Goal: Transaction & Acquisition: Purchase product/service

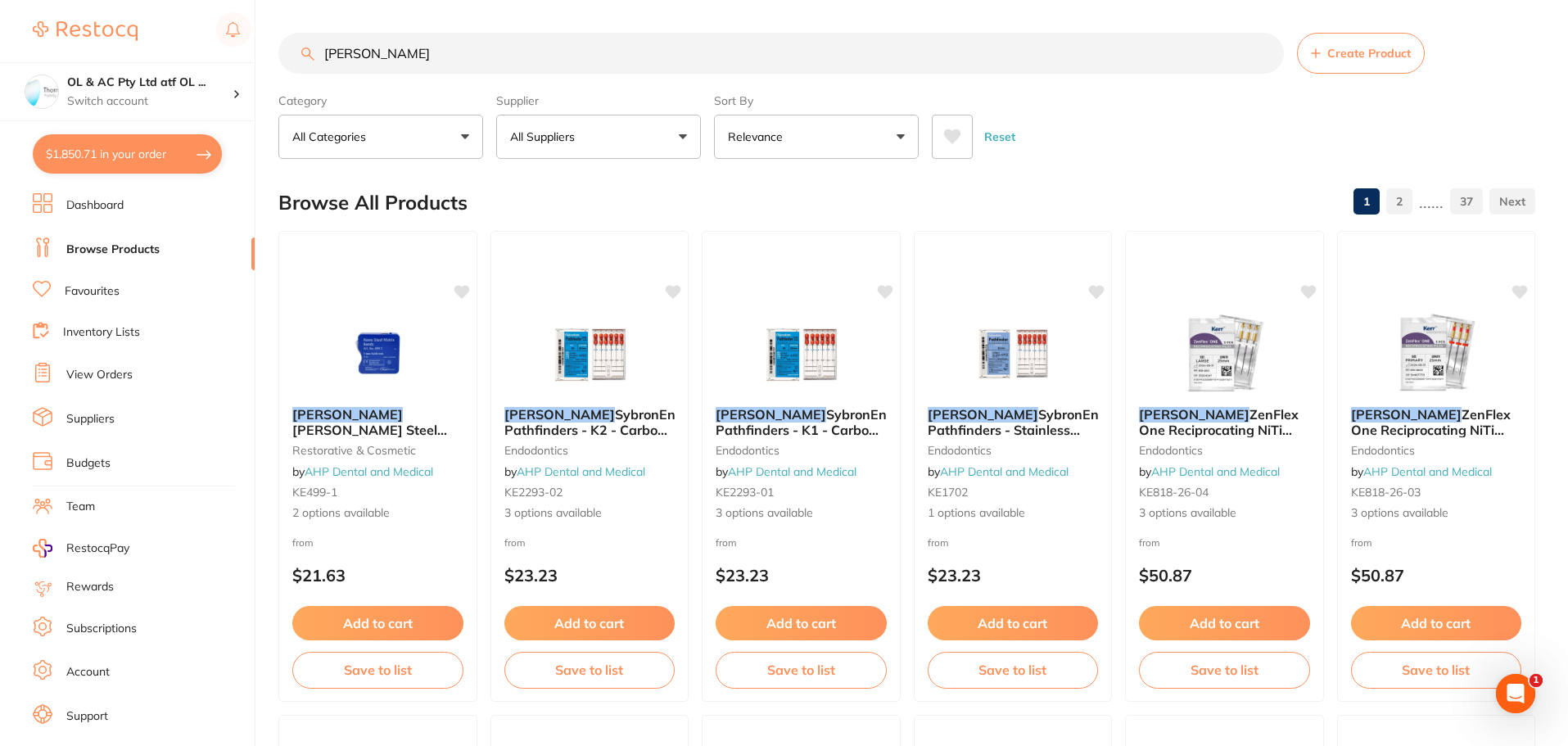
type input "[PERSON_NAME]"
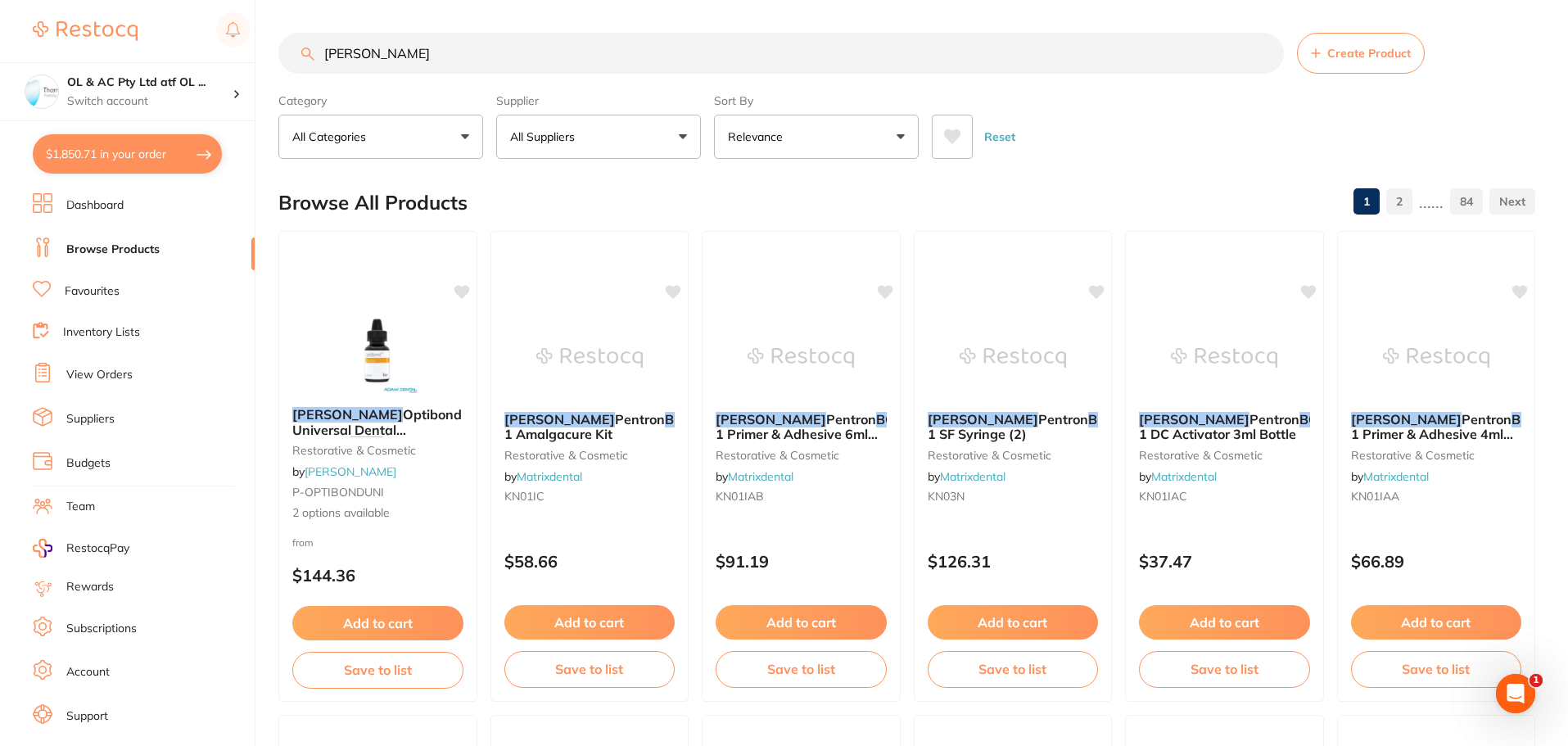
drag, startPoint x: 413, startPoint y: 57, endPoint x: 59, endPoint y: 21, distance: 355.8
click at [60, 23] on div "$1,850.71 OL & AC Pty Ltd atf OL ... Switch account OL & AC Pty Ltd atf OL & AC…" at bounding box center [784, 373] width 1568 height 746
paste input "KE-25882E"
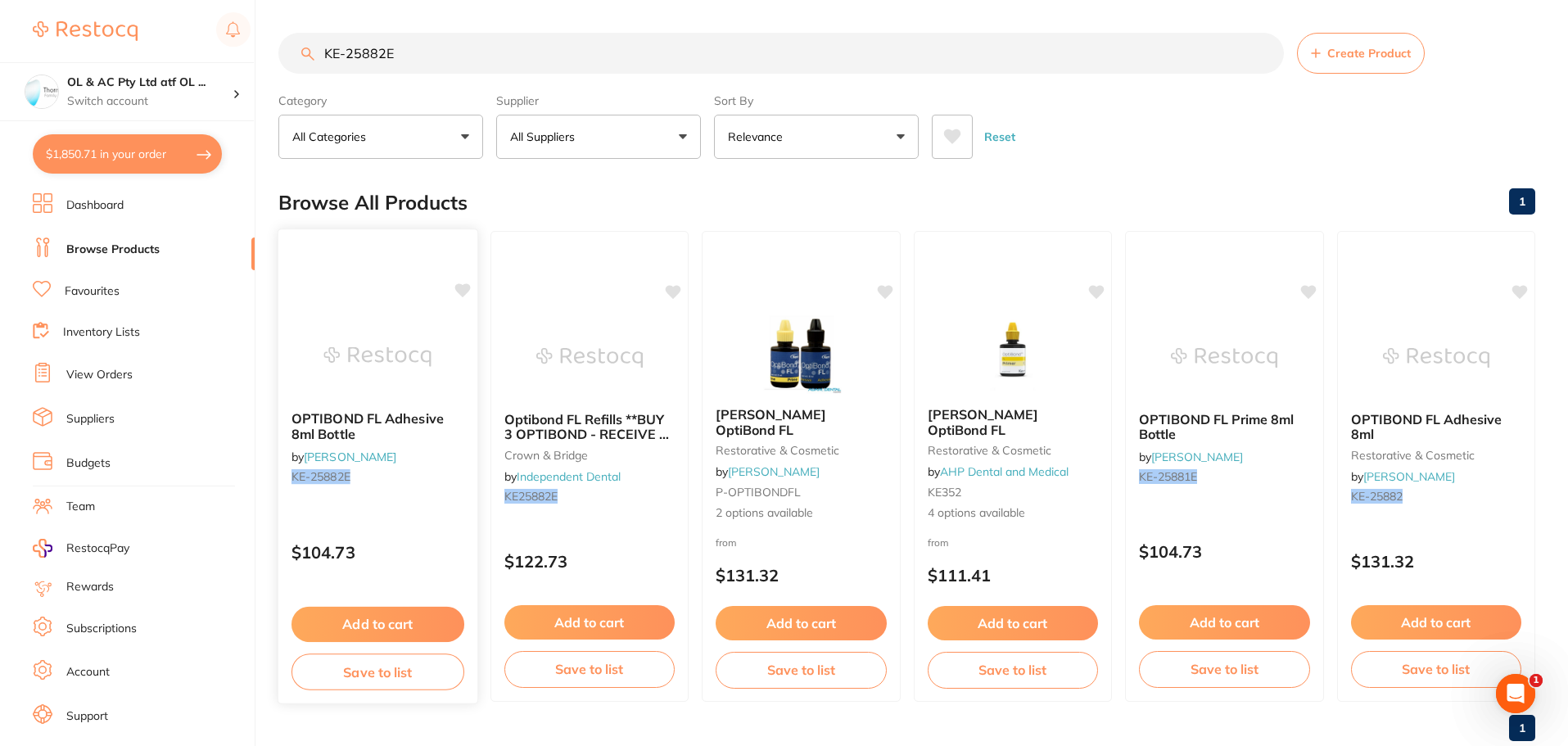
type input "KE-25882E"
click at [366, 296] on div "OPTIBOND FL Adhesive 8ml Bottle by [PERSON_NAME] [PERSON_NAME]-25882E $104.73 A…" at bounding box center [378, 466] width 201 height 476
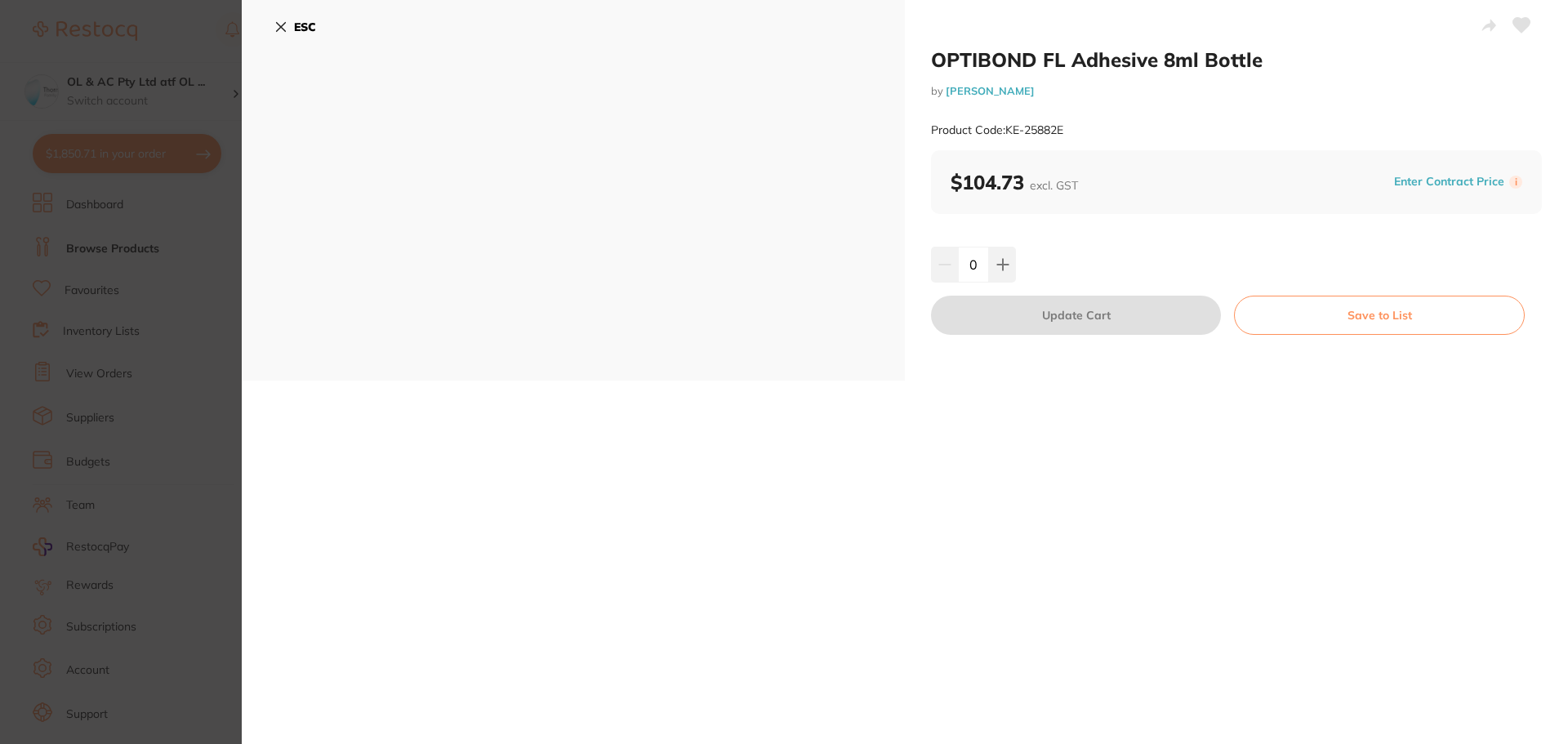
click at [292, 29] on button "ESC" at bounding box center [295, 27] width 41 height 28
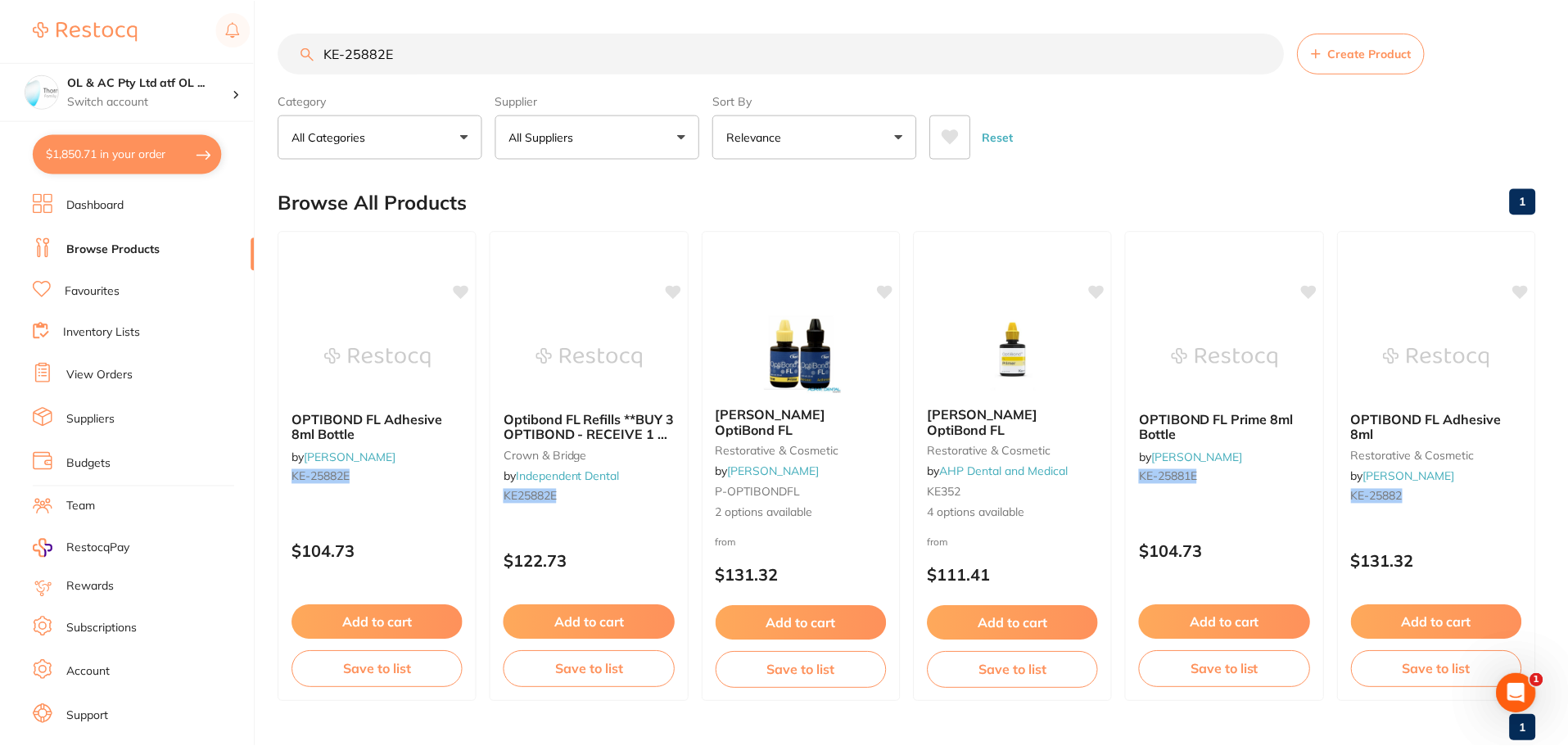
scroll to position [26, 0]
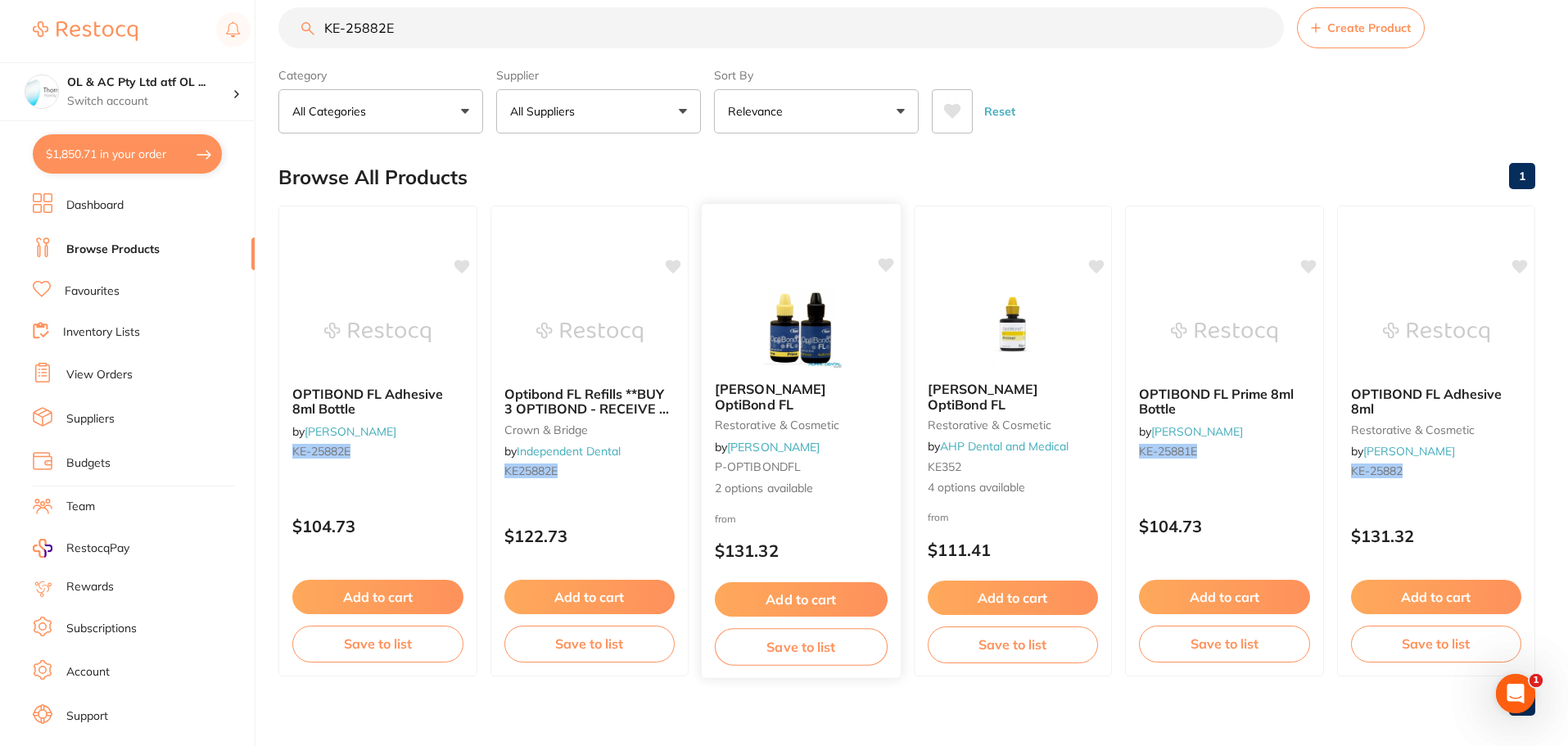
click at [840, 320] on img at bounding box center [801, 327] width 107 height 83
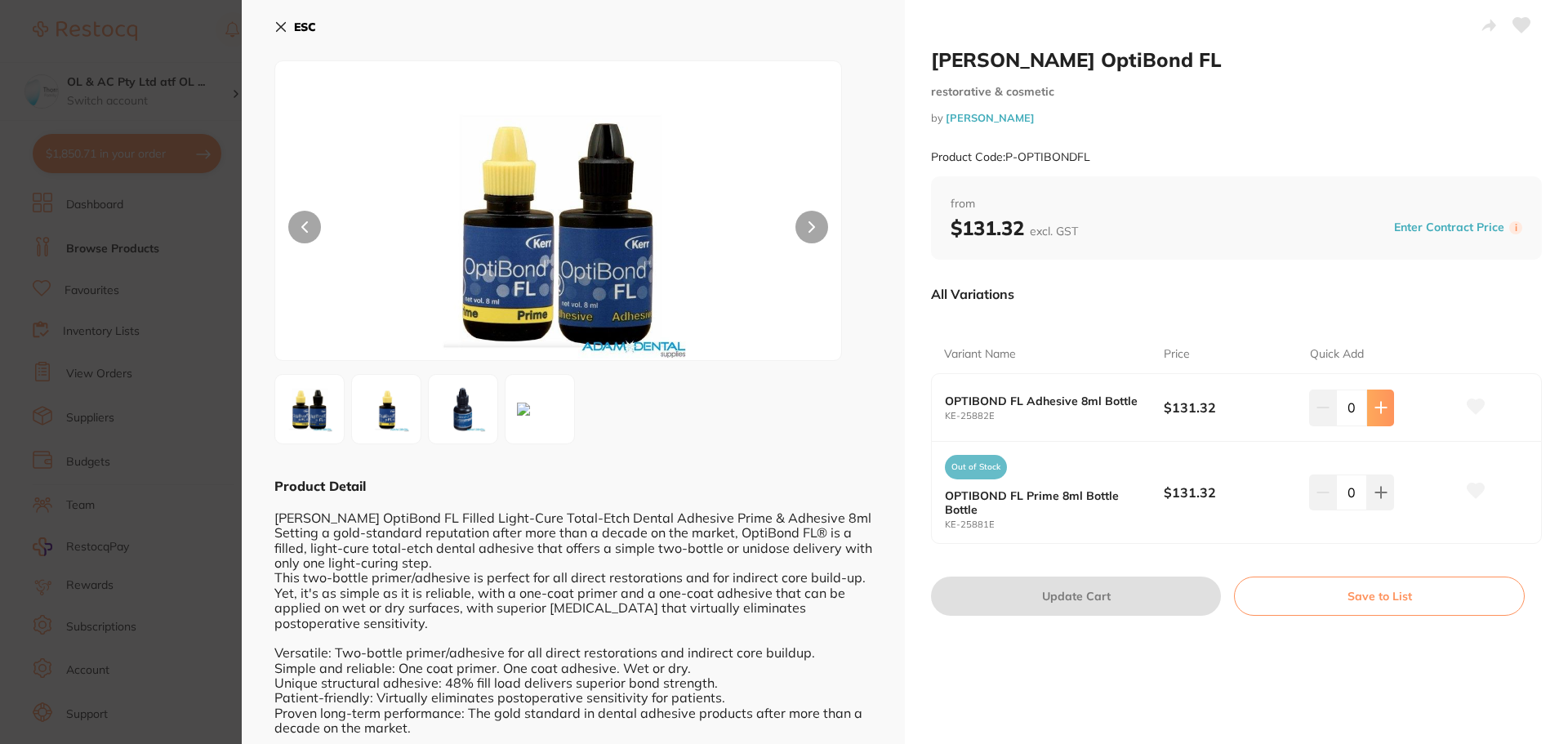
click at [1376, 419] on button at bounding box center [1380, 407] width 27 height 36
type input "1"
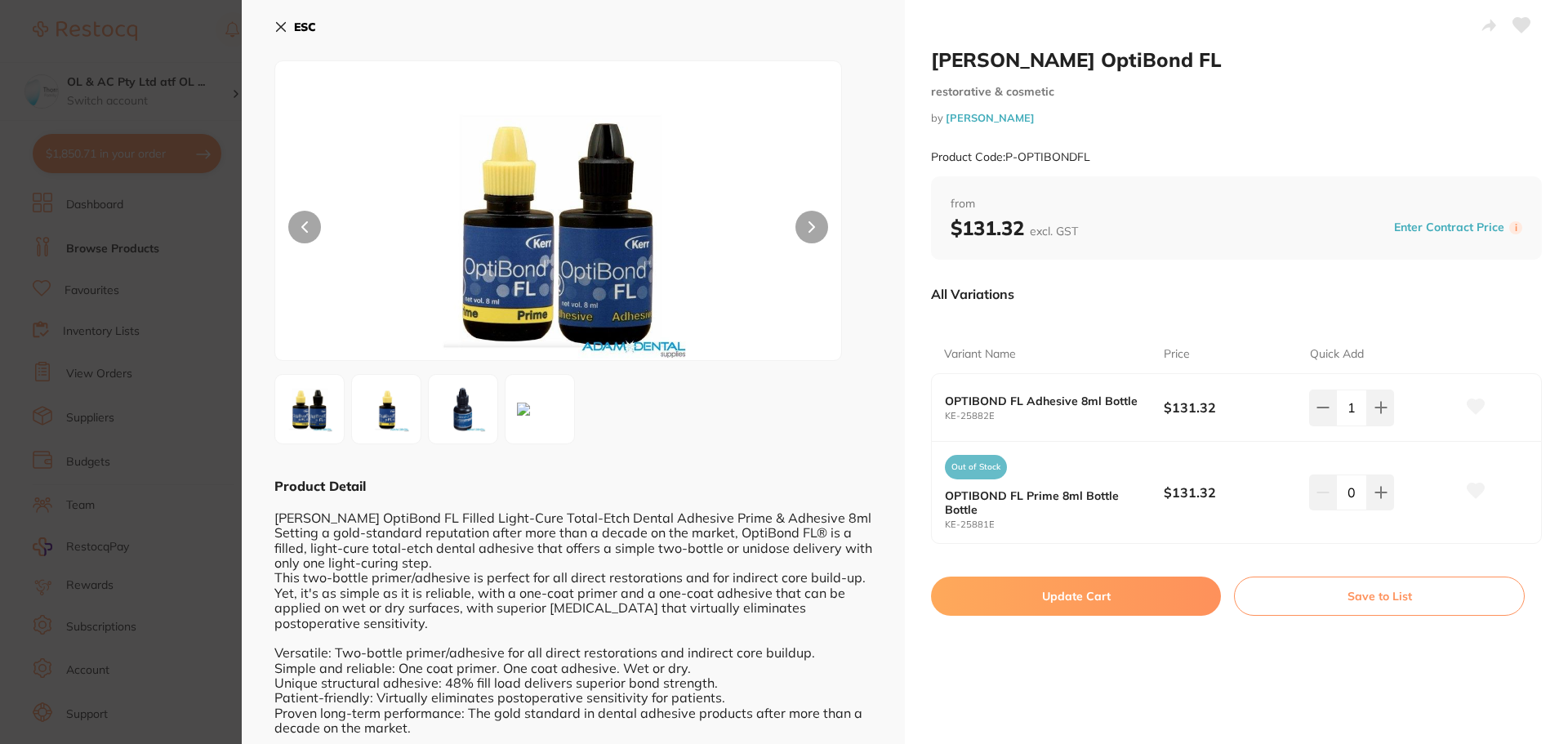
click at [1139, 595] on button "Update Cart" at bounding box center [1076, 596] width 290 height 39
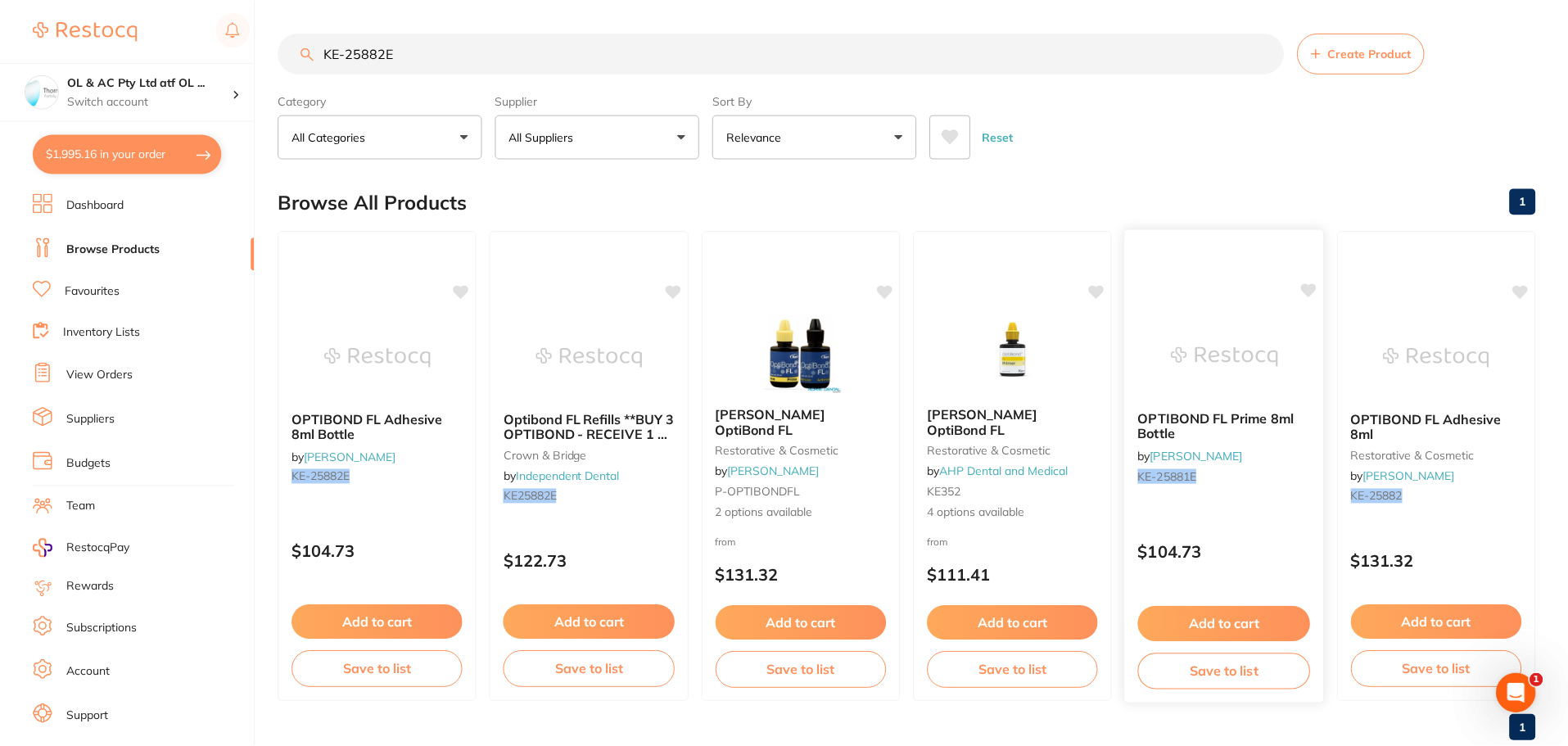
scroll to position [26, 0]
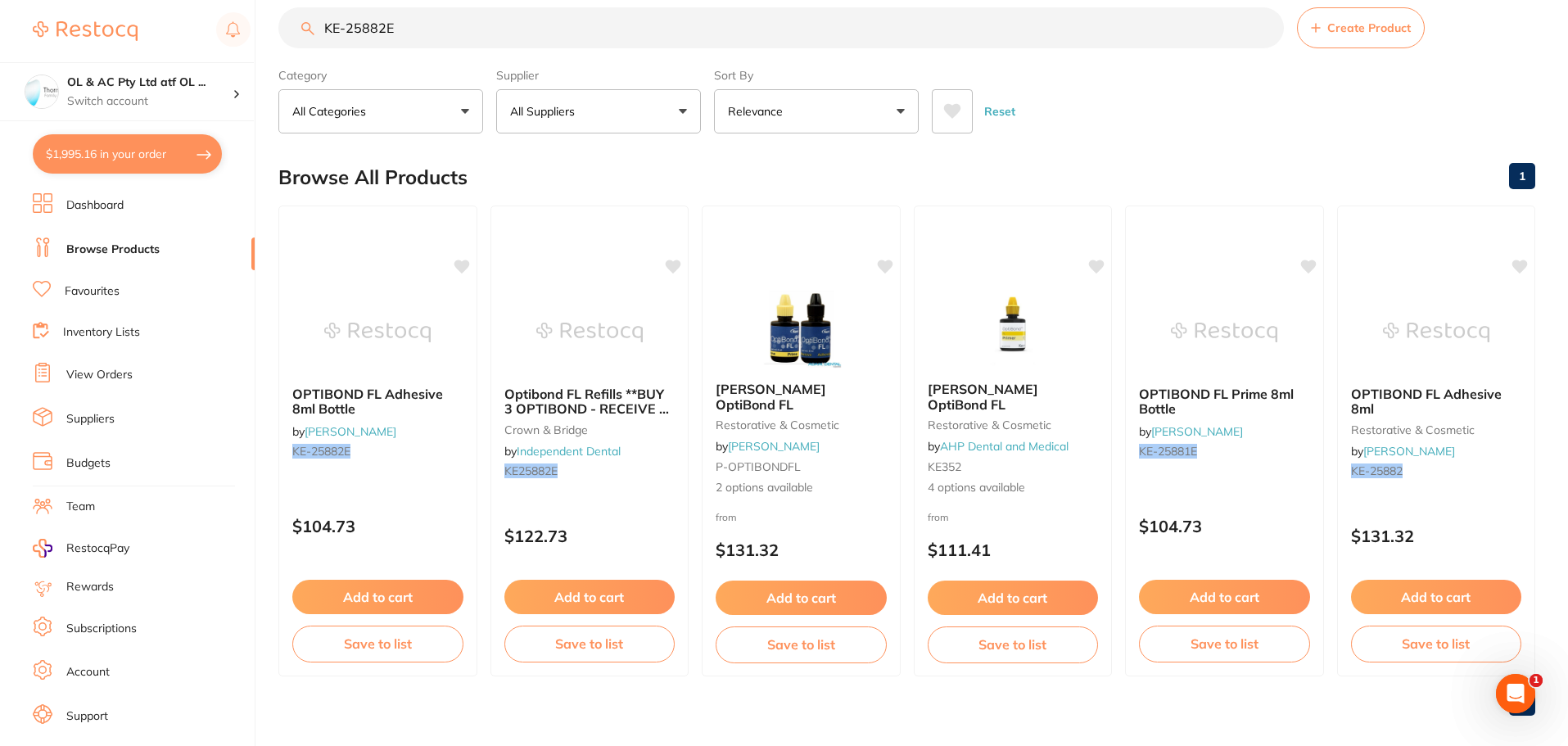
drag, startPoint x: 396, startPoint y: 33, endPoint x: 161, endPoint y: -11, distance: 239.1
click at [161, 0] on html "$1,995.16 OL & AC Pty Ltd atf OL ... Switch account OL & AC Pty Ltd atf OL & AC…" at bounding box center [784, 347] width 1568 height 746
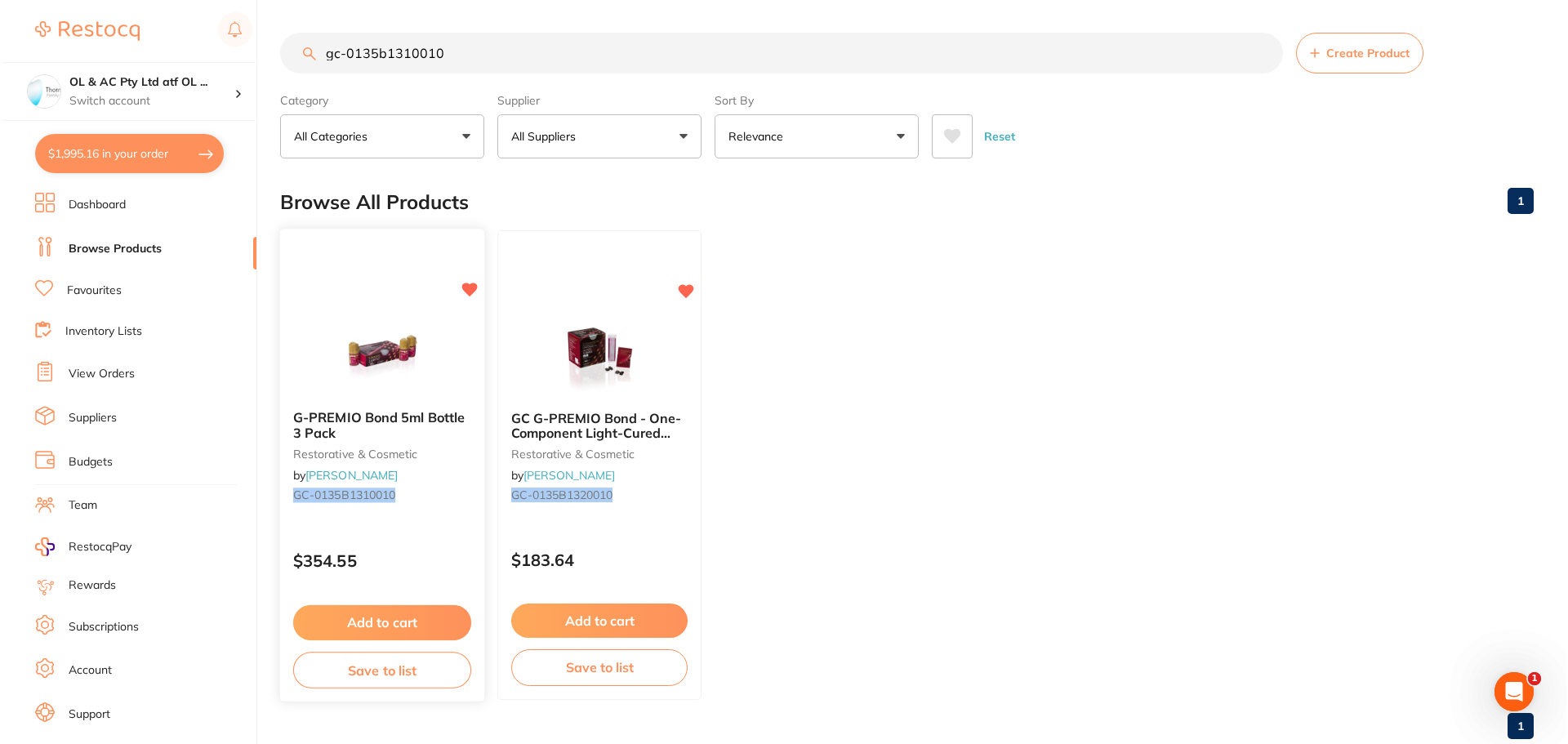
scroll to position [0, 0]
type input "gc-0135b1310010"
click at [389, 333] on img at bounding box center [379, 355] width 107 height 82
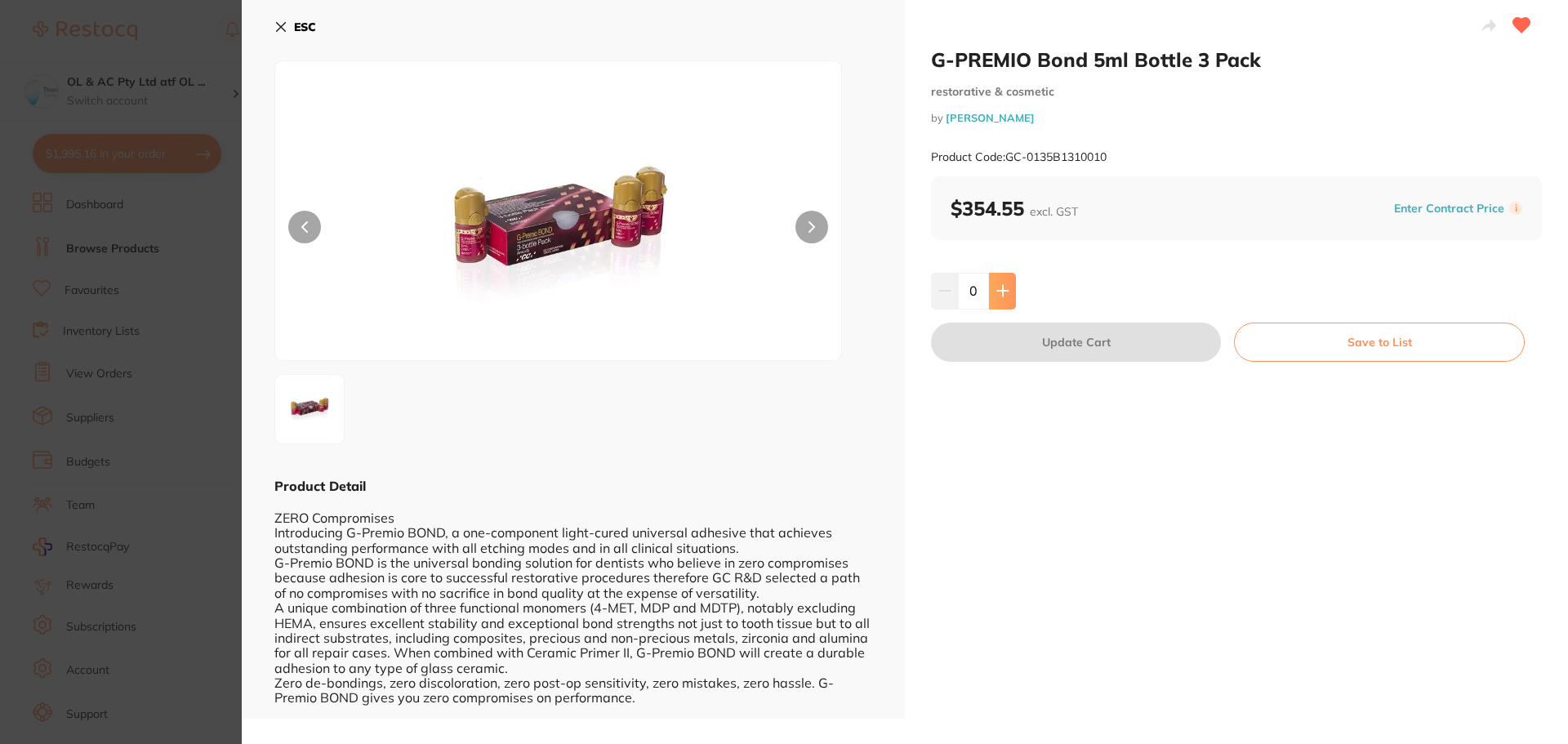
click at [1012, 296] on button at bounding box center [1002, 290] width 27 height 36
type input "1"
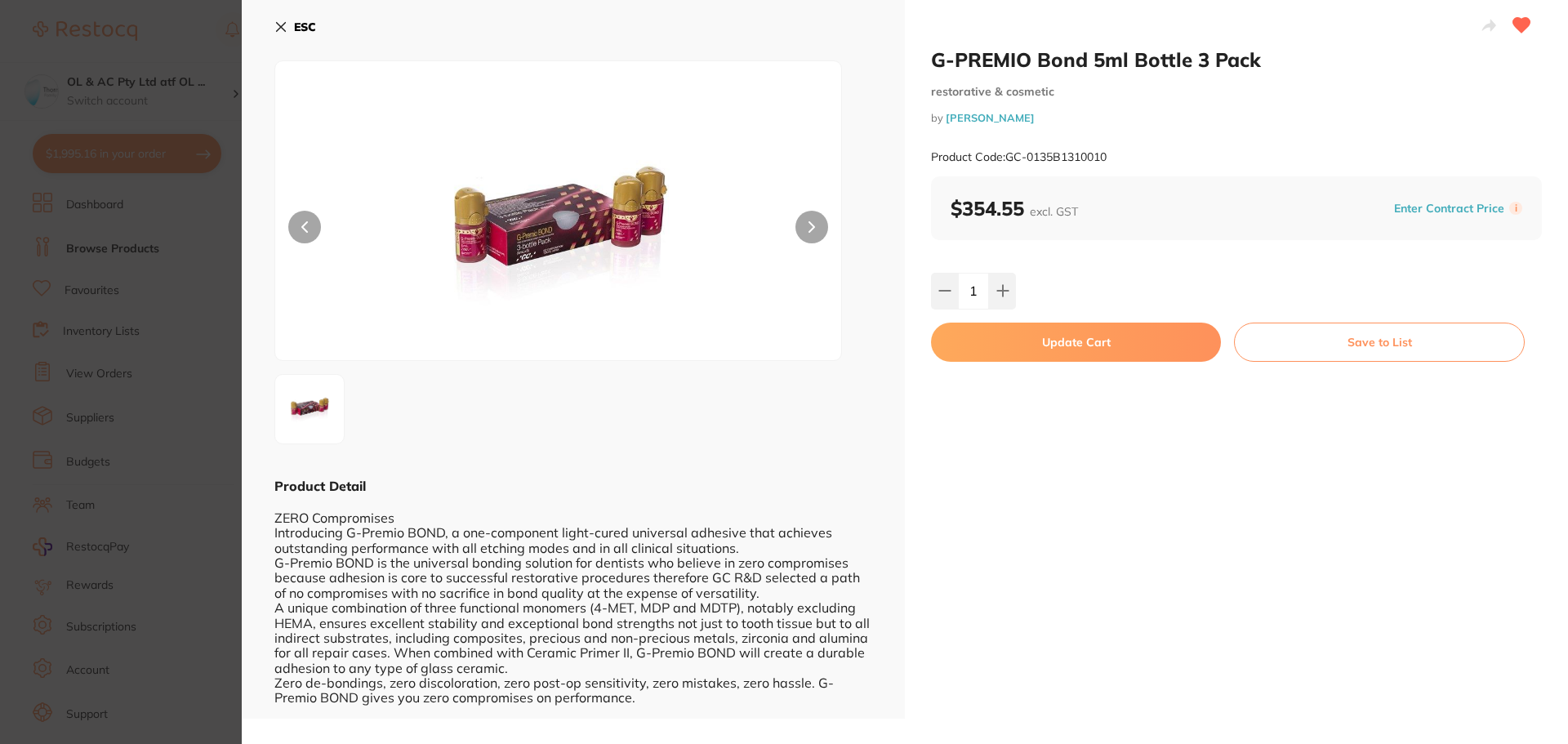
click at [1037, 346] on button "Update Cart" at bounding box center [1076, 342] width 290 height 39
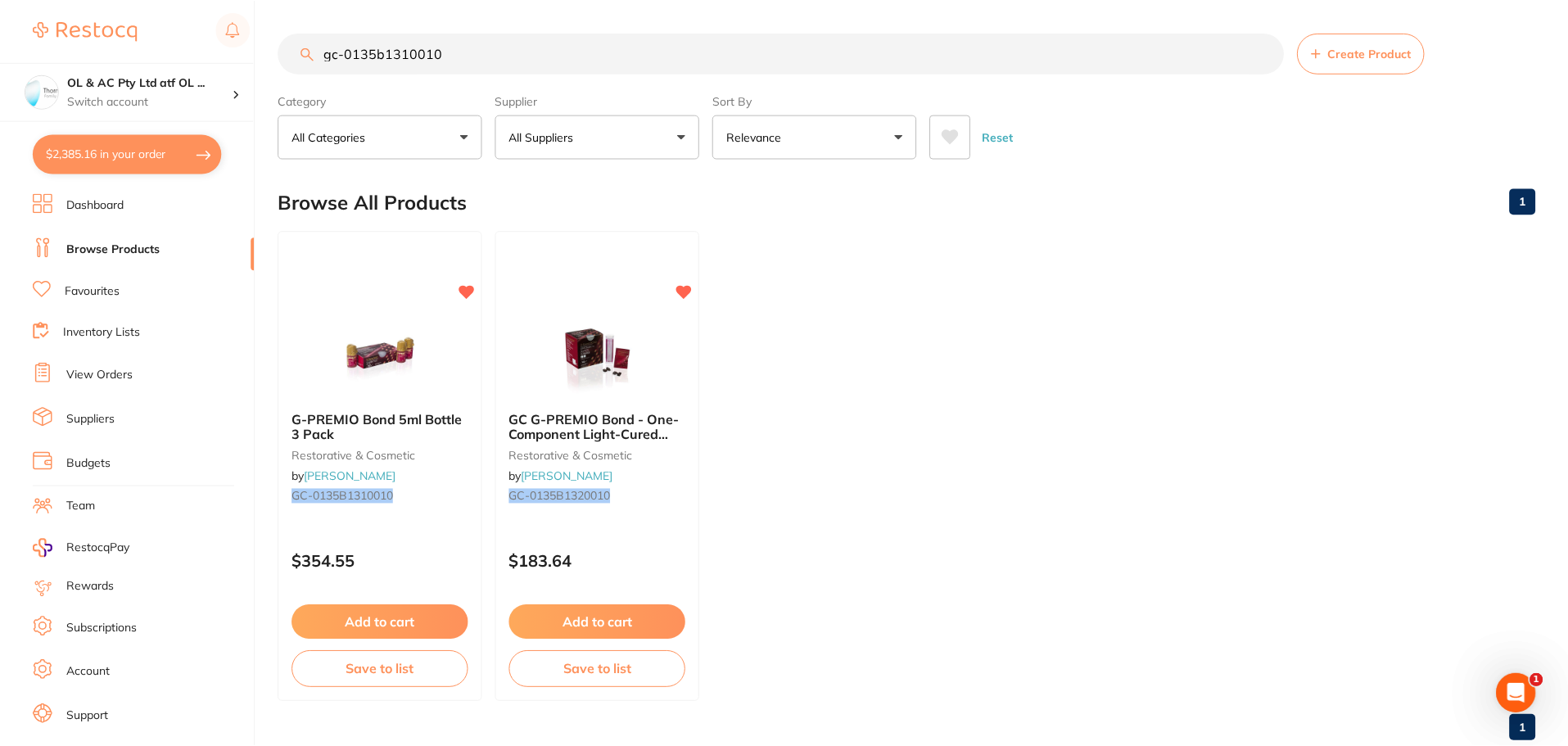
scroll to position [10, 0]
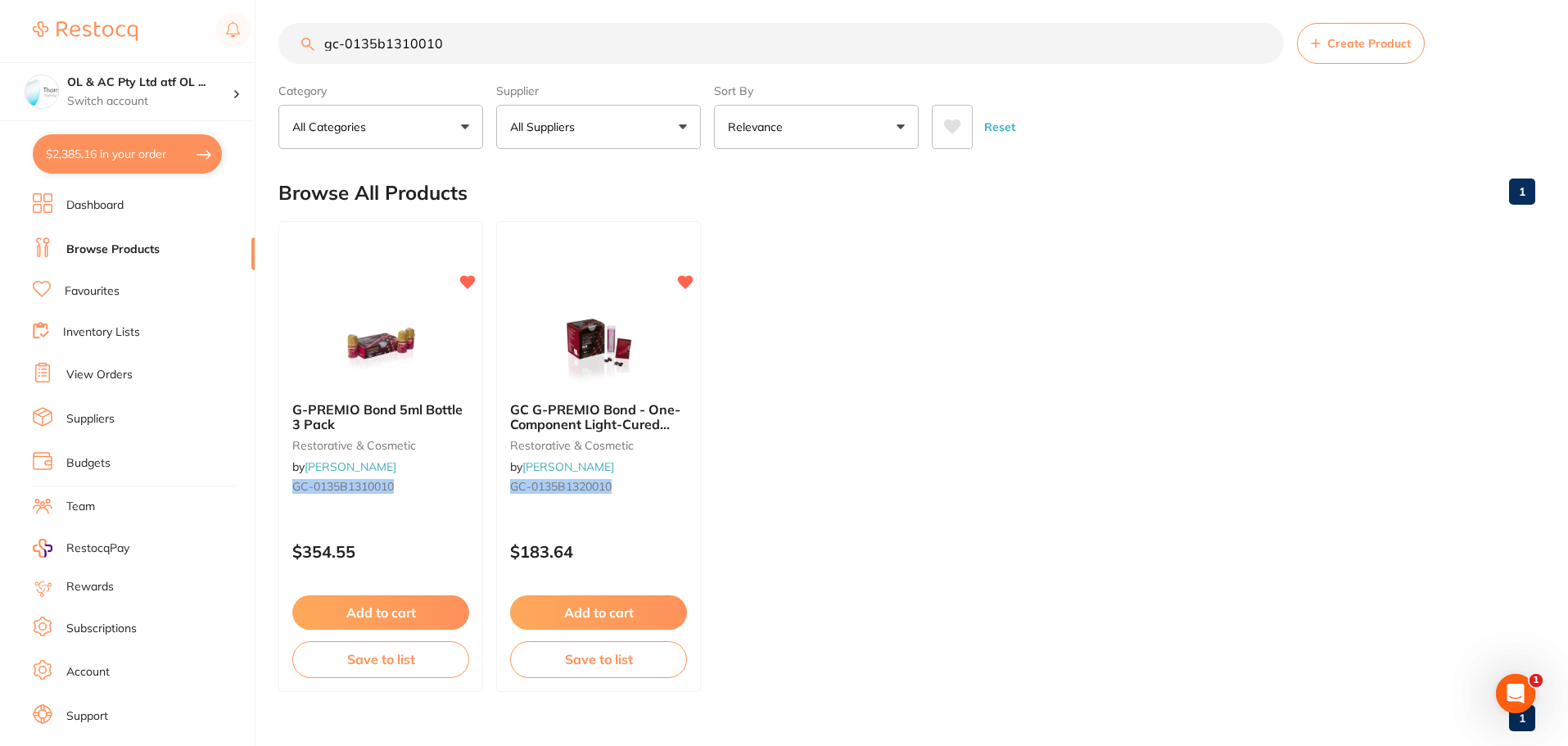
drag, startPoint x: 456, startPoint y: 35, endPoint x: 0, endPoint y: 53, distance: 456.4
click at [0, 52] on div "$2,385.16 OL & AC Pty Ltd atf OL ... Switch account OL & AC Pty Ltd atf OL & AC…" at bounding box center [784, 363] width 1568 height 746
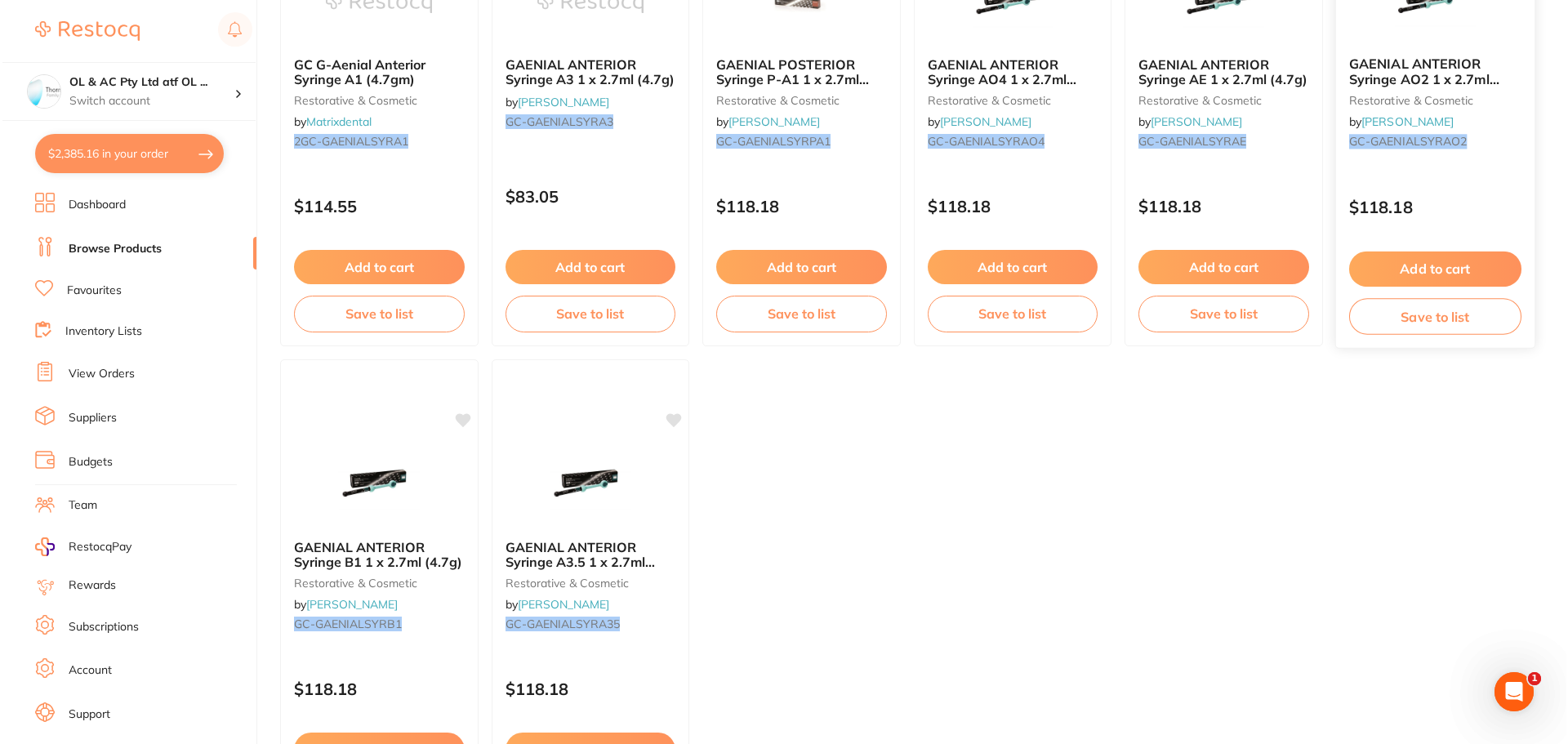
scroll to position [0, 0]
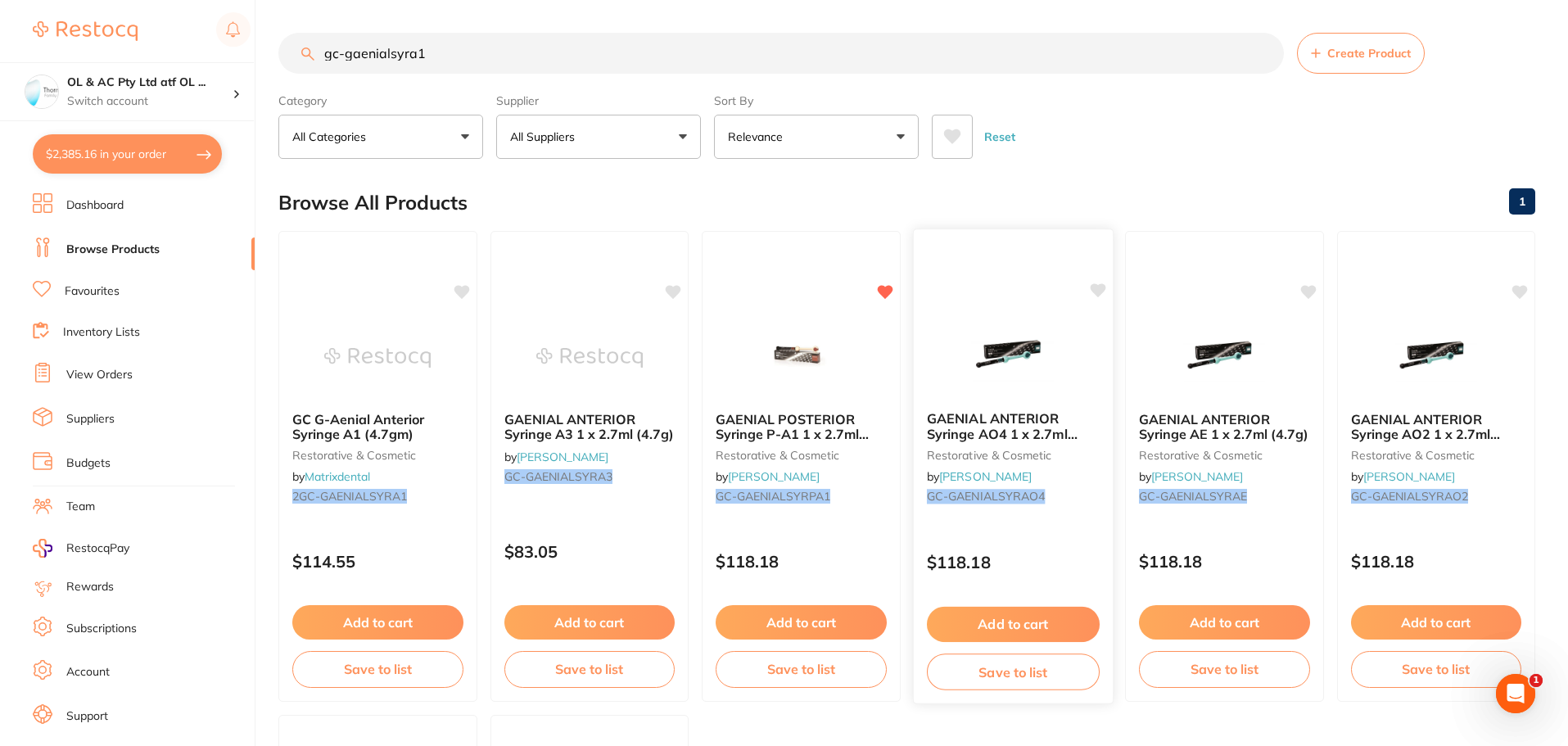
type input "gc-gaenialsyra1"
click at [967, 347] on img at bounding box center [1012, 356] width 107 height 83
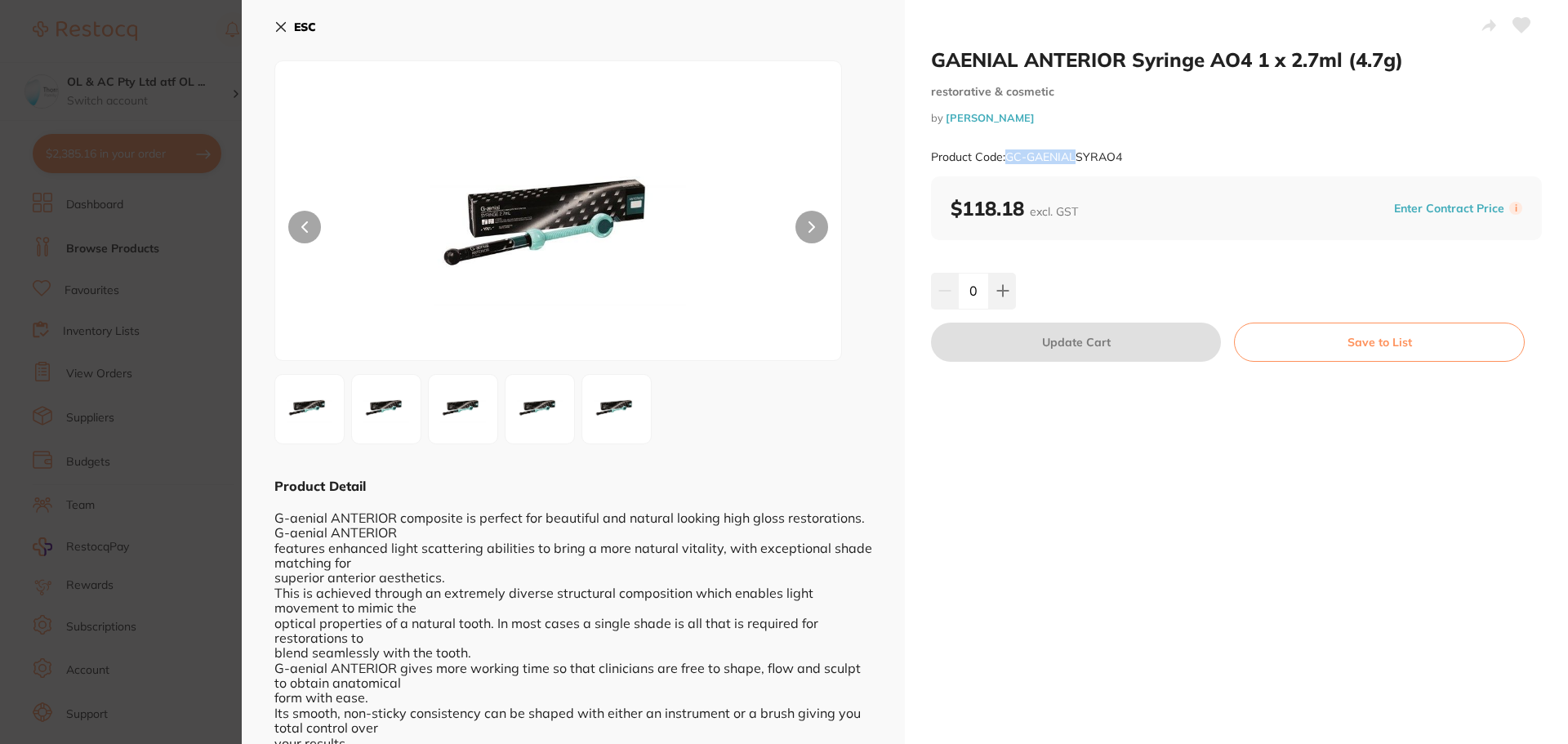
drag, startPoint x: 1009, startPoint y: 157, endPoint x: 1079, endPoint y: 154, distance: 70.1
click at [1079, 154] on small "Product Code: GC-GAENIALSYRAO4" at bounding box center [1027, 157] width 191 height 14
copy small "GC-GAENIAL"
click at [267, 18] on div "ESC Product Detail G-aenial ANTERIOR composite is perfect for beautiful and nat…" at bounding box center [574, 487] width 663 height 975
click at [282, 25] on icon at bounding box center [282, 27] width 9 height 9
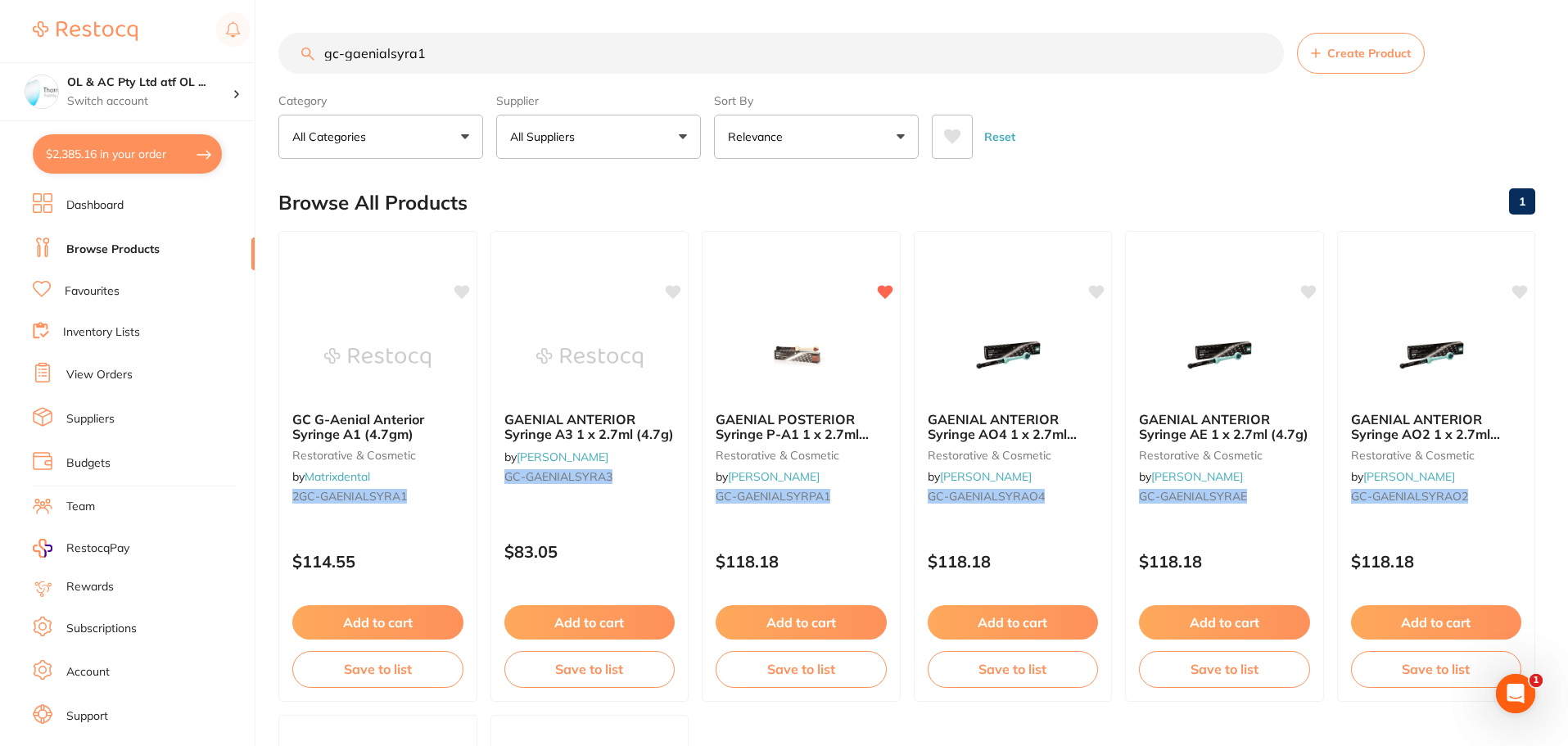
drag, startPoint x: 470, startPoint y: 43, endPoint x: 40, endPoint y: -7, distance: 432.9
click at [40, 0] on html "$2,385.16 OL & AC Pty Ltd atf OL ... Switch account OL & AC Pty Ltd atf OL & AC…" at bounding box center [784, 373] width 1568 height 746
paste input "GC-GAENIAL"
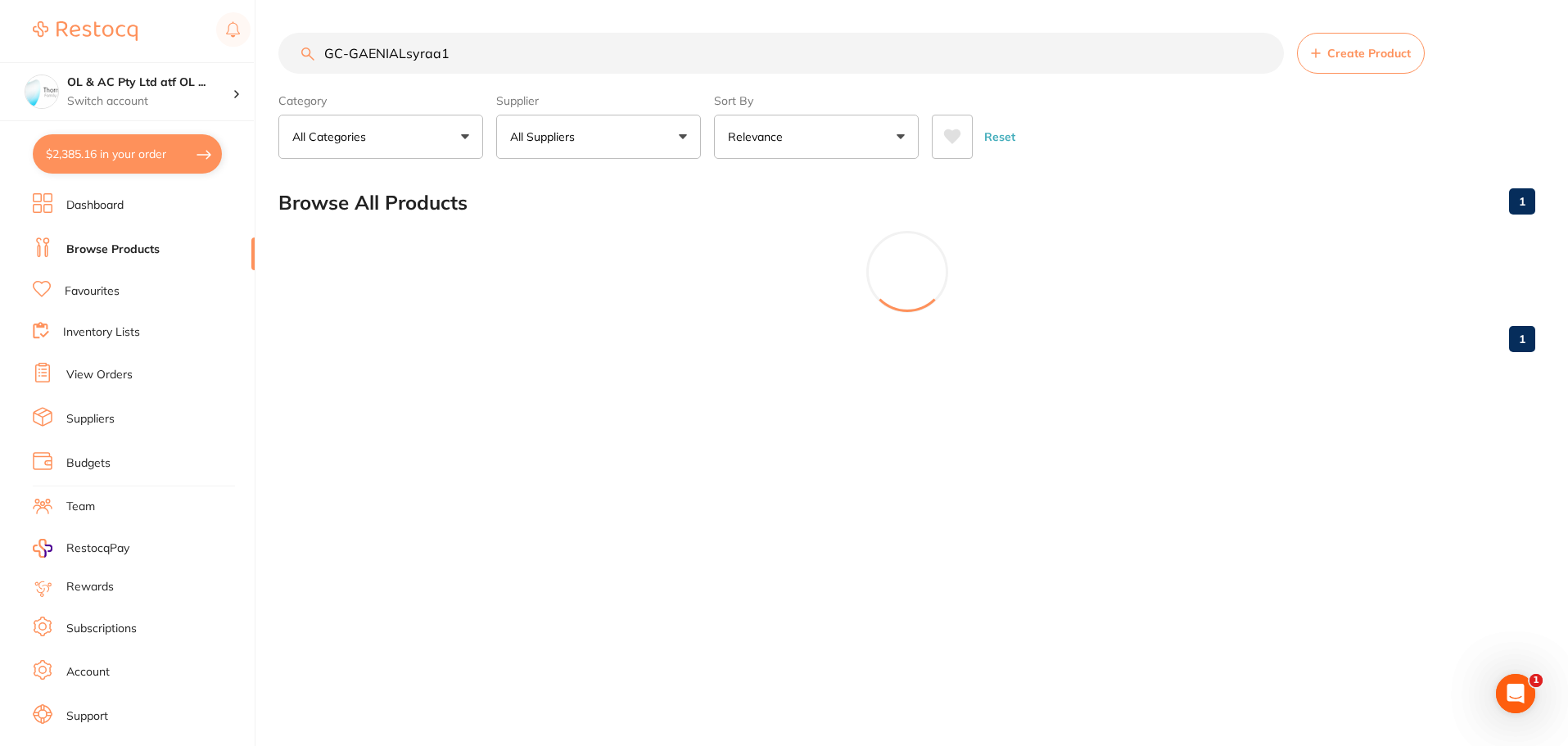
type input "GC-GAENIALsyraa1"
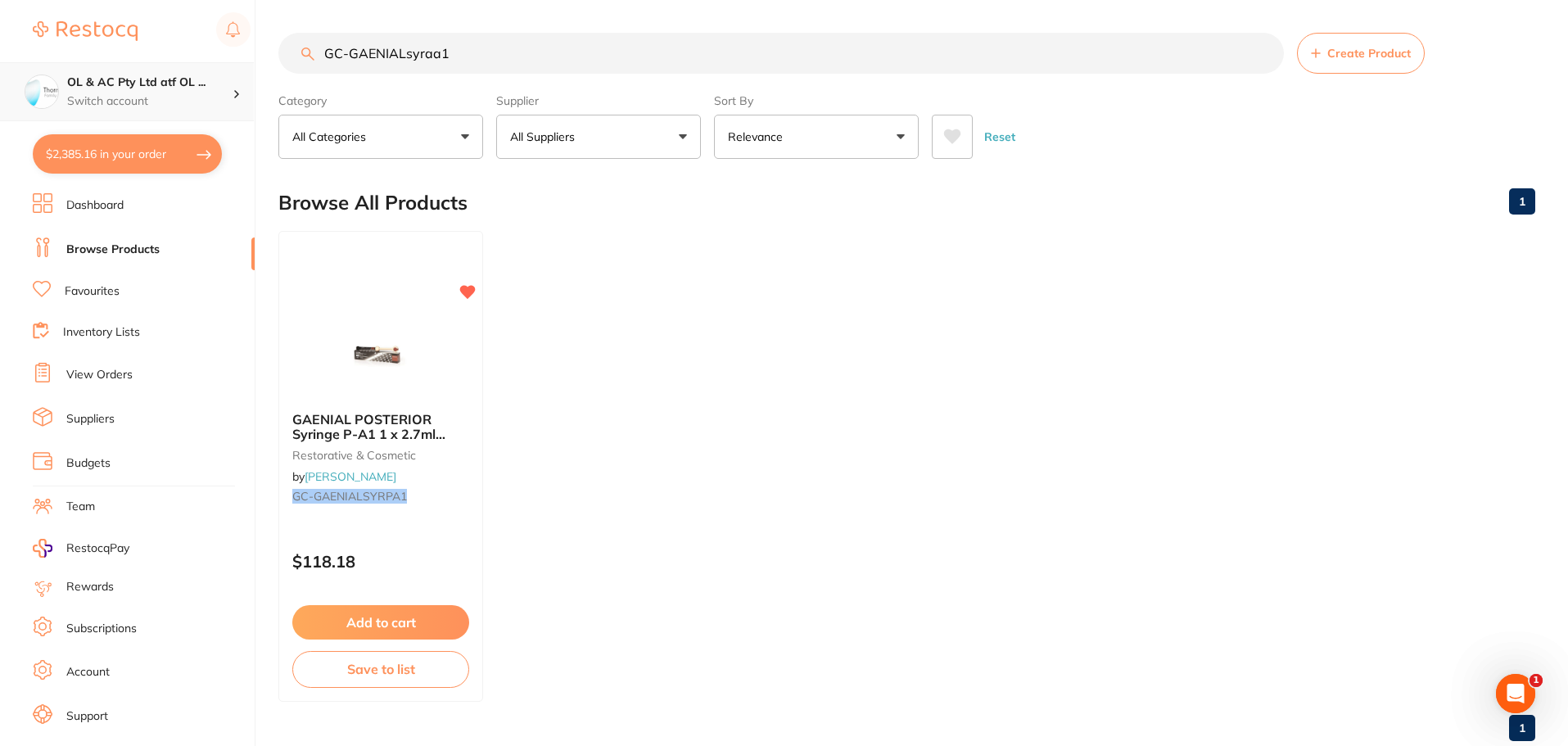
drag, startPoint x: 527, startPoint y: 52, endPoint x: 96, endPoint y: 69, distance: 431.3
click at [101, 68] on div "$2,385.16 OL & AC Pty Ltd atf OL ... Switch account OL & AC Pty Ltd atf OL & AC…" at bounding box center [784, 373] width 1568 height 746
paste input "GC-GAENIALSYRA2"
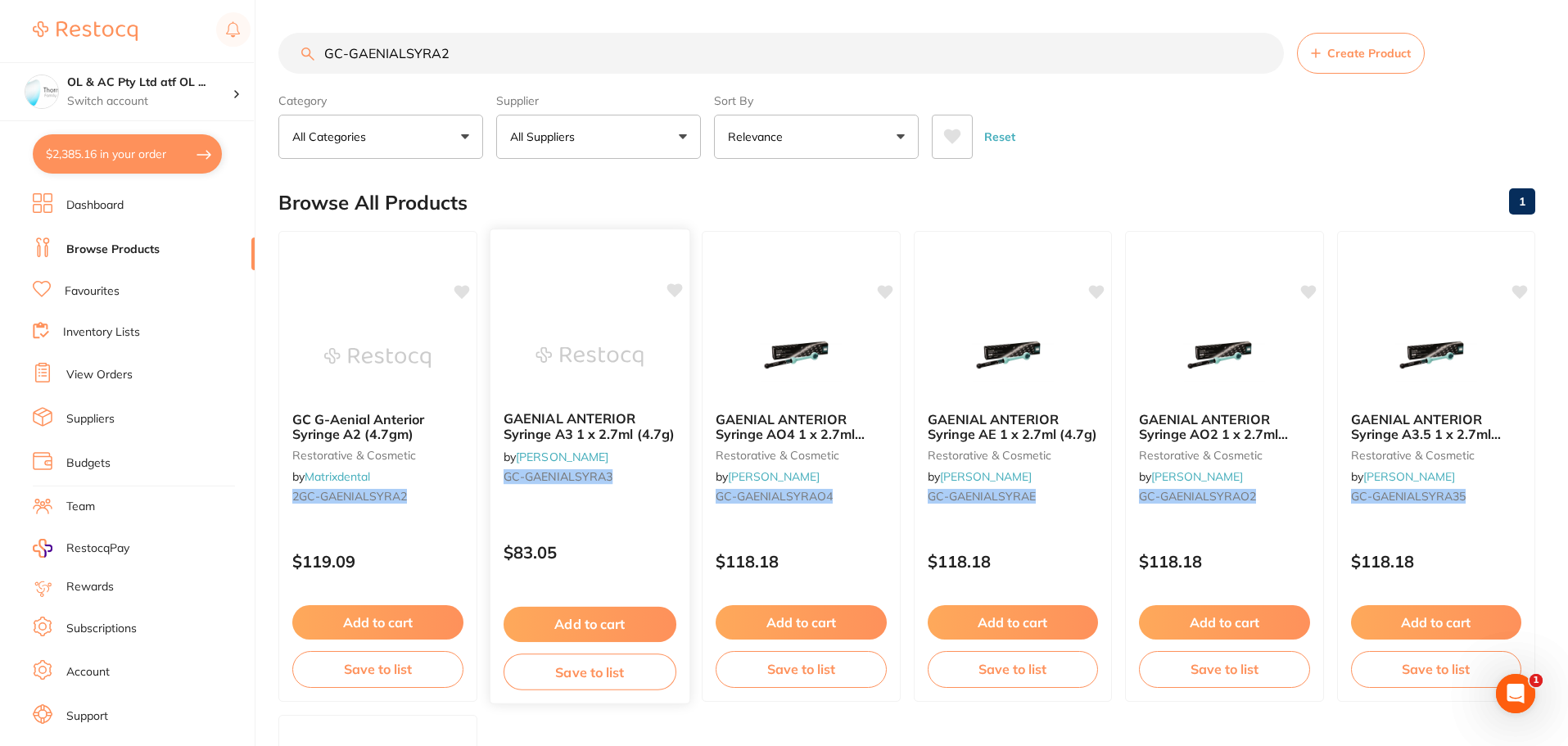
type input "GC-GAENIALSYRA2"
click at [602, 370] on img at bounding box center [589, 356] width 107 height 83
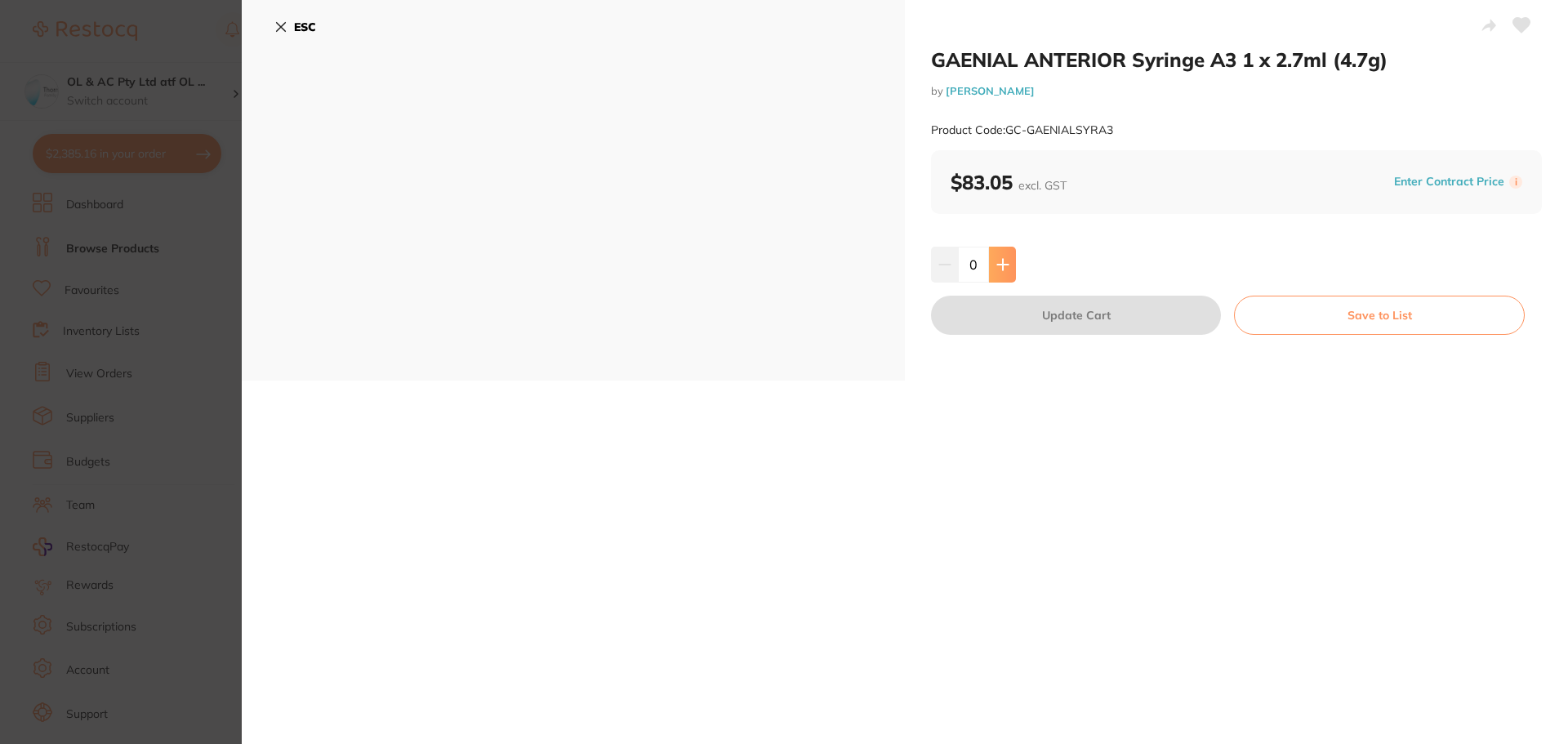
click at [1005, 261] on icon at bounding box center [1003, 264] width 13 height 13
type input "1"
click at [1056, 311] on button "Update Cart" at bounding box center [1076, 315] width 290 height 39
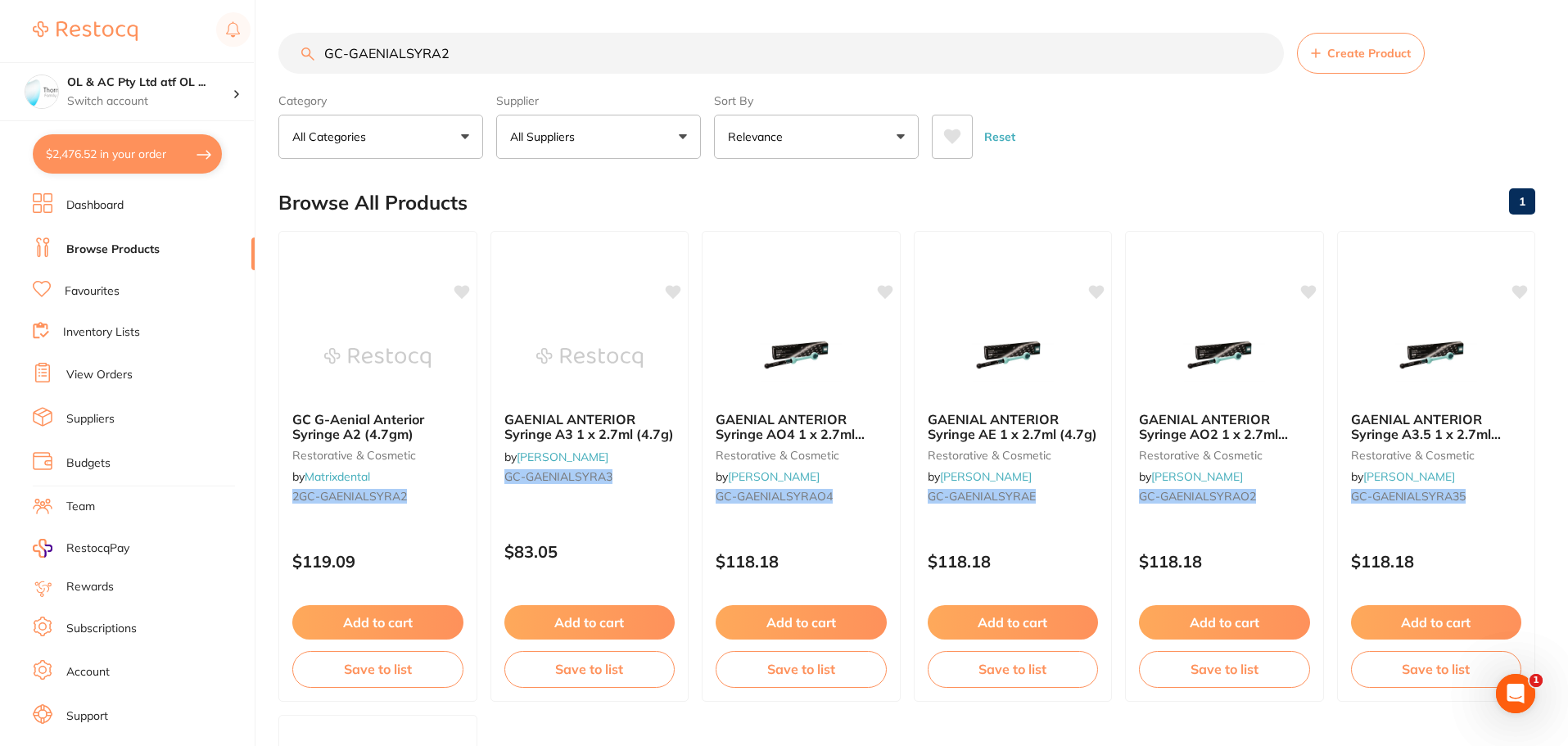
click at [457, 54] on input "GC-GAENIALSYRA2" at bounding box center [780, 53] width 1005 height 41
type input "GC-GAENIALSYRA22"
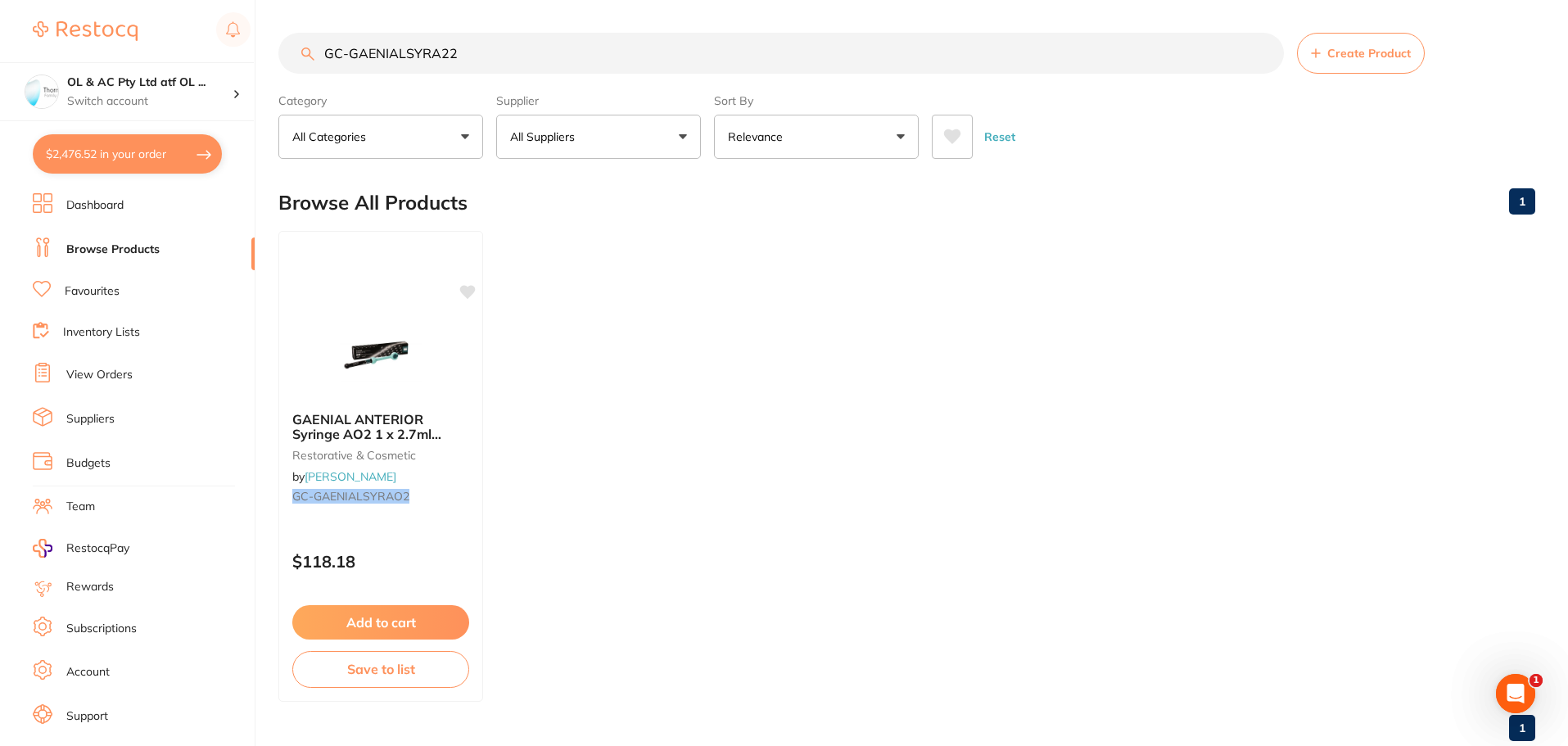
drag, startPoint x: 510, startPoint y: 55, endPoint x: 0, endPoint y: 18, distance: 511.3
click at [0, 18] on div "$2,476.52 OL & AC Pty Ltd atf OL ... Switch account OL & AC Pty Ltd atf OL & AC…" at bounding box center [784, 373] width 1568 height 746
paste input "GC-GAENIALSYRA1"
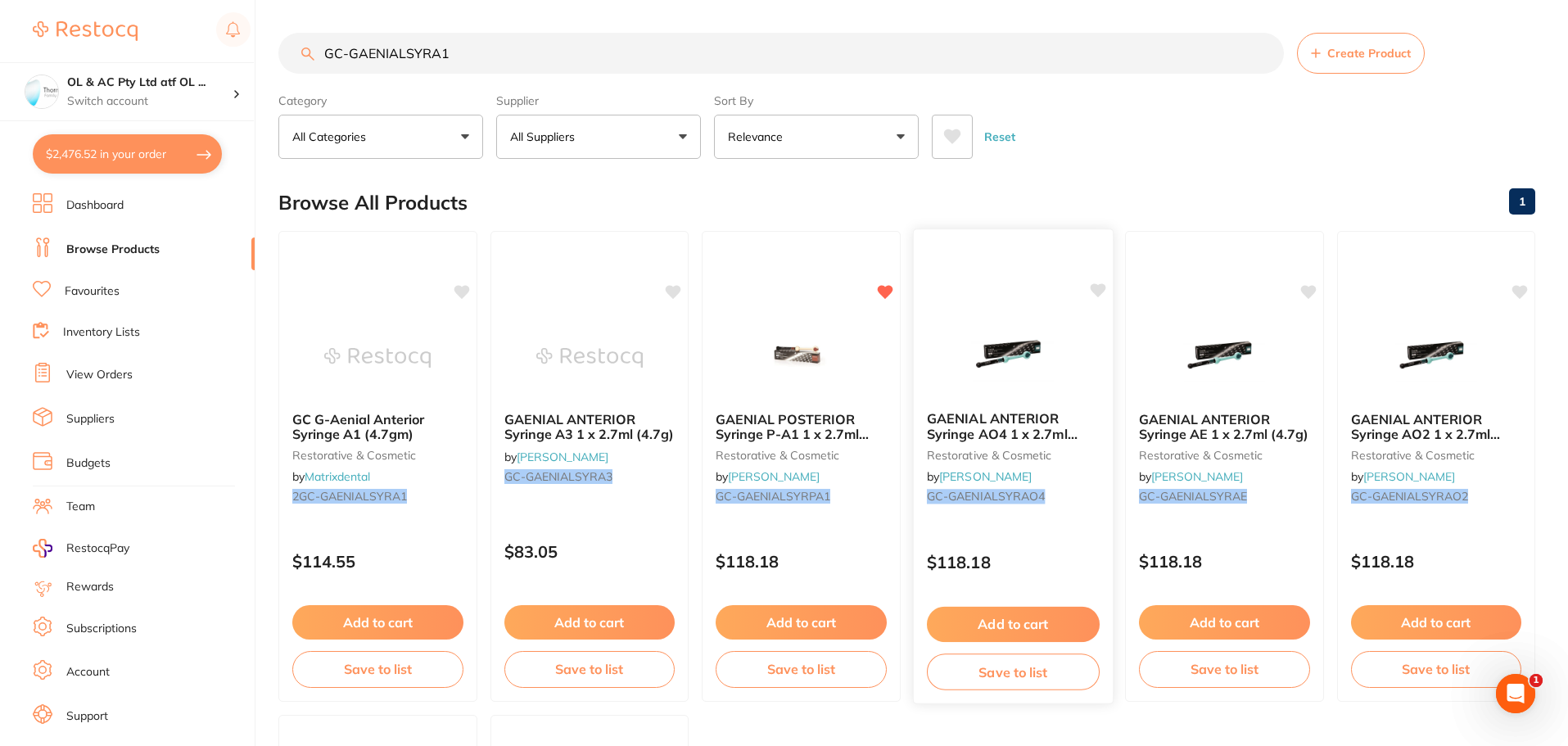
scroll to position [355, 0]
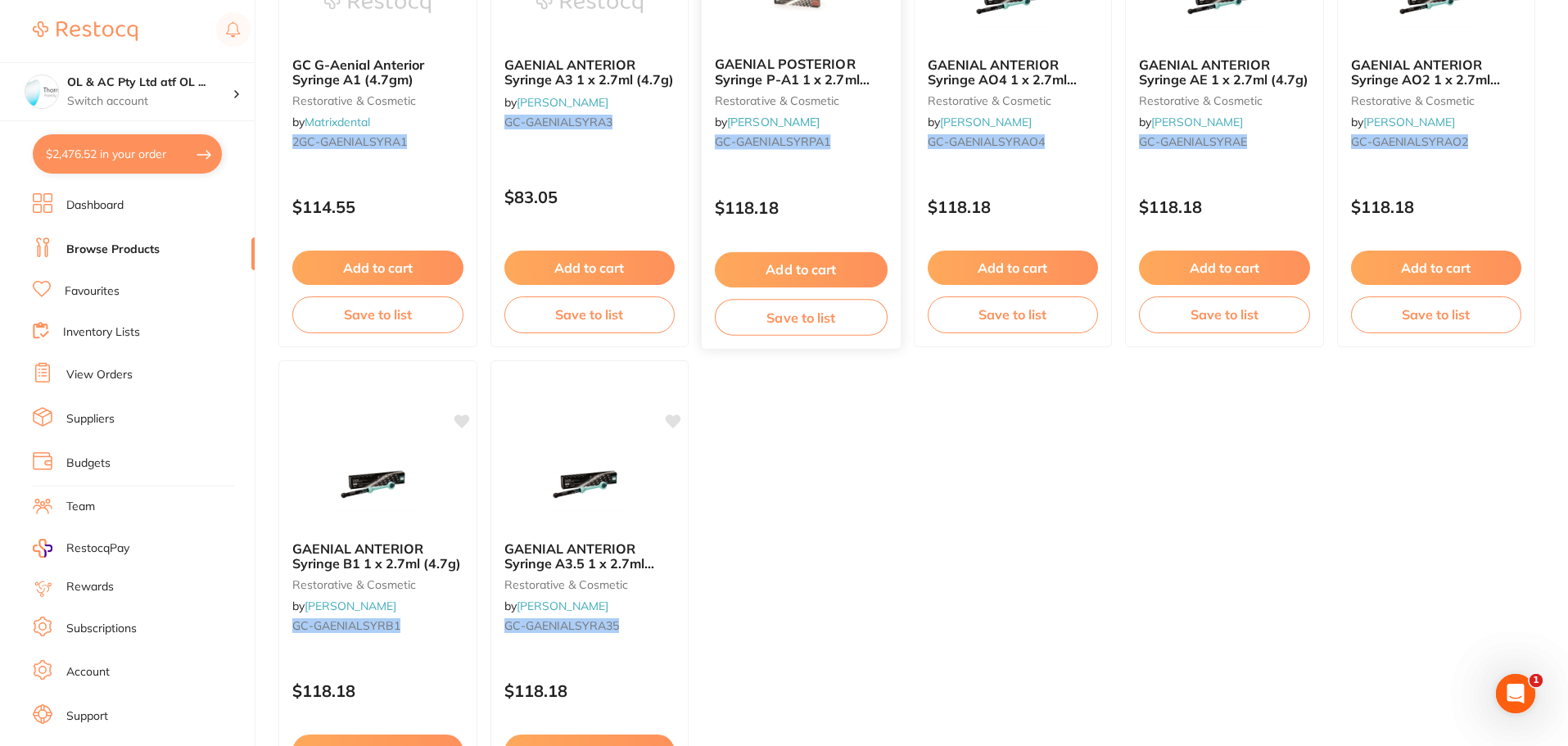
type input "GC-GAENIALSYRA1"
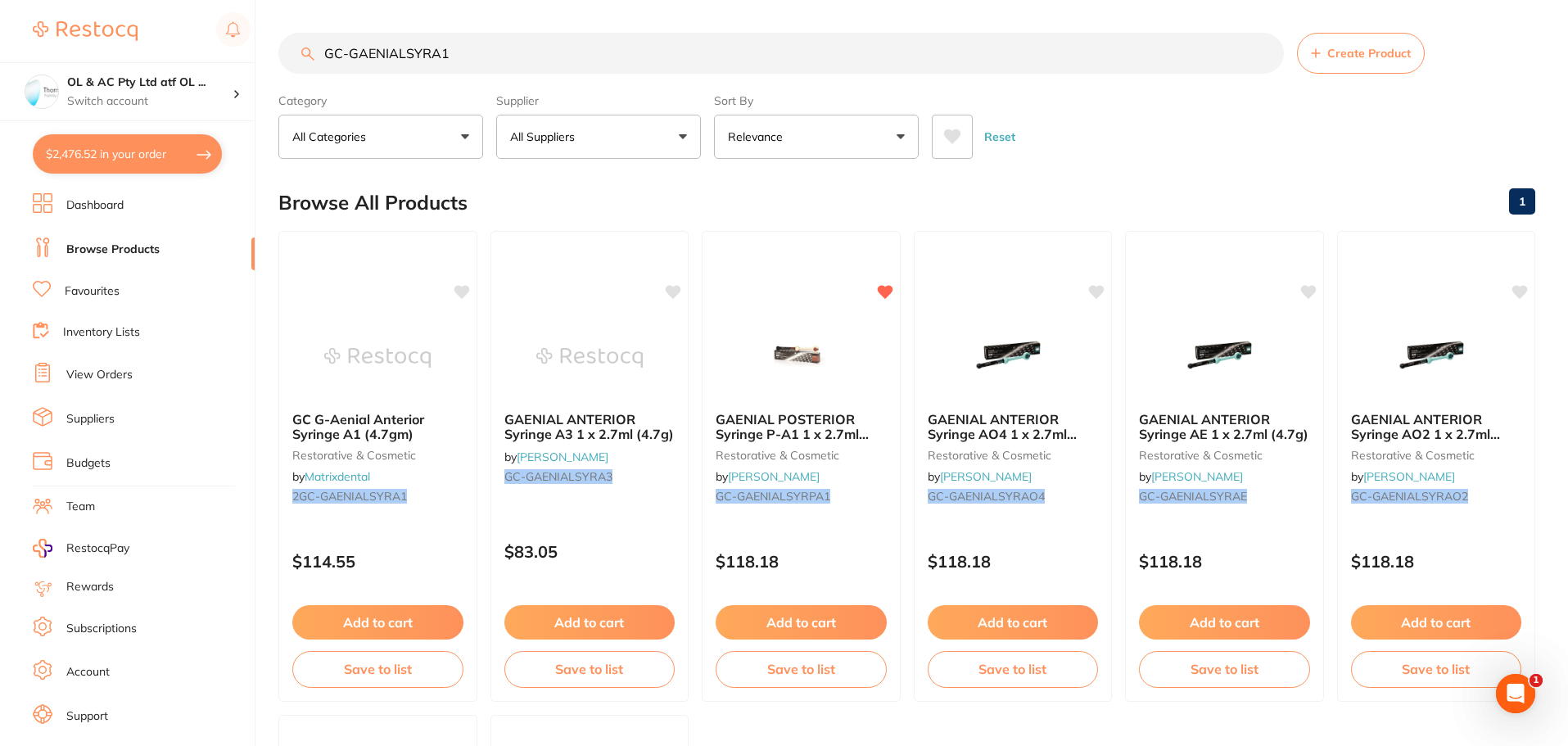
drag, startPoint x: 470, startPoint y: 61, endPoint x: 452, endPoint y: 57, distance: 18.4
click at [462, 58] on input "GC-GAENIALSYRA1" at bounding box center [780, 53] width 1005 height 41
drag, startPoint x: 452, startPoint y: 57, endPoint x: 151, endPoint y: 56, distance: 301.0
click at [148, 59] on div "$2,476.52 OL & AC Pty Ltd atf OL ... Switch account OL & AC Pty Ltd atf OL & AC…" at bounding box center [784, 373] width 1568 height 746
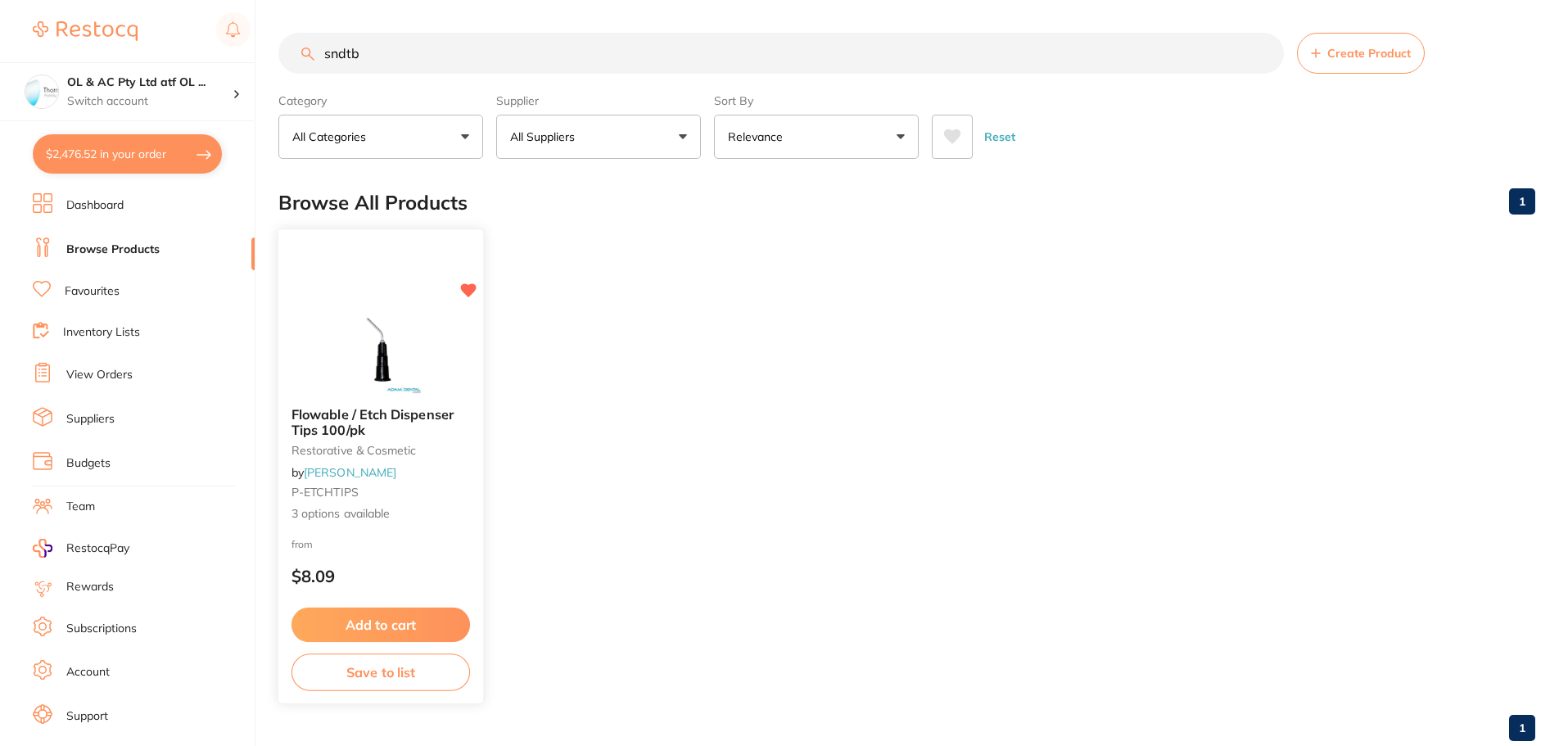
type input "sndtb"
click at [412, 399] on div "Flowable / Etch Dispenser Tips 100/pk restorative & cosmetic by [PERSON_NAME] P…" at bounding box center [380, 464] width 205 height 142
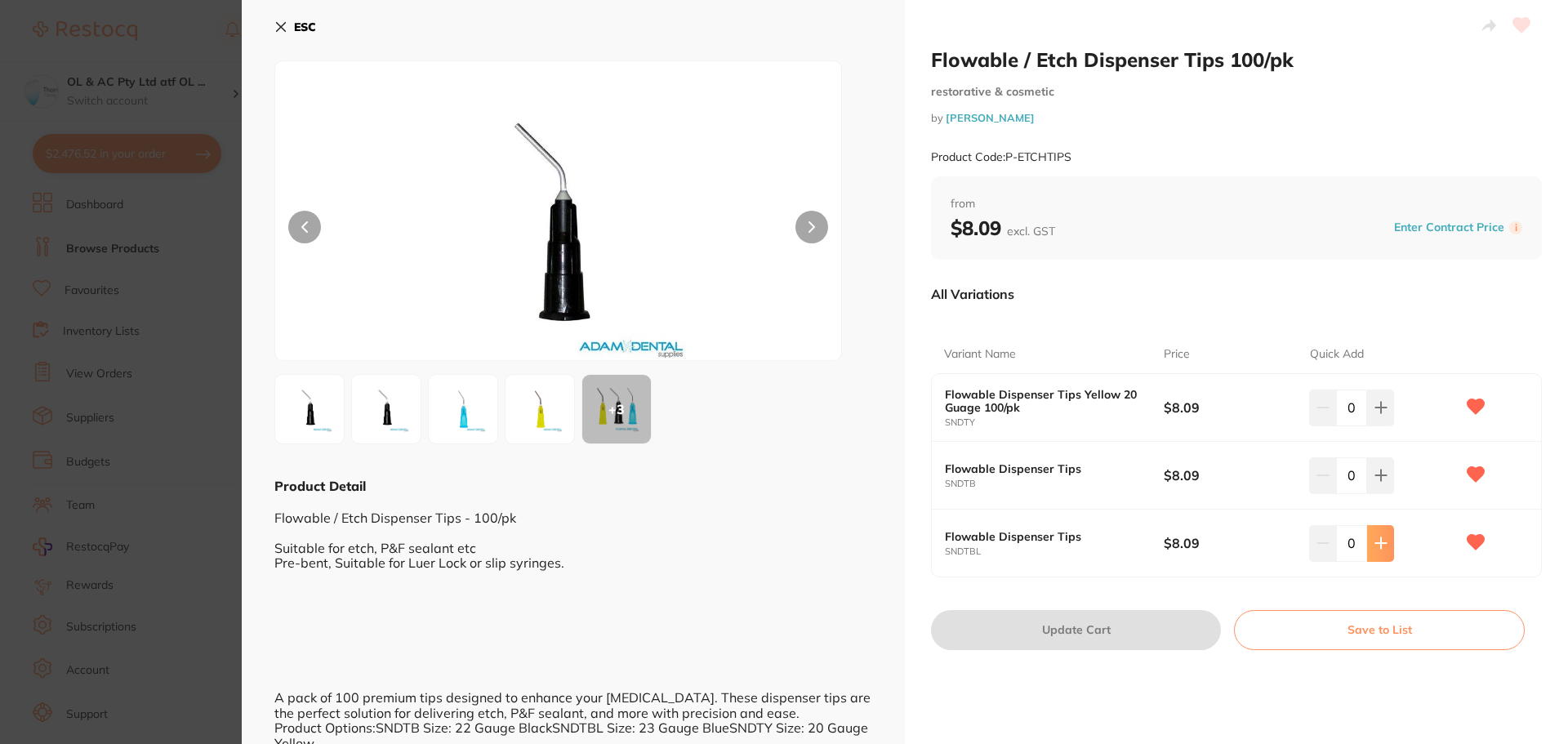
click at [1378, 426] on button at bounding box center [1380, 407] width 27 height 36
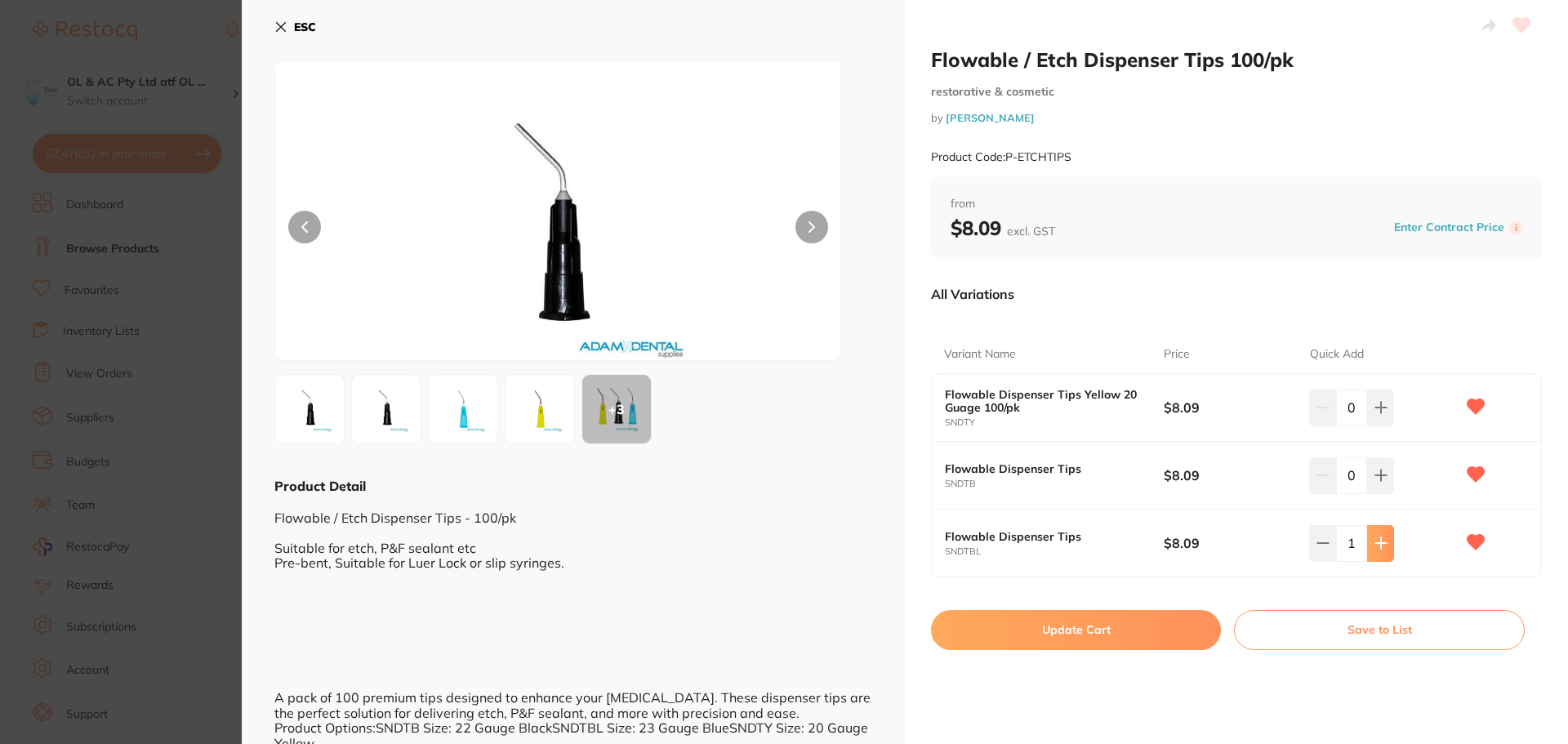
click at [1378, 426] on button at bounding box center [1380, 407] width 27 height 36
type input "2"
click at [1115, 626] on button "Update Cart" at bounding box center [1076, 629] width 290 height 39
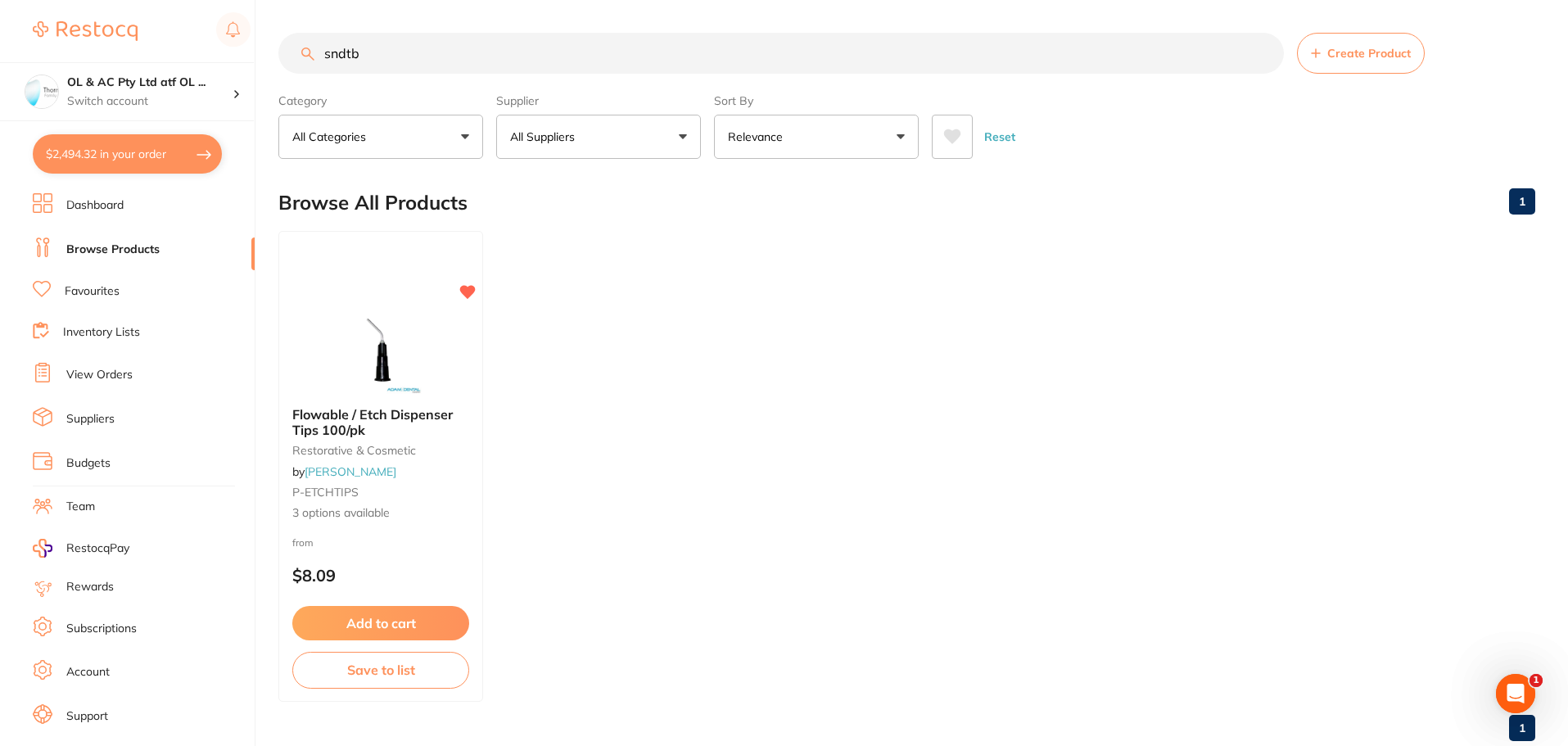
drag, startPoint x: 202, startPoint y: -6, endPoint x: 162, endPoint y: -19, distance: 42.1
click at [162, 0] on html "$2,494.32 OL & AC Pty Ltd atf OL ... Switch account OL & AC Pty Ltd atf OL & AC…" at bounding box center [784, 373] width 1568 height 746
type input "stick resin"
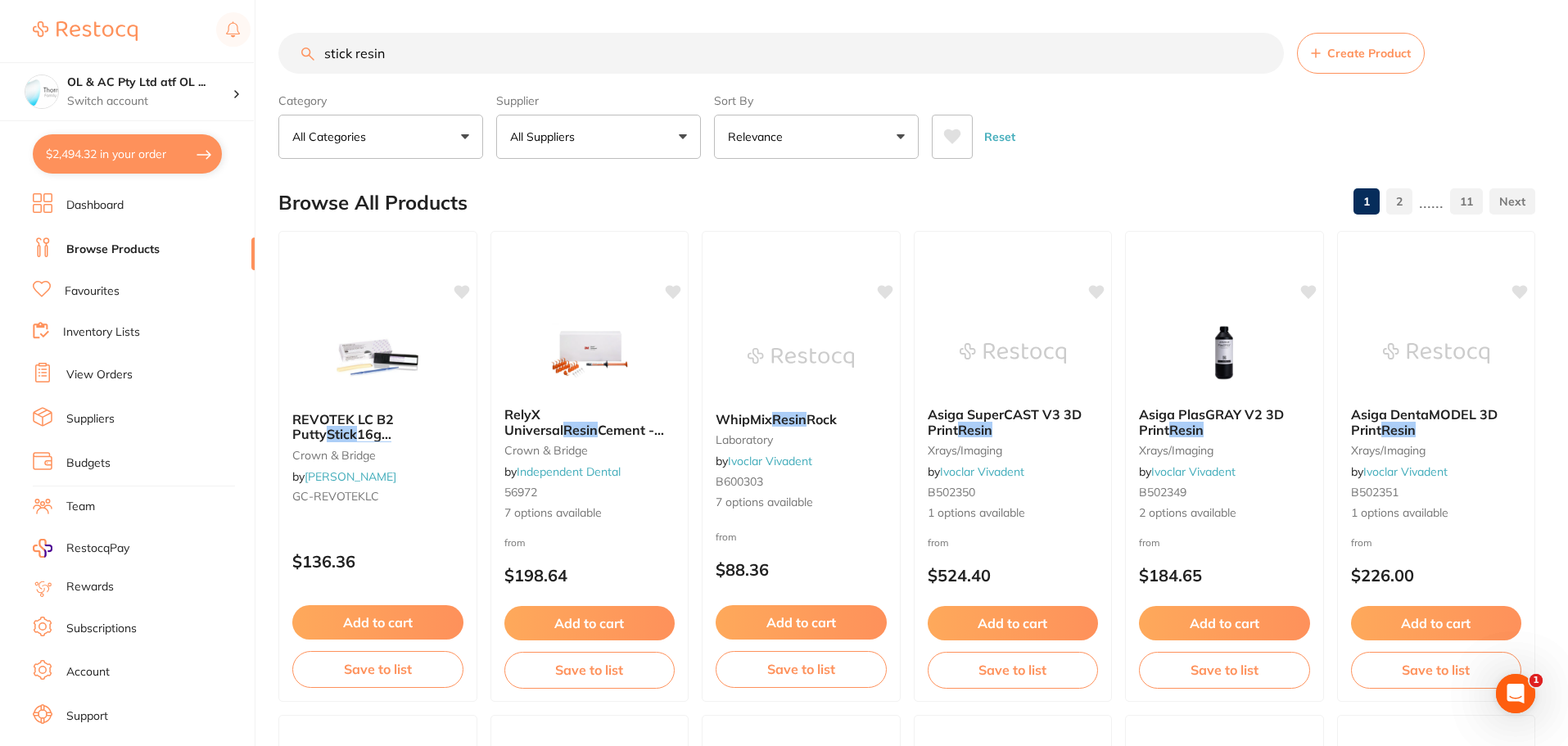
drag, startPoint x: 441, startPoint y: 49, endPoint x: 193, endPoint y: 38, distance: 248.2
click at [193, 38] on div "$2,494.32 OL & AC Pty Ltd atf OL ... Switch account OL & AC Pty Ltd atf OL & AC…" at bounding box center [784, 373] width 1568 height 746
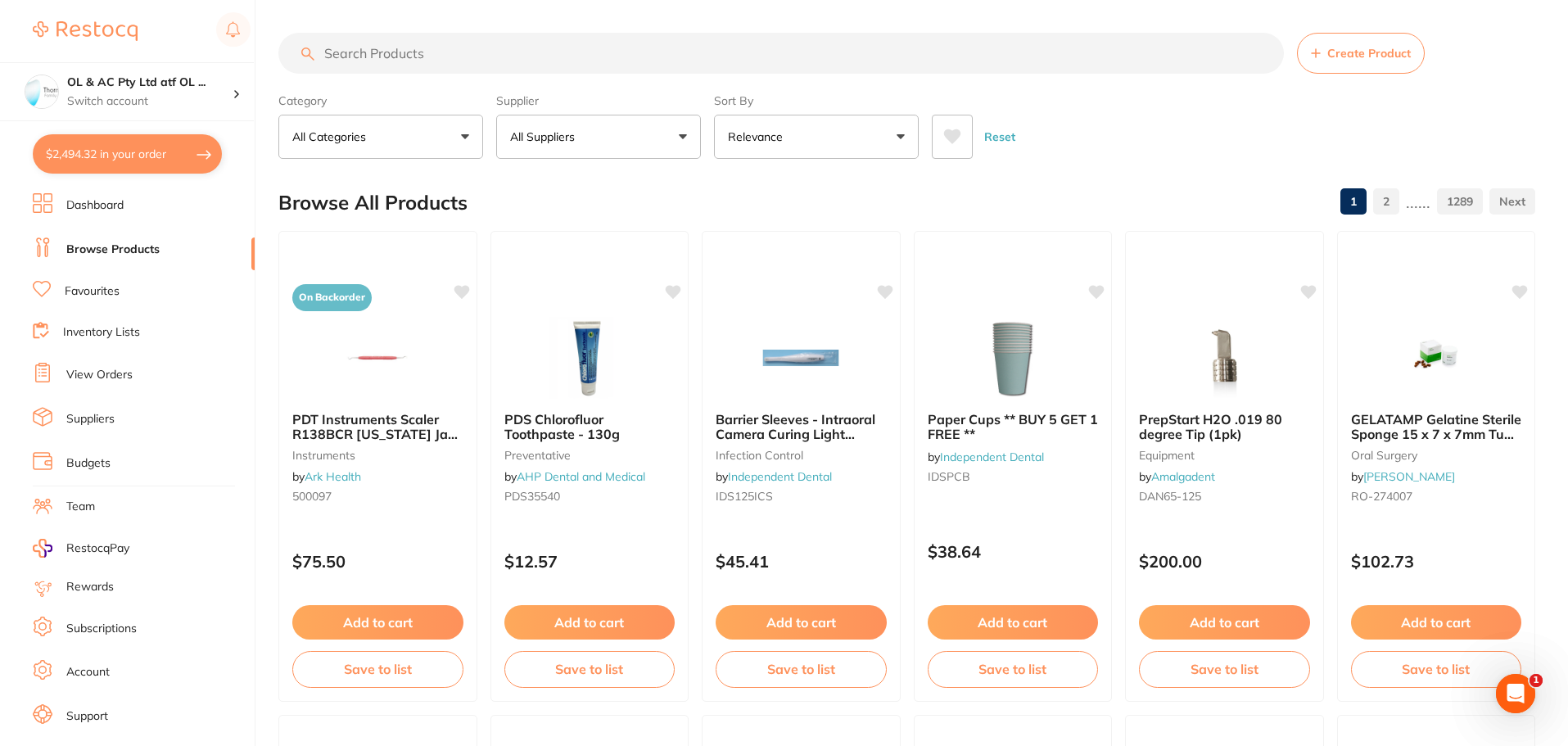
click at [383, 52] on input "search" at bounding box center [780, 53] width 1005 height 41
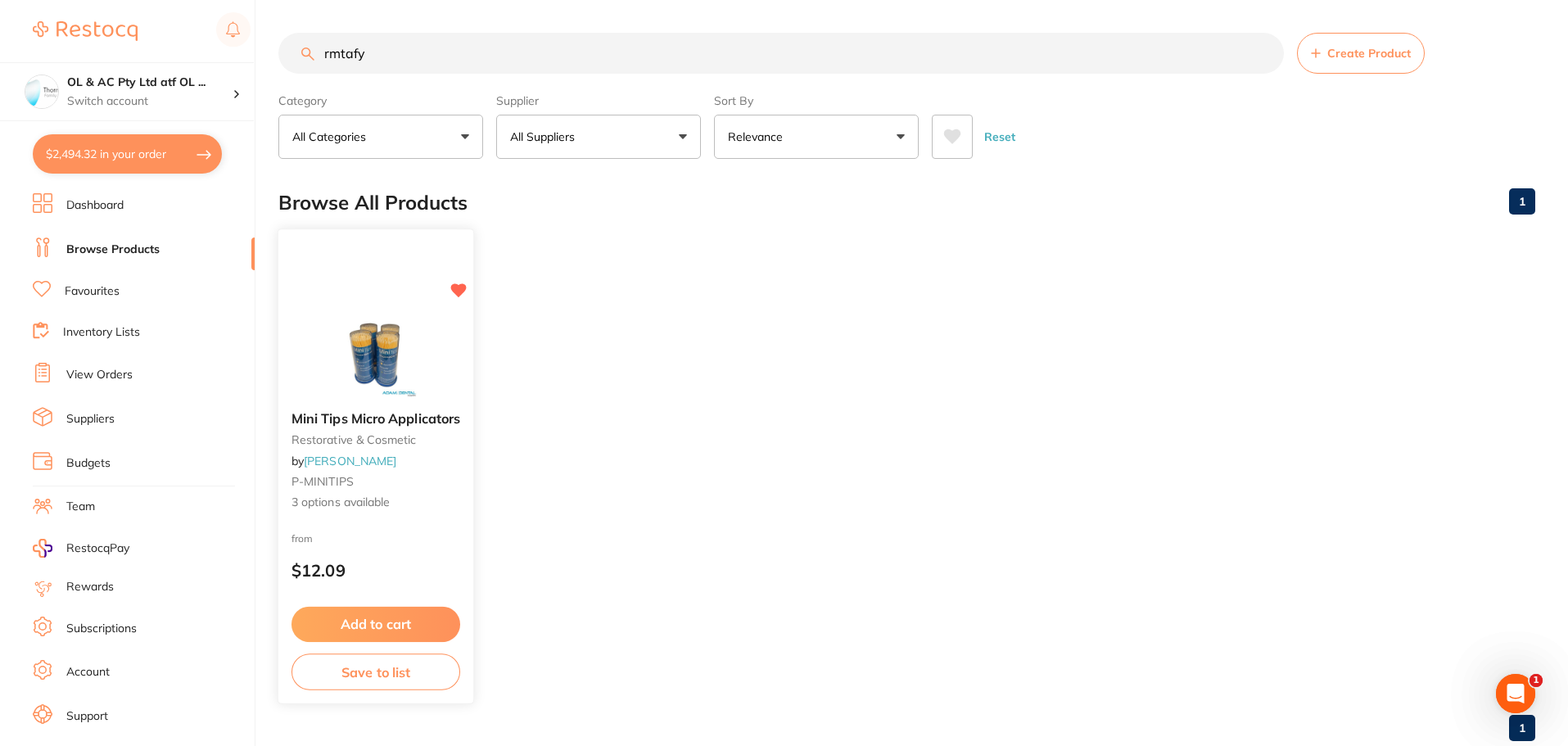
type input "rmtafy"
click at [399, 344] on img at bounding box center [376, 356] width 107 height 83
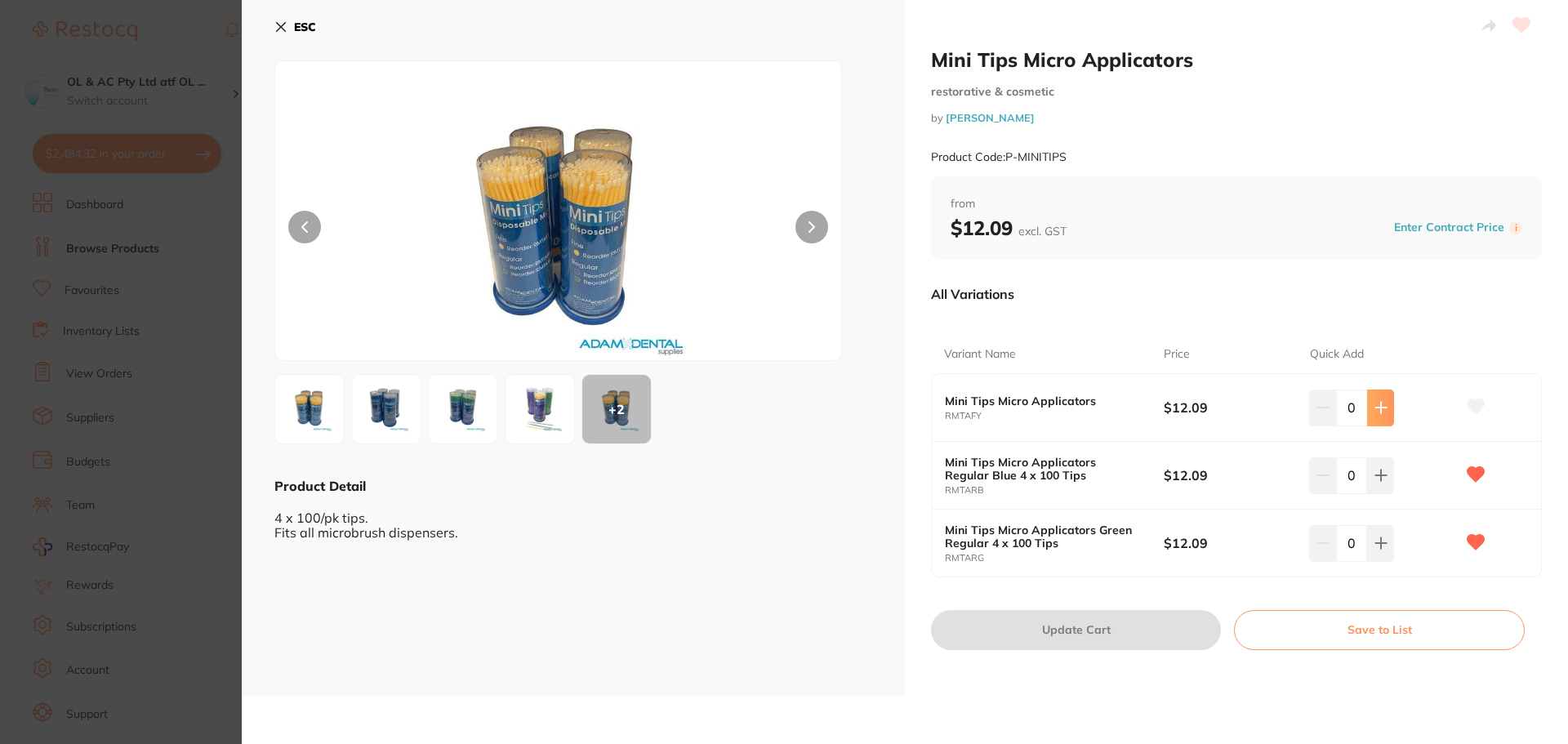
click at [1385, 404] on button at bounding box center [1380, 407] width 27 height 36
type input "1"
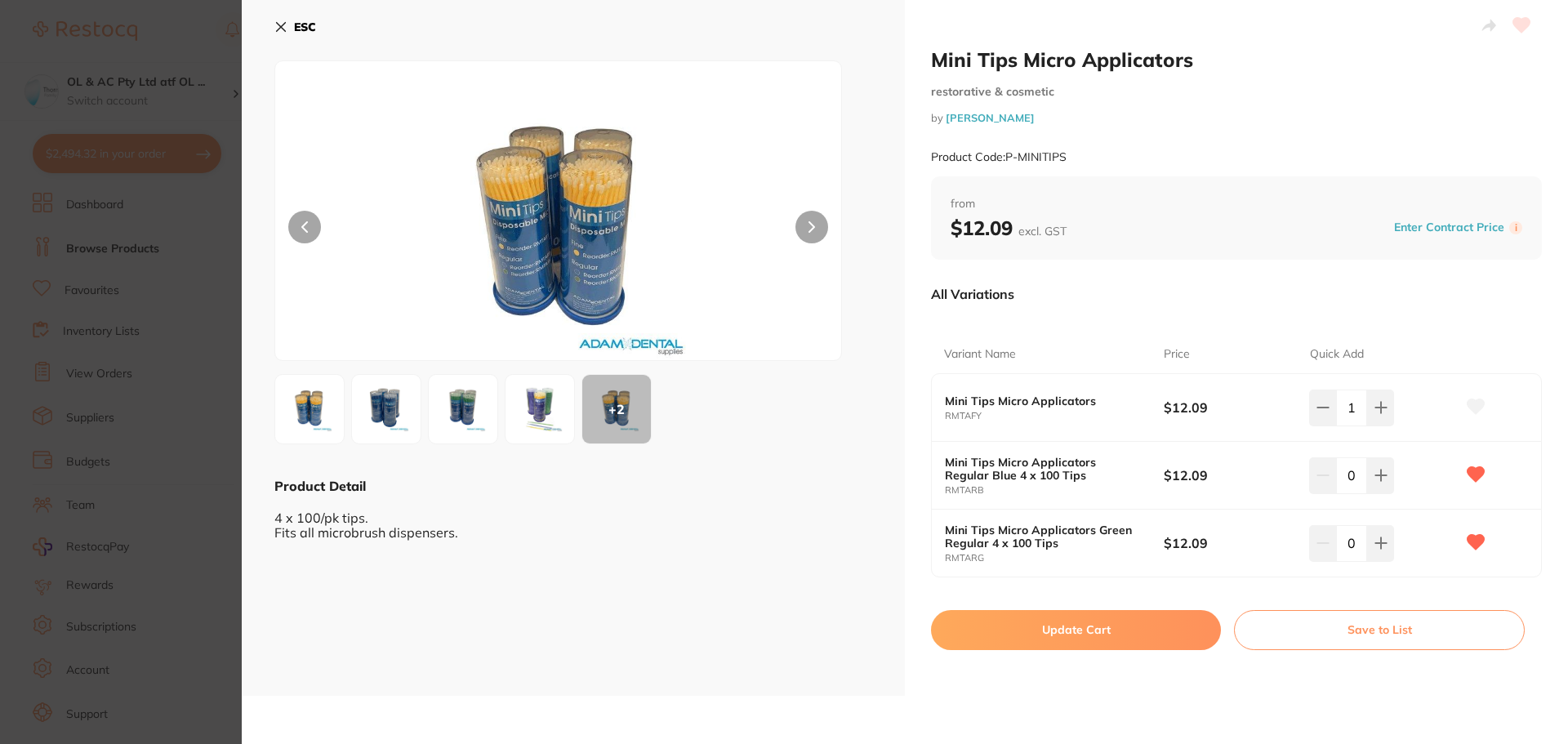
click at [1119, 647] on button "Update Cart" at bounding box center [1076, 629] width 290 height 39
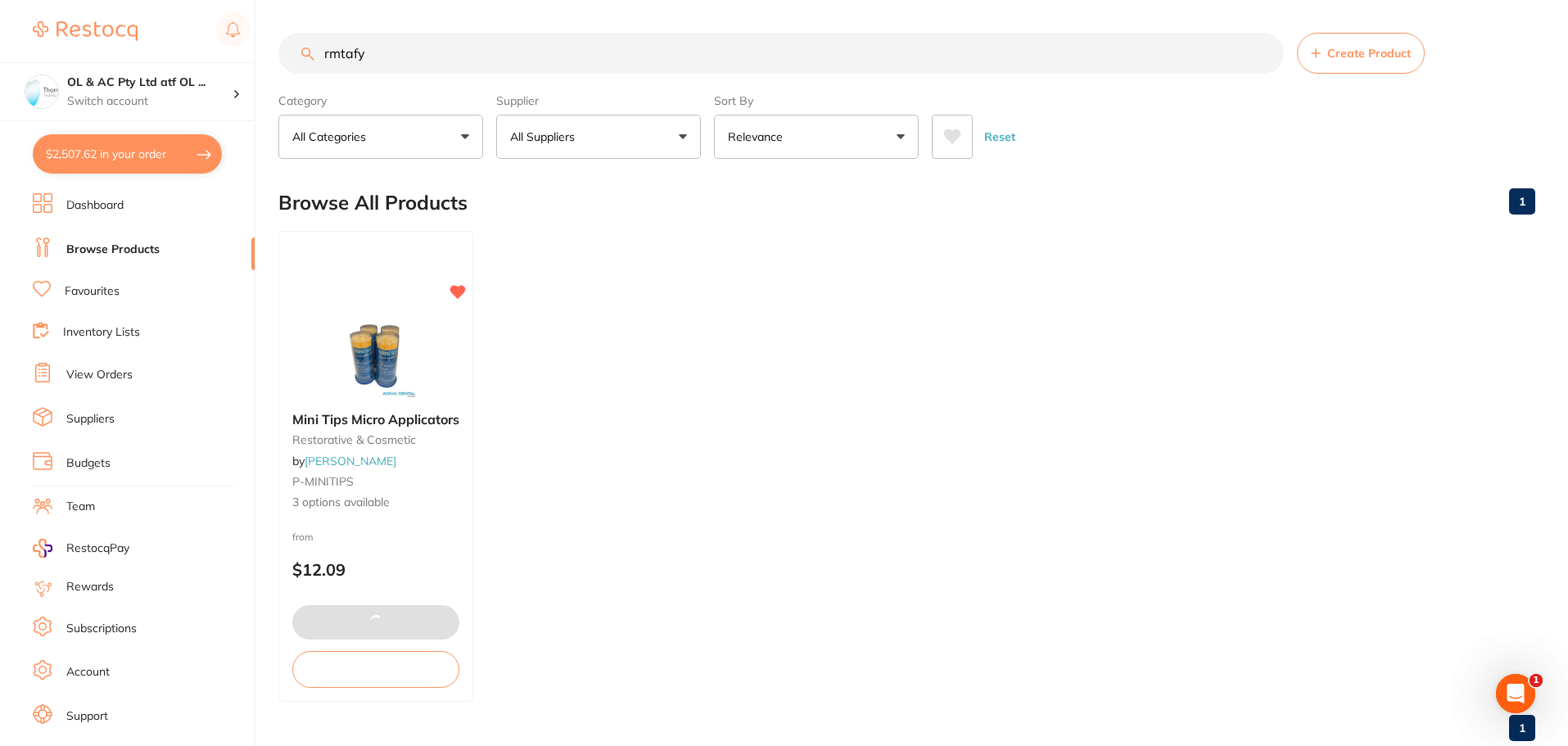
drag, startPoint x: 313, startPoint y: 48, endPoint x: 130, endPoint y: 48, distance: 183.0
click at [95, 20] on div "$2,507.62 OL & AC Pty Ltd atf OL ... Switch account OL & AC Pty Ltd atf OL & AC…" at bounding box center [784, 373] width 1568 height 746
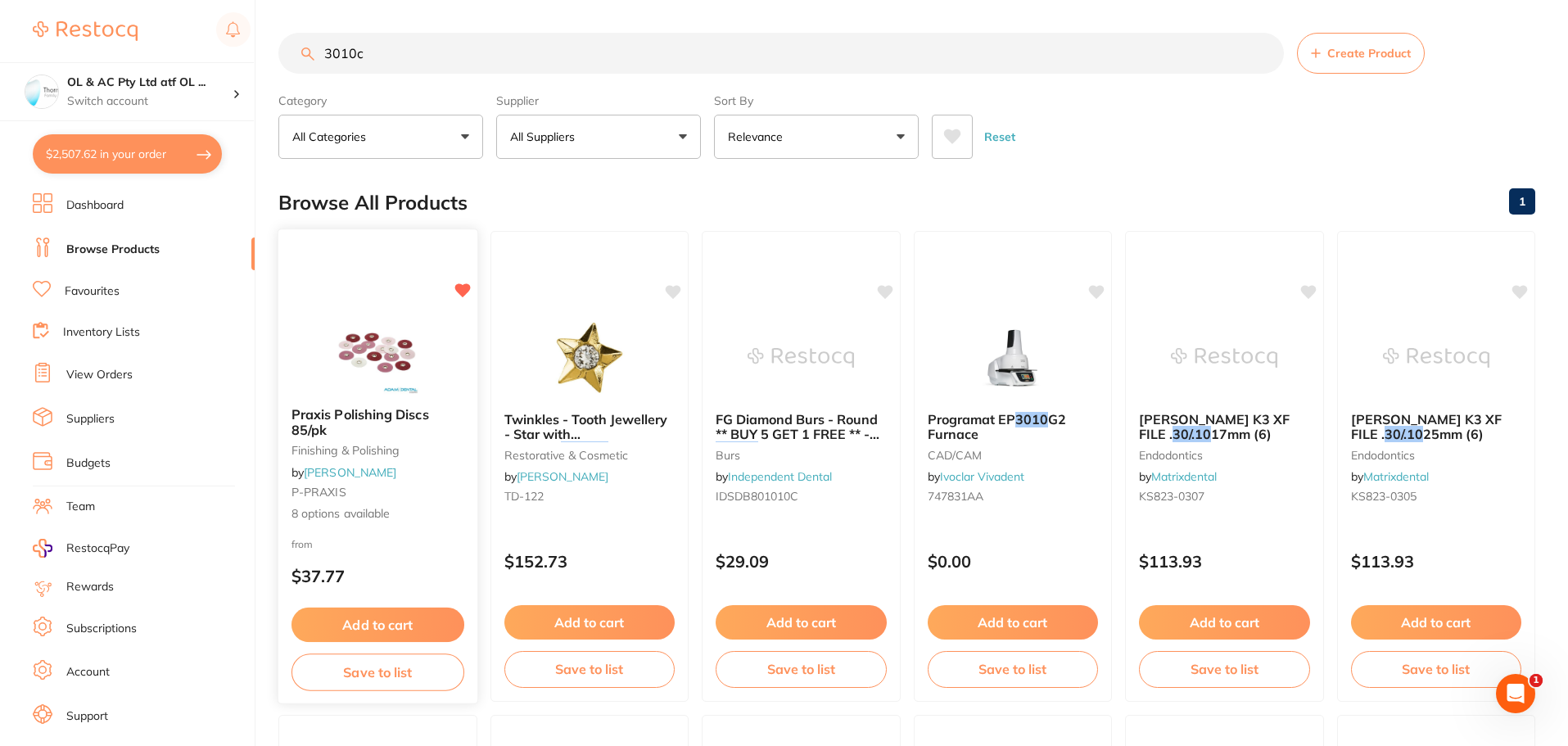
type input "3010c"
click at [367, 320] on img at bounding box center [378, 353] width 107 height 83
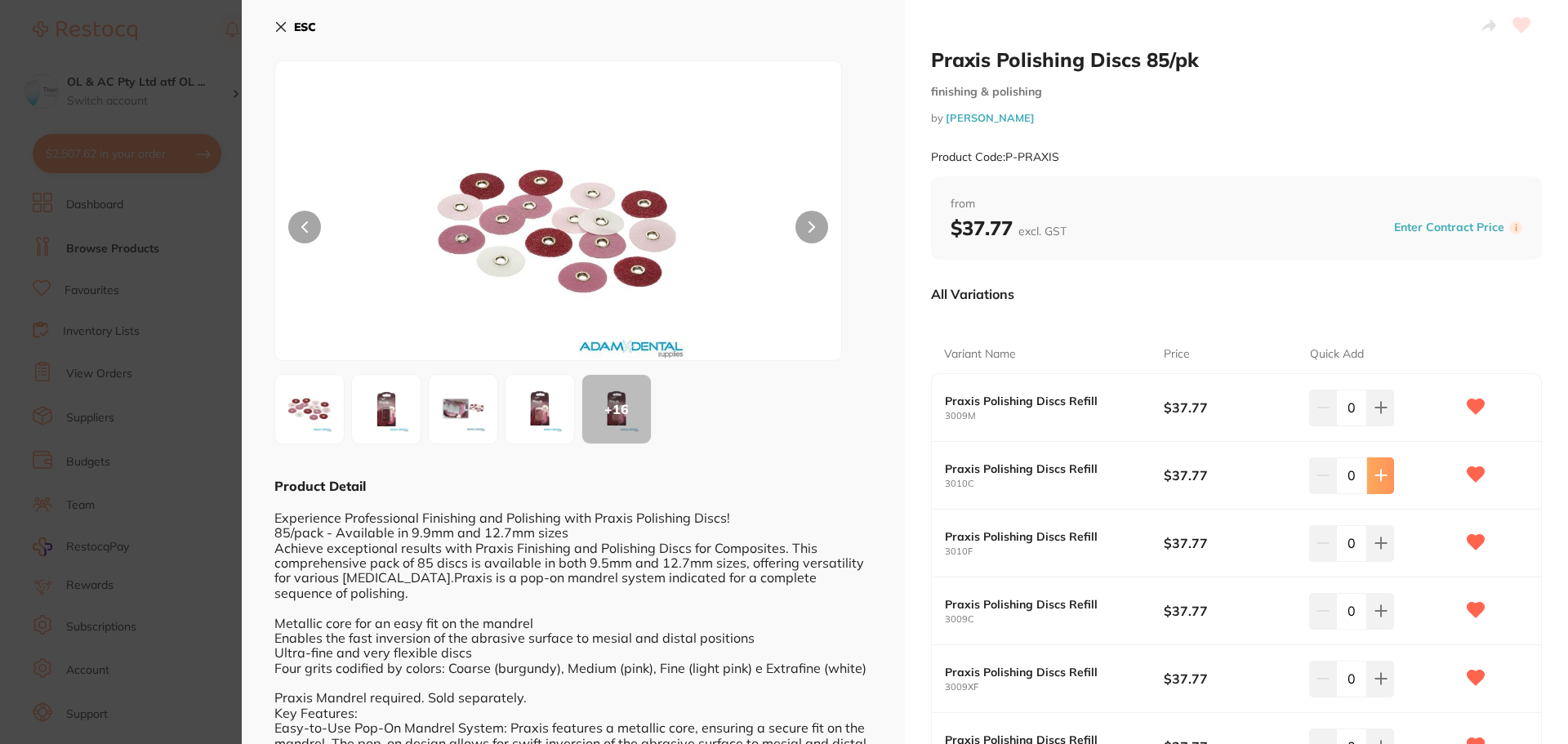
click at [1385, 426] on button at bounding box center [1380, 407] width 27 height 36
type input "1"
click at [1388, 426] on button at bounding box center [1380, 407] width 27 height 36
type input "1"
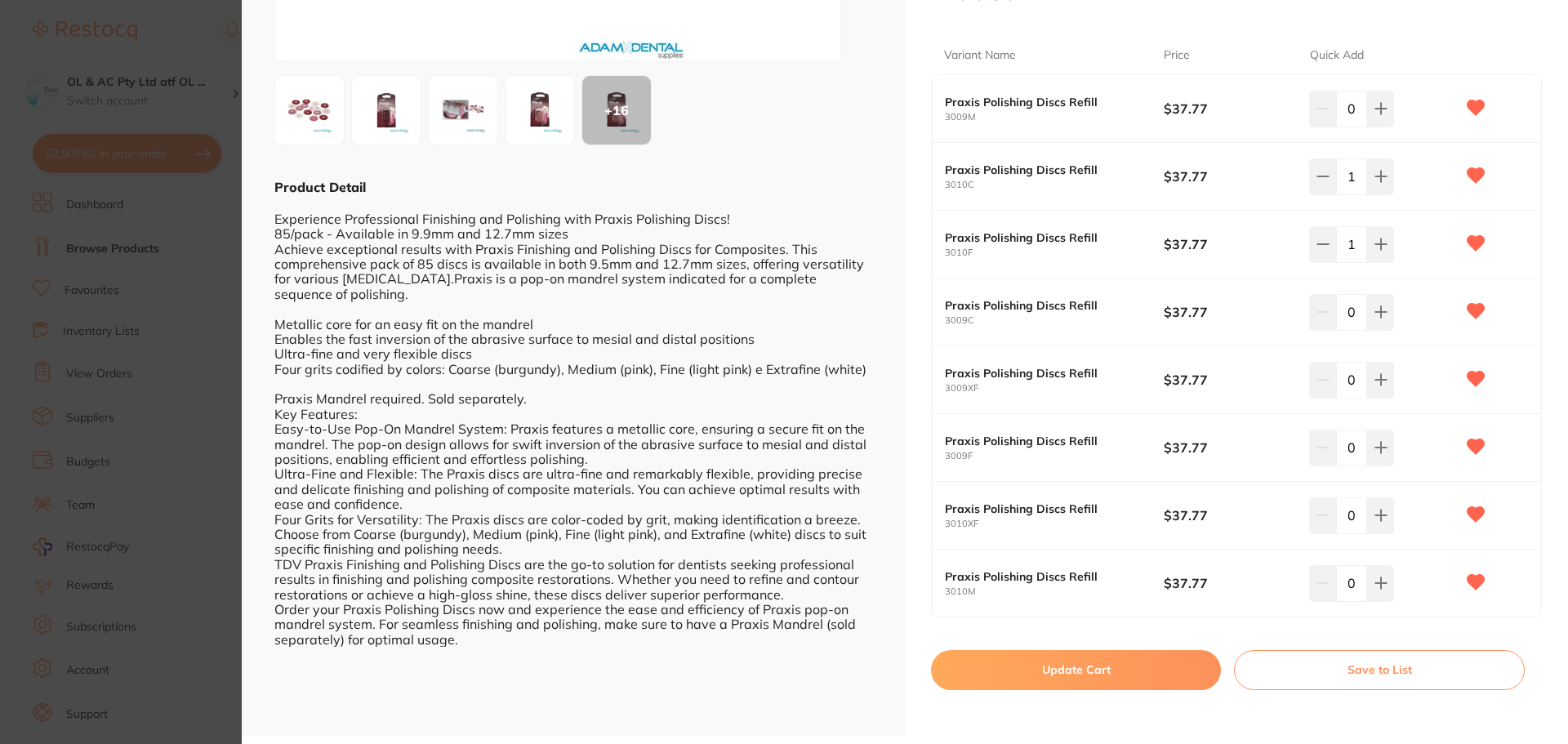
scroll to position [303, 0]
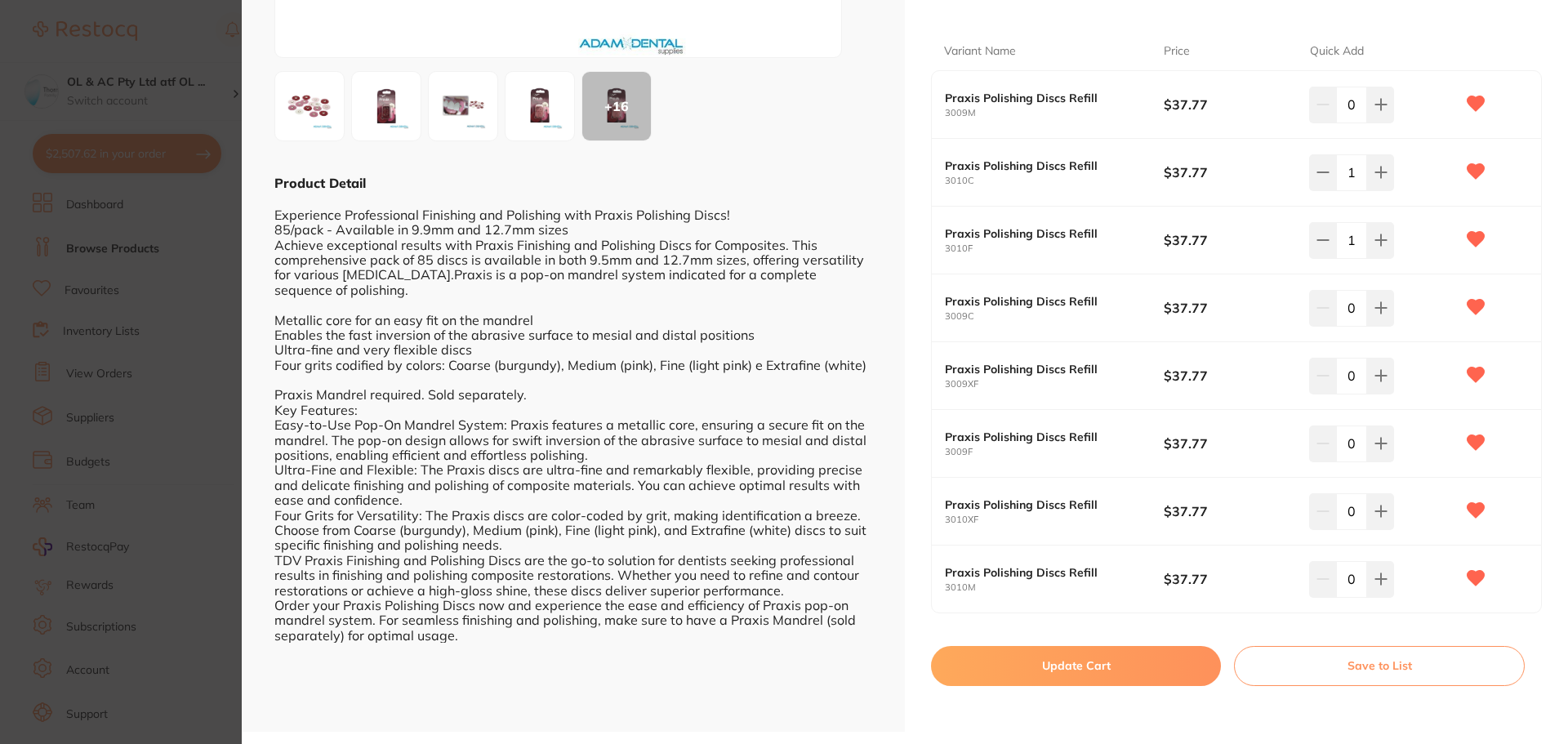
click at [1105, 668] on button "Update Cart" at bounding box center [1076, 665] width 290 height 39
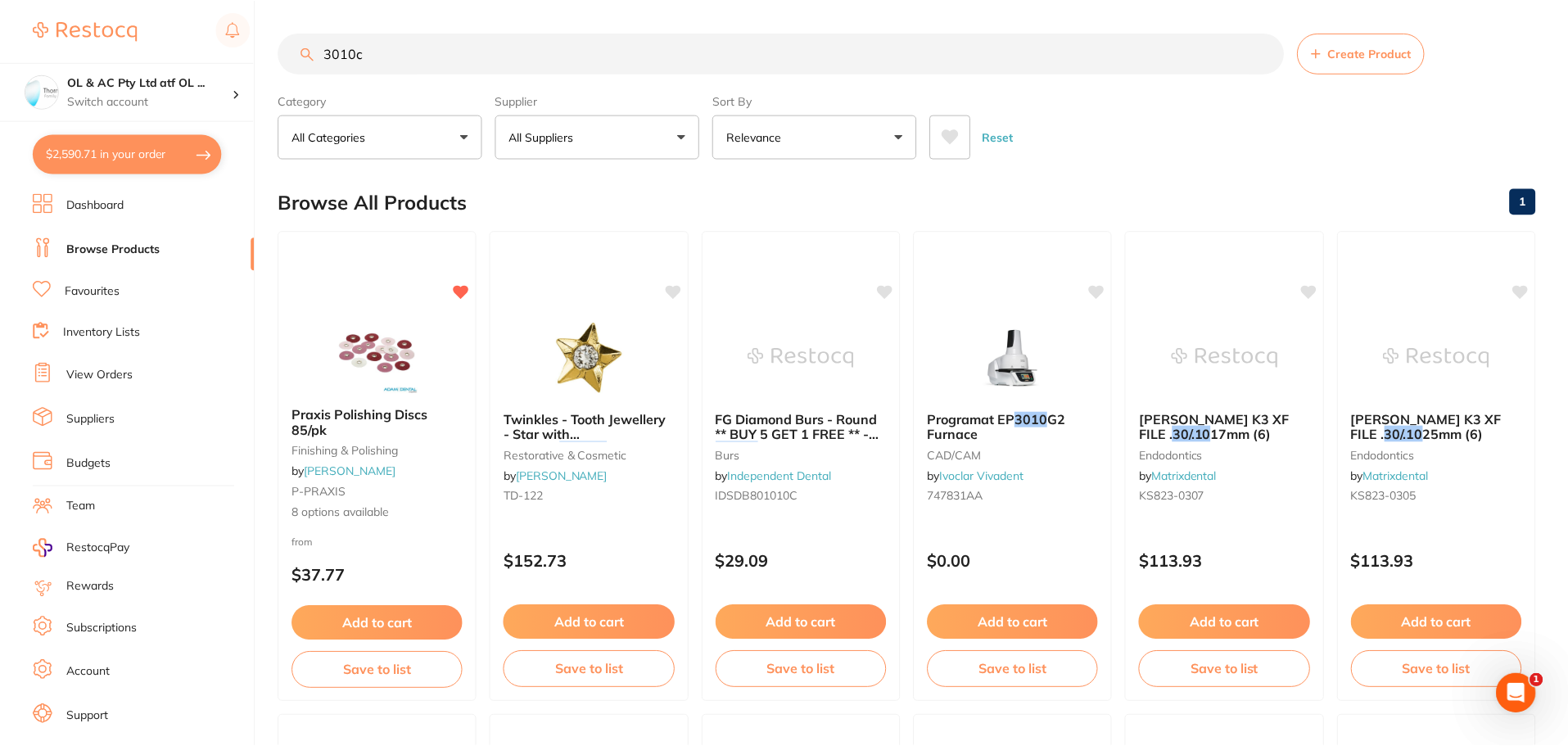
scroll to position [1, 0]
drag, startPoint x: 378, startPoint y: 46, endPoint x: 224, endPoint y: 40, distance: 154.1
click at [219, 31] on div "$2,590.71 OL & AC Pty Ltd atf OL ... Switch account OL & AC Pty Ltd atf OL & AC…" at bounding box center [784, 372] width 1568 height 746
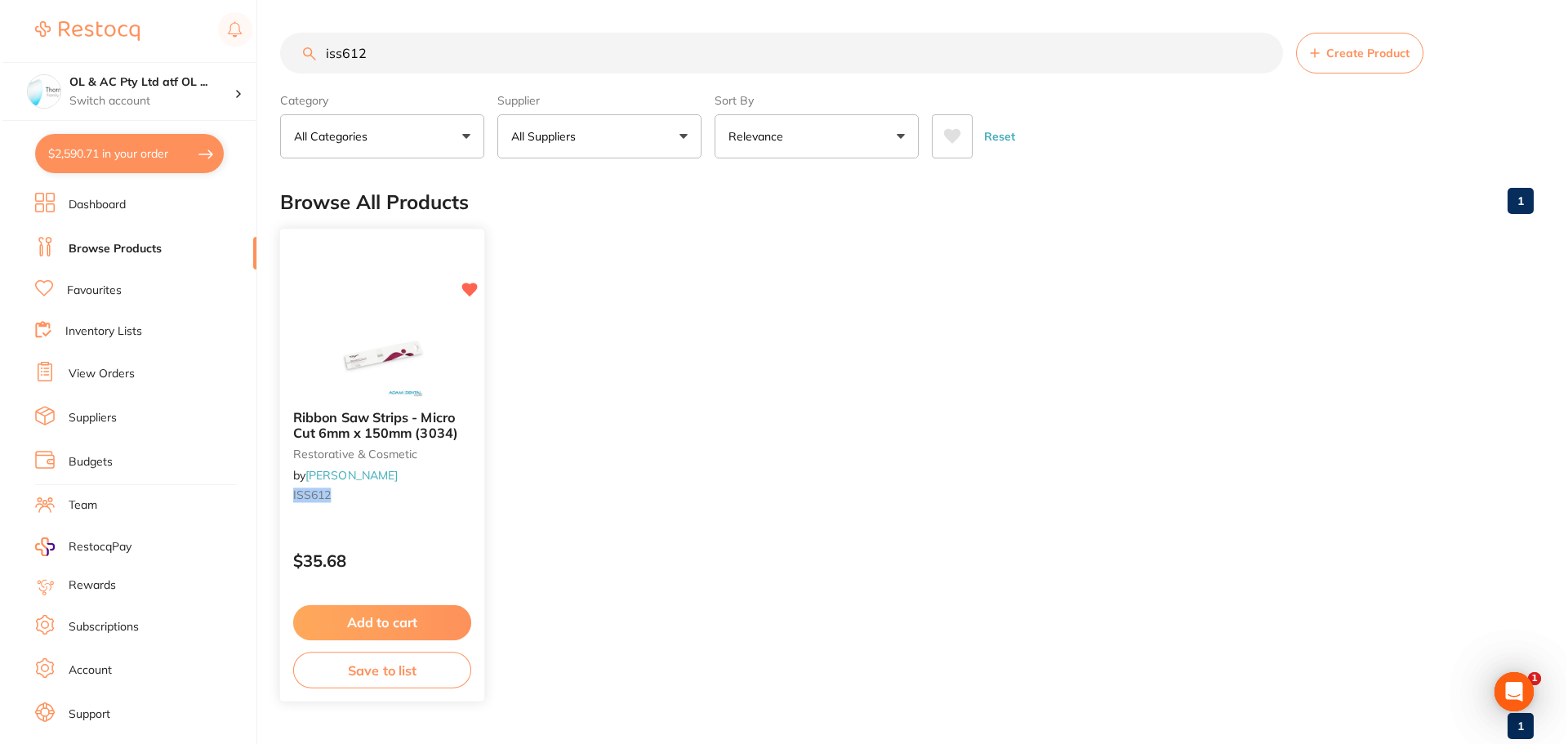
scroll to position [0, 0]
type input "iss612"
click at [413, 344] on img at bounding box center [379, 355] width 107 height 82
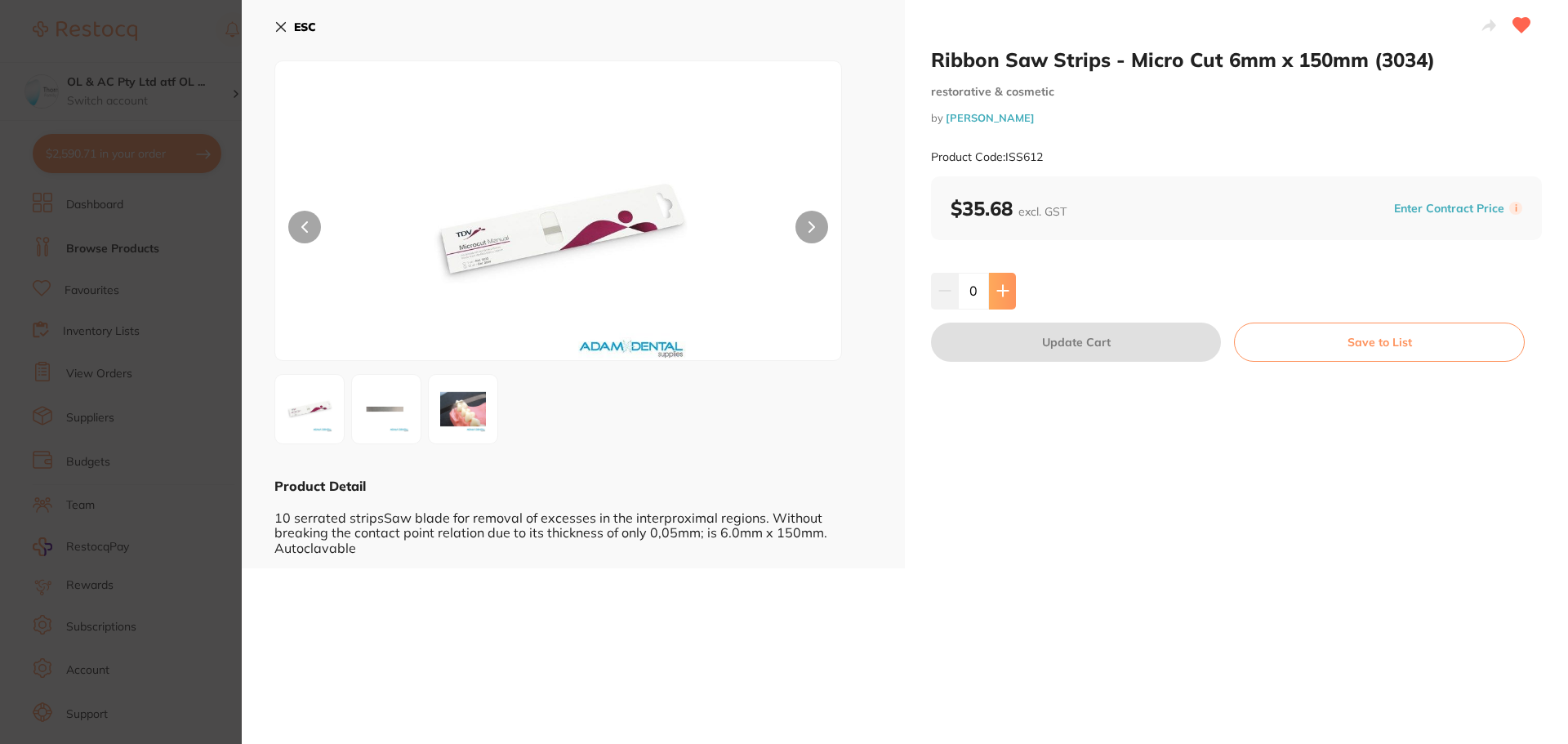
click at [1011, 287] on button at bounding box center [1002, 290] width 27 height 36
type input "1"
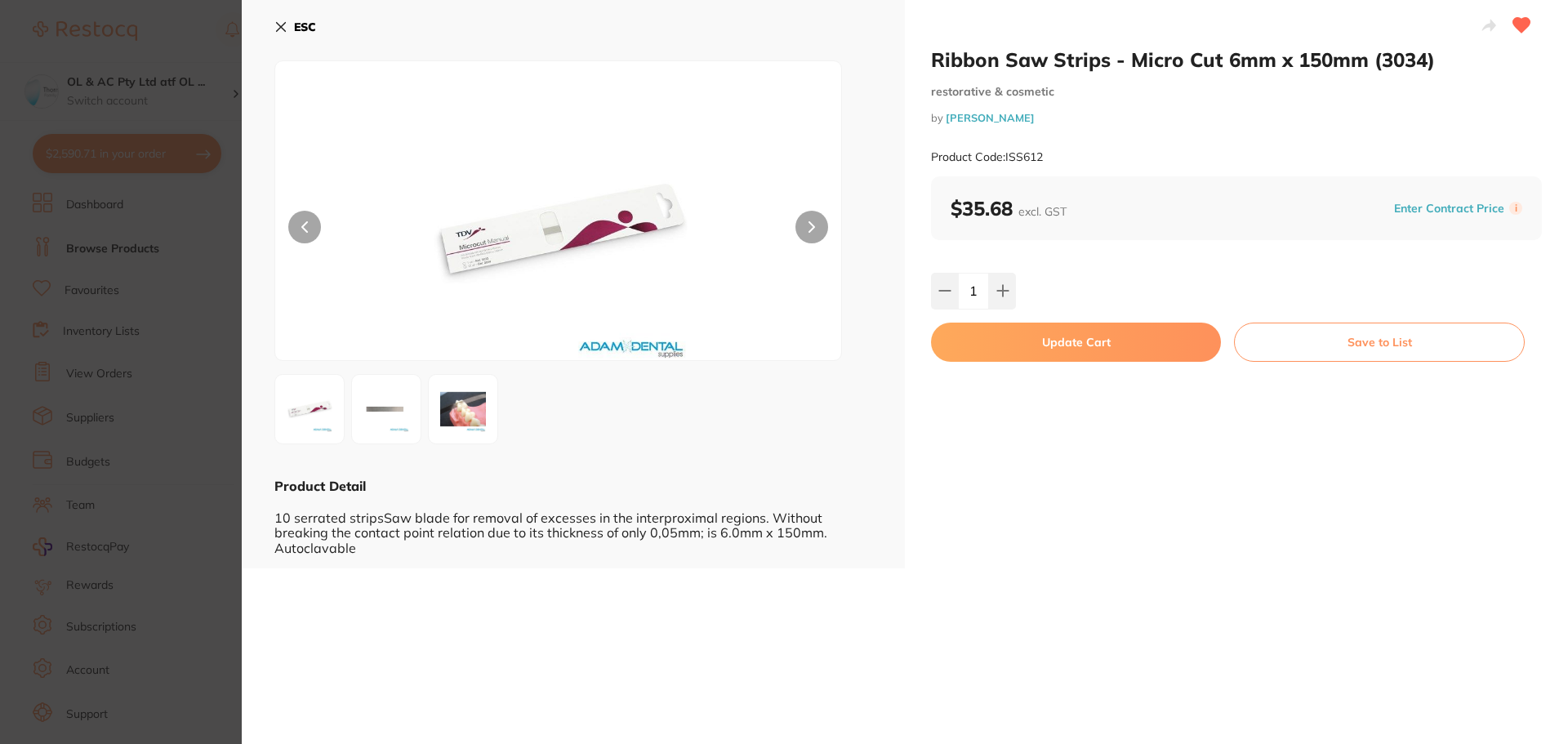
click at [1015, 335] on button "Update Cart" at bounding box center [1076, 342] width 290 height 39
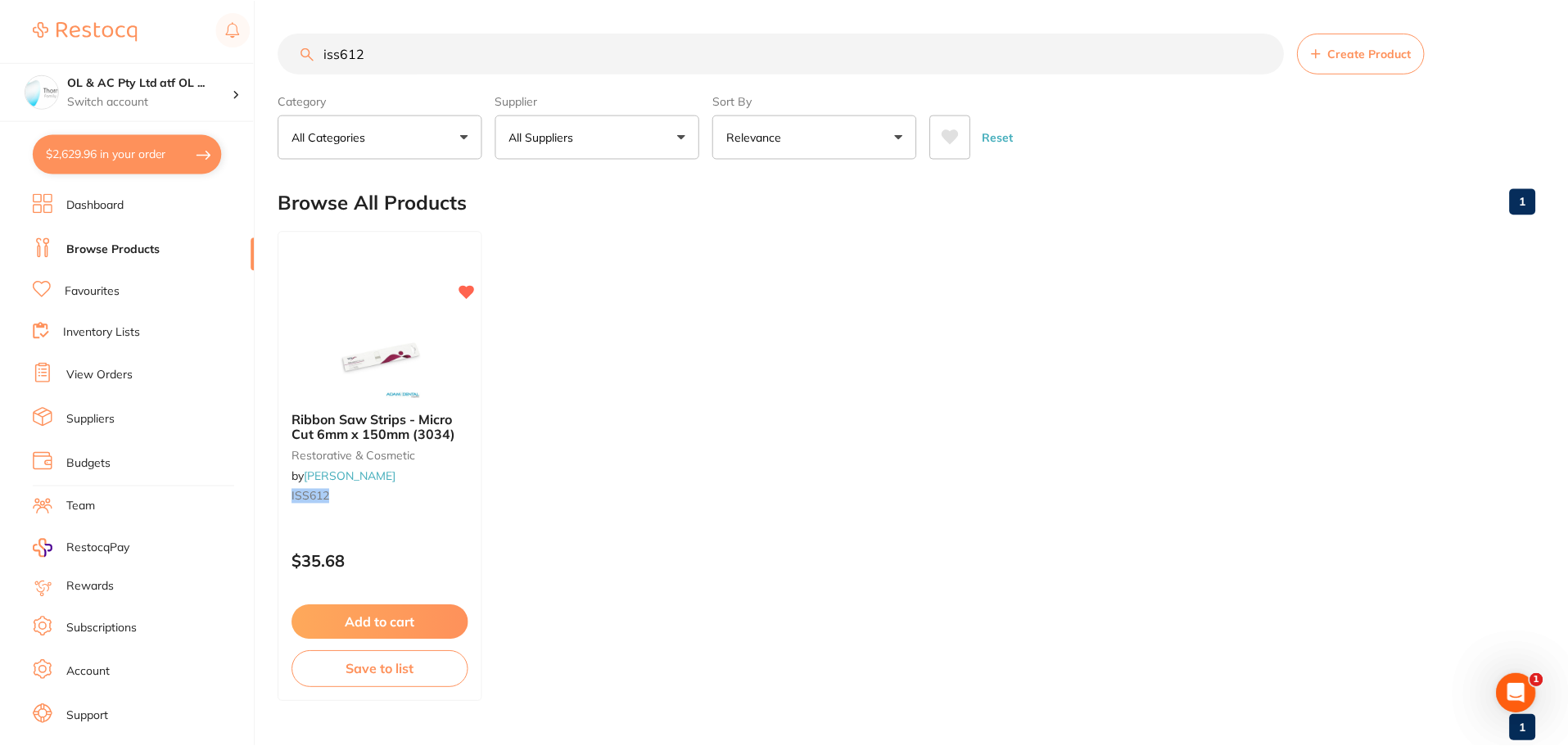
scroll to position [1, 0]
drag, startPoint x: 412, startPoint y: 56, endPoint x: 206, endPoint y: 49, distance: 206.1
click at [206, 49] on div "$2,629.96 OL & AC Pty Ltd atf OL ... Switch account OL & AC Pty Ltd atf OL & AC…" at bounding box center [784, 372] width 1568 height 746
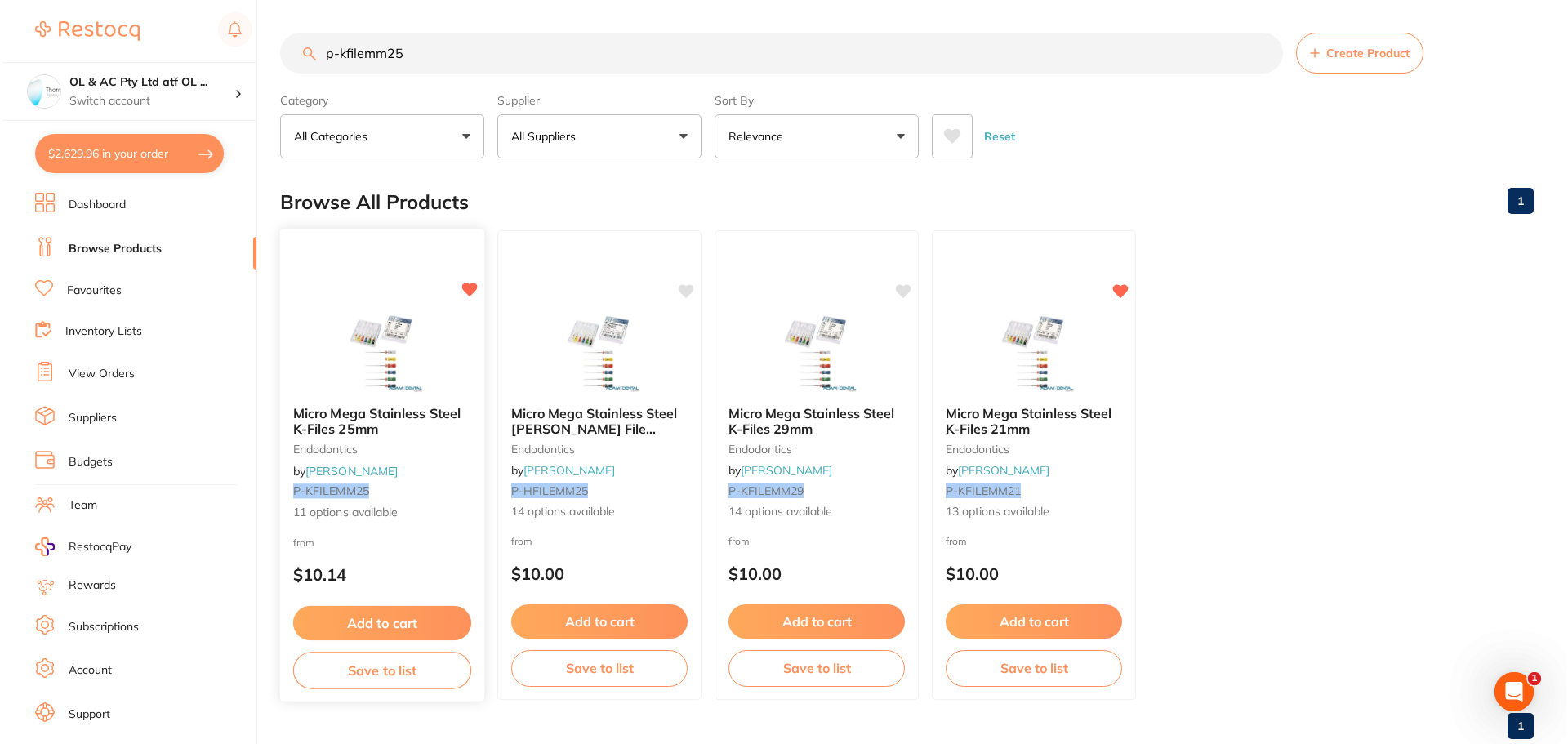
scroll to position [0, 0]
type input "p-kfilemm25"
click at [376, 337] on img at bounding box center [379, 352] width 107 height 82
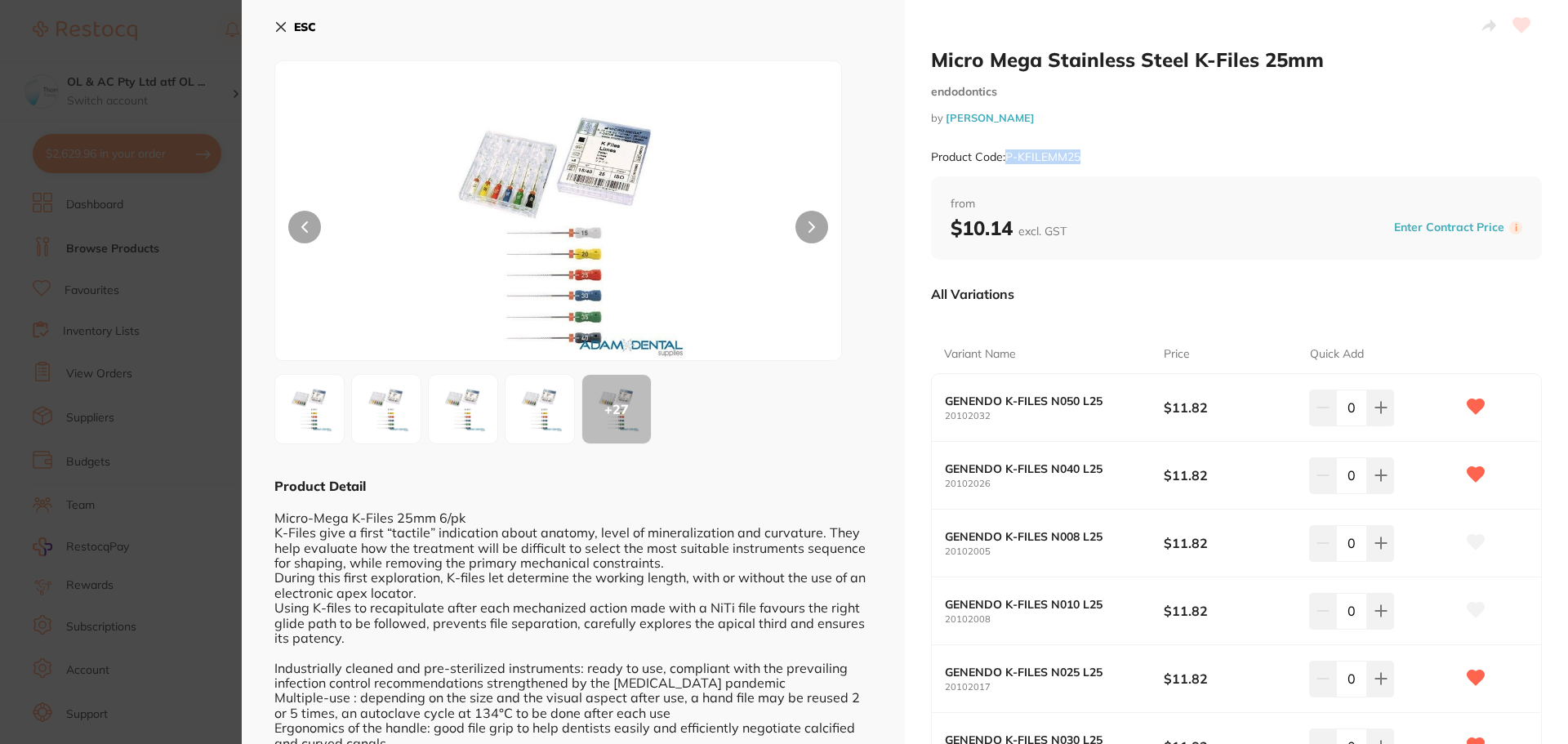
drag, startPoint x: 1103, startPoint y: 152, endPoint x: 1006, endPoint y: 154, distance: 97.0
click at [1006, 154] on div "Product Code: P-KFILEMM25" at bounding box center [1236, 157] width 611 height 40
copy small "P-KFILEMM25"
click at [273, 28] on div "ESC + 27 Product Detail Micro-Mega K-Files 25mm 6/pk K-Files give a first “tact…" at bounding box center [574, 629] width 663 height 1258
click at [279, 28] on icon at bounding box center [282, 27] width 9 height 9
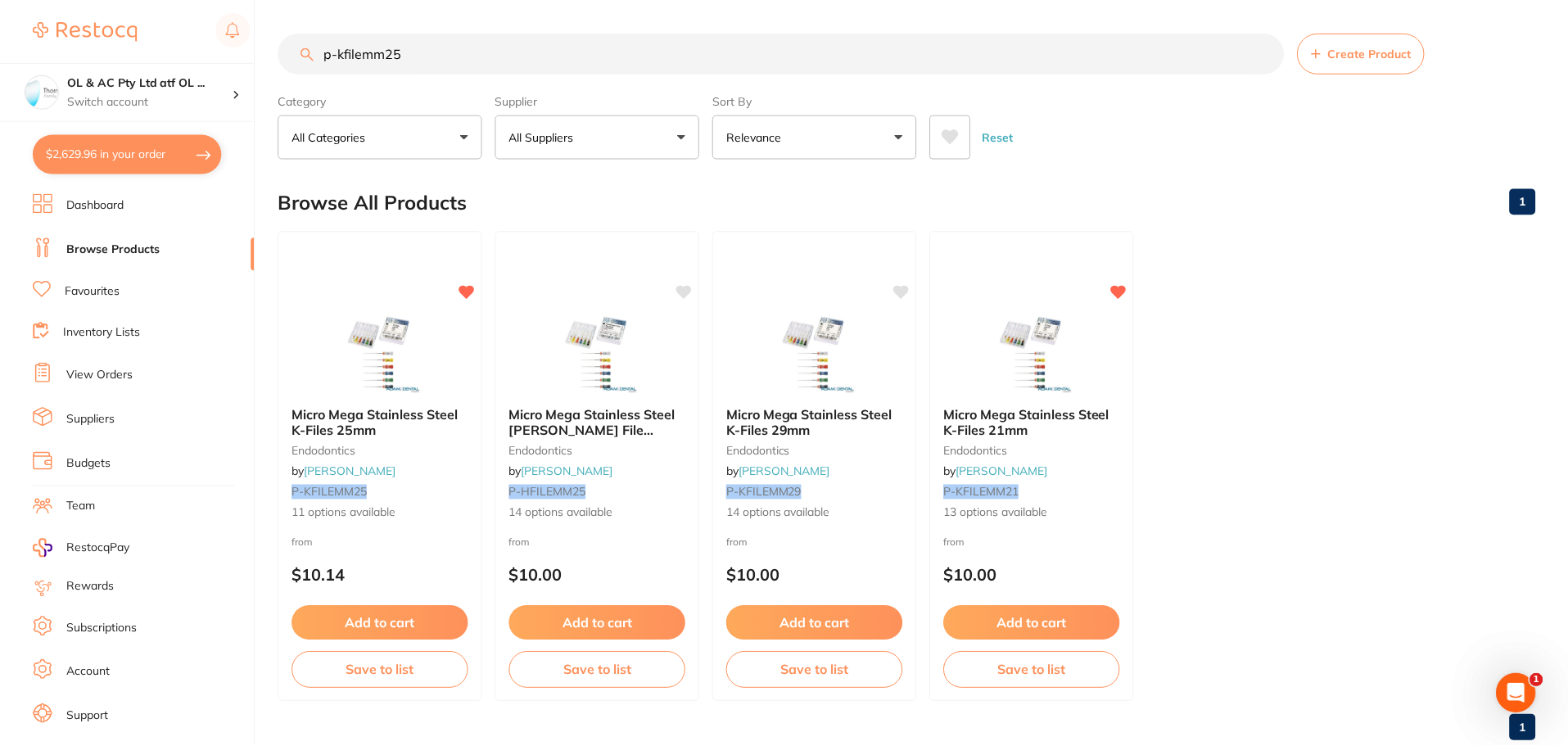
scroll to position [1, 0]
drag, startPoint x: 486, startPoint y: 53, endPoint x: 13, endPoint y: -6, distance: 476.7
click at [13, 0] on html "$2,629.96 OL & AC Pty Ltd atf OL ... Switch account OL & AC Pty Ltd atf OL & AC…" at bounding box center [784, 372] width 1568 height 746
paste input "20102008"
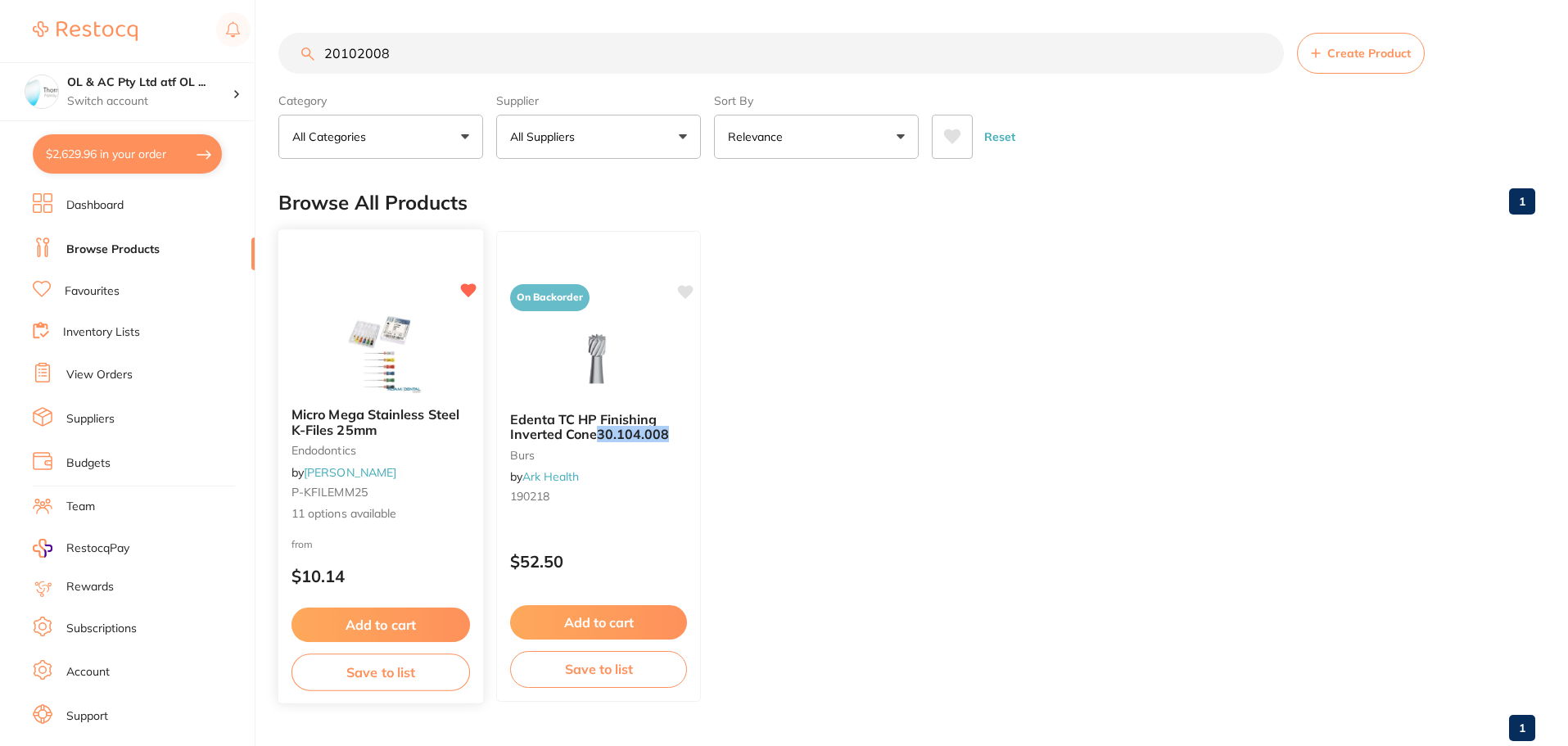
type input "20102008"
click at [412, 332] on img at bounding box center [380, 353] width 107 height 83
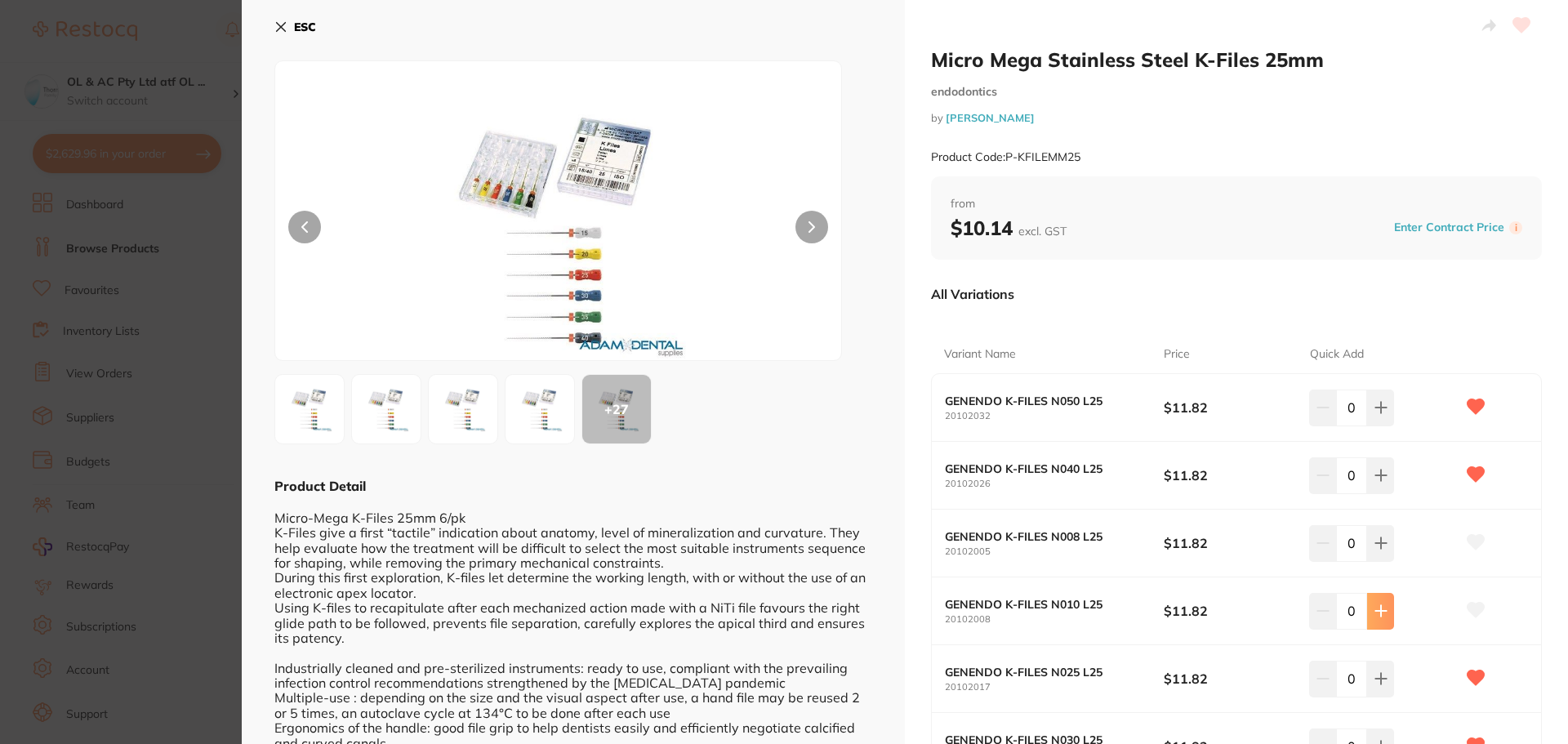
click at [1381, 414] on icon at bounding box center [1381, 407] width 13 height 13
click at [1376, 414] on icon at bounding box center [1381, 407] width 13 height 13
type input "2"
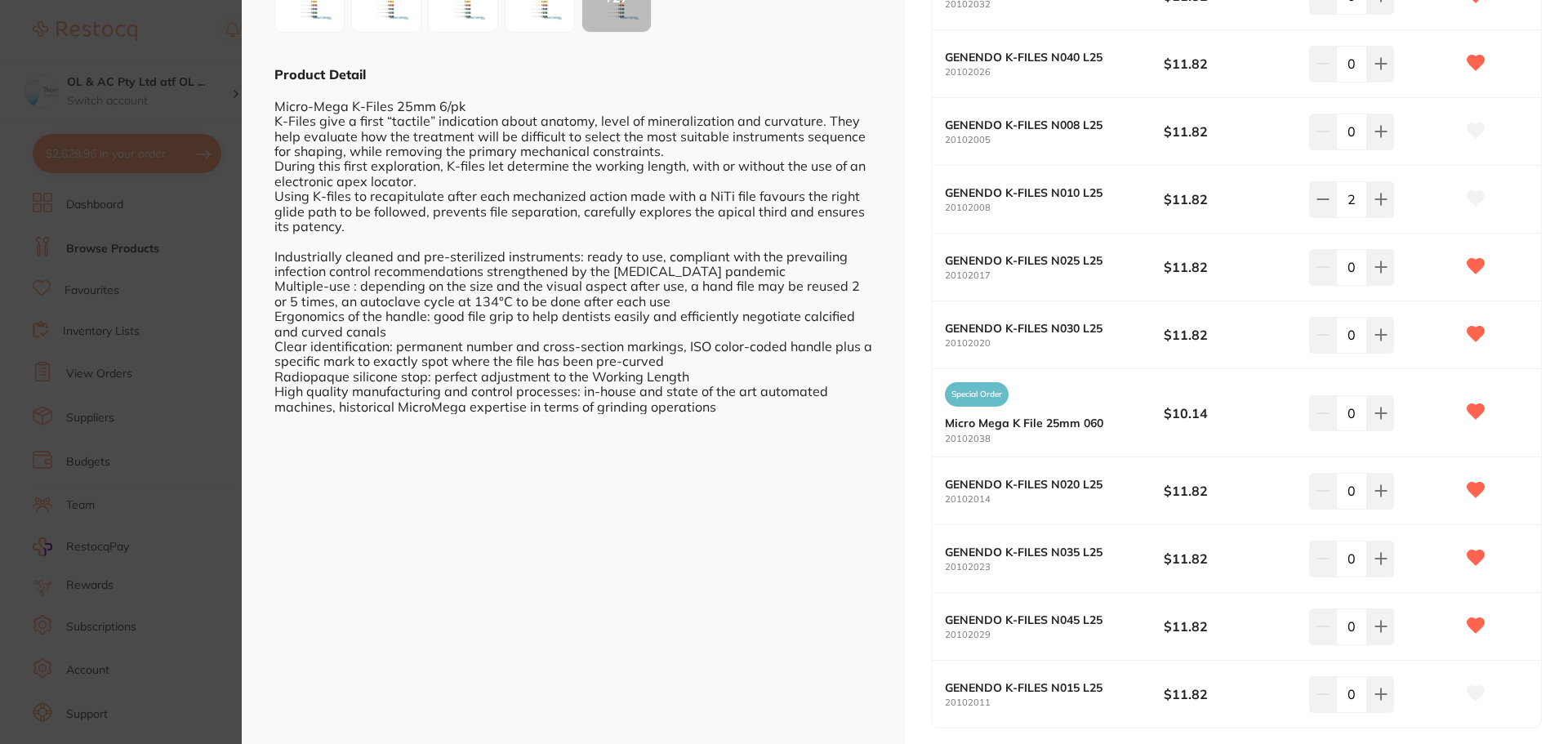
scroll to position [526, 0]
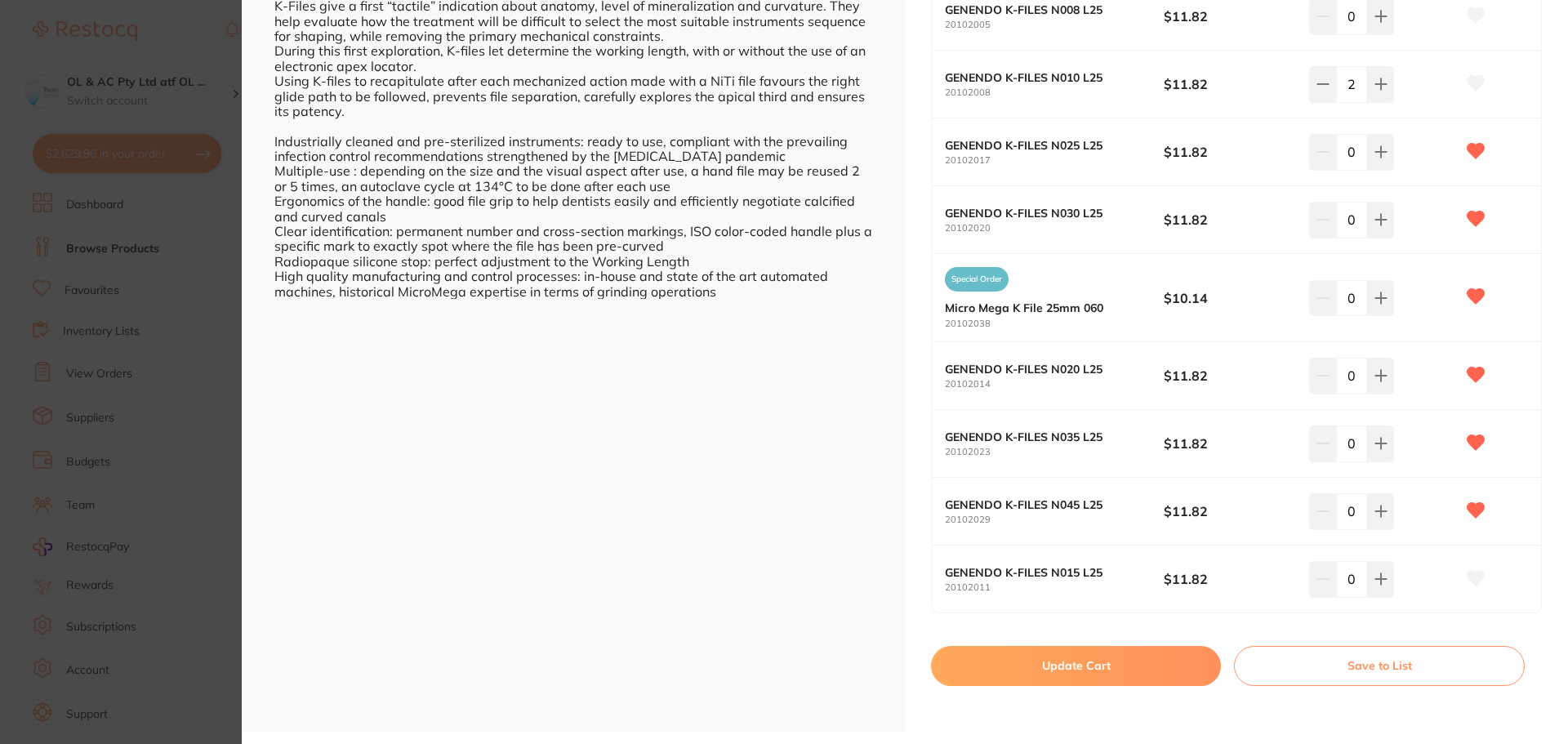
click at [1135, 650] on button "Update Cart" at bounding box center [1076, 665] width 290 height 39
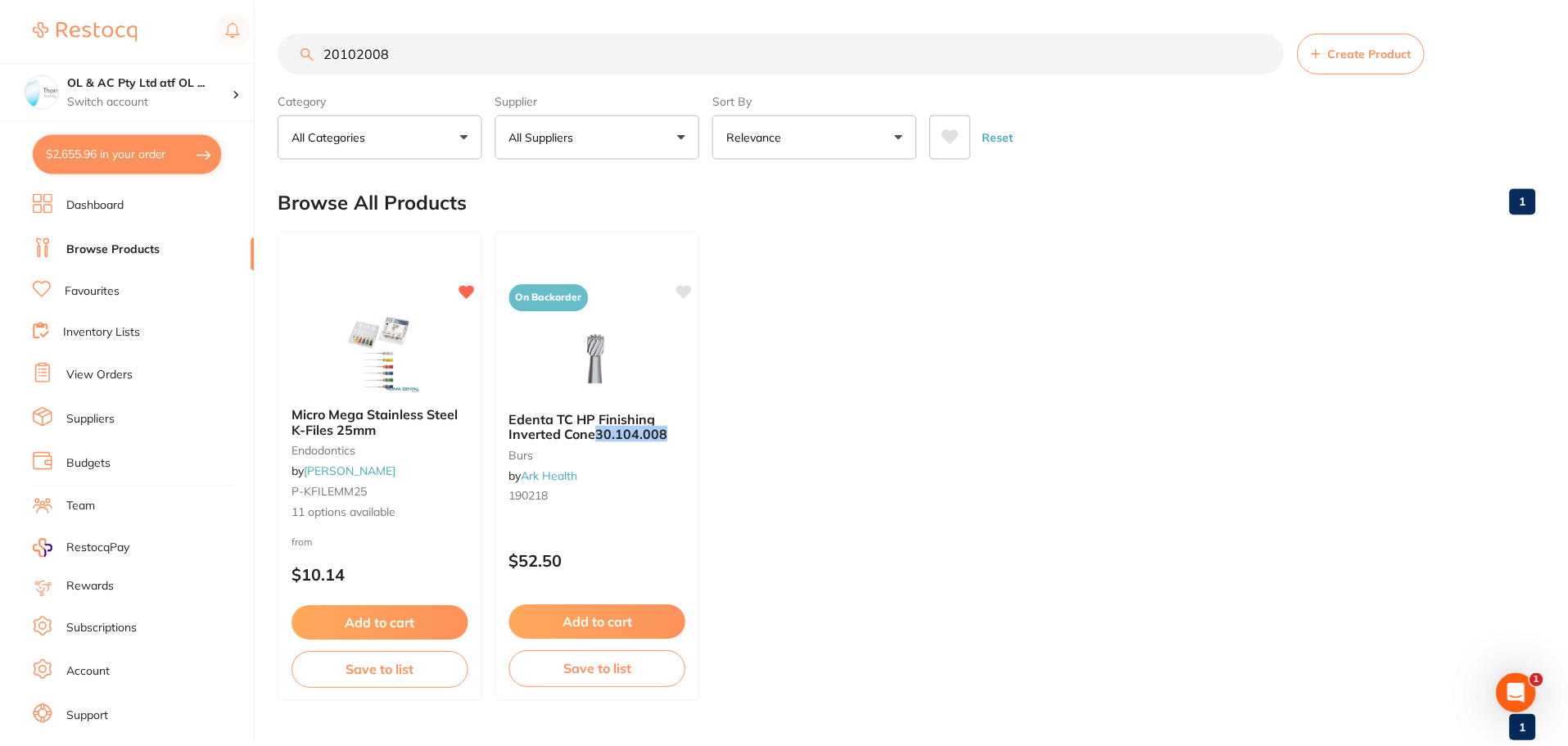
scroll to position [1, 0]
drag, startPoint x: 444, startPoint y: 52, endPoint x: 94, endPoint y: 27, distance: 350.9
click at [146, 15] on div "$2,655.96 OL & AC Pty Ltd atf OL ... Switch account OL & AC Pty Ltd atf OL & AC…" at bounding box center [784, 372] width 1568 height 746
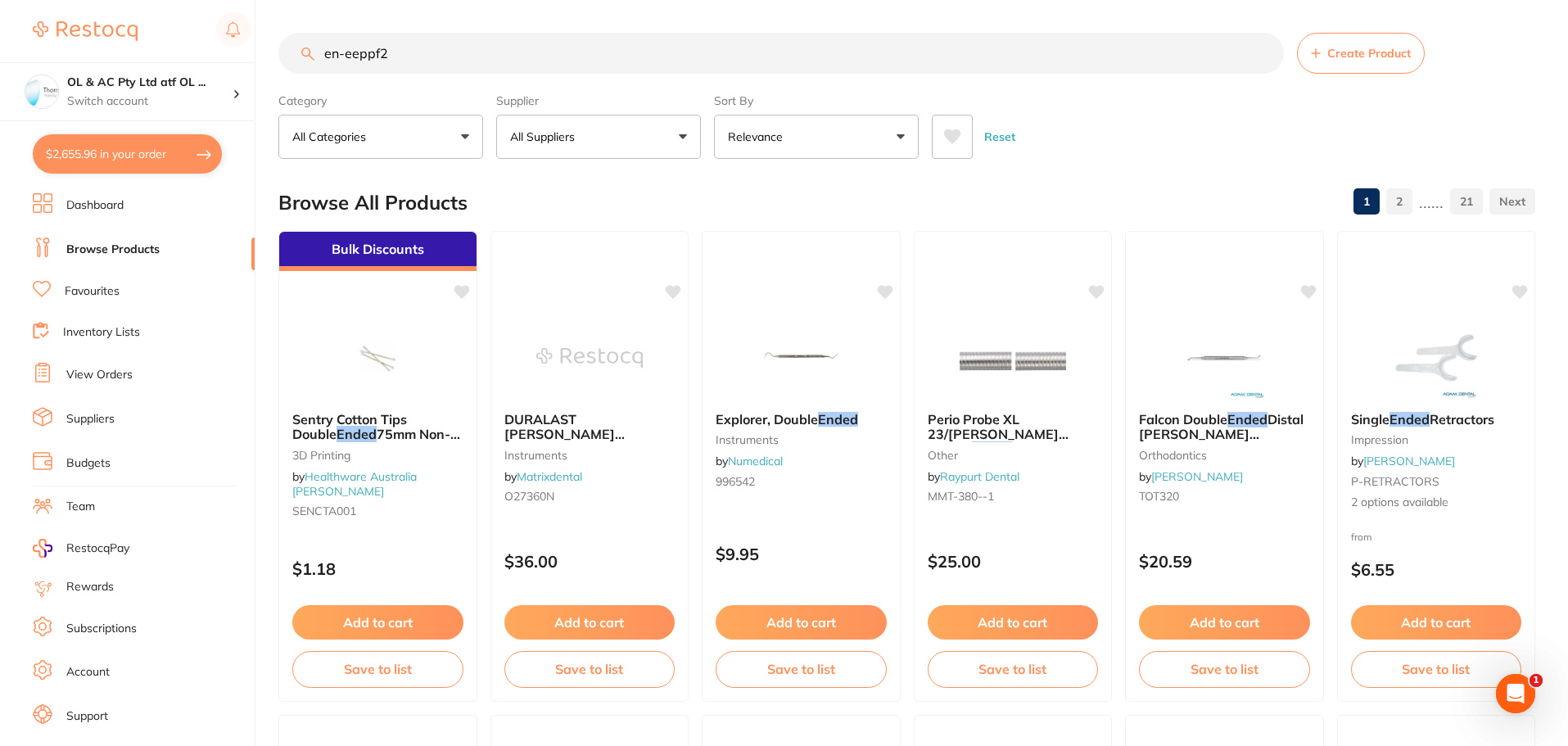
scroll to position [0, 0]
type input "en-eeppf2"
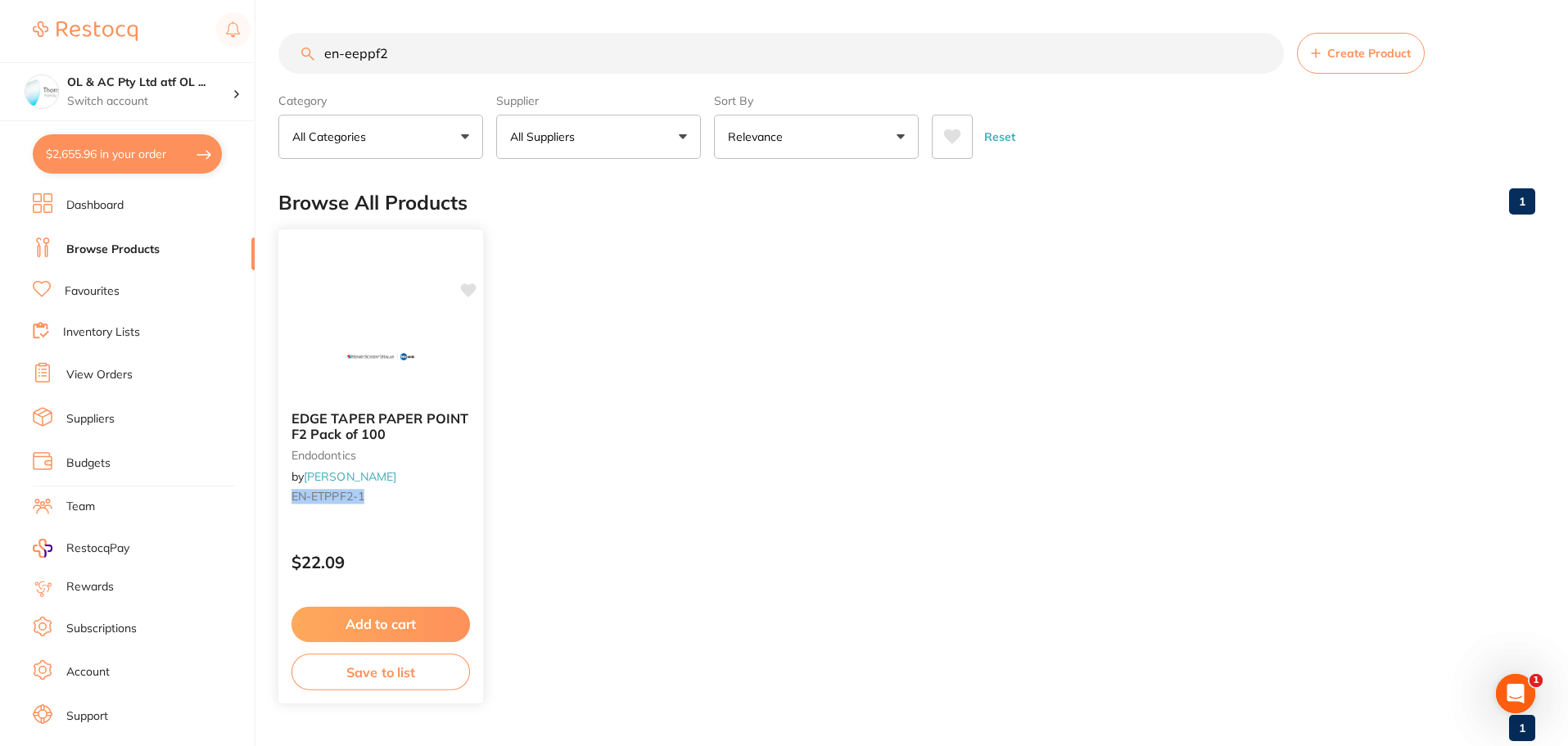
click at [404, 357] on img at bounding box center [380, 356] width 107 height 83
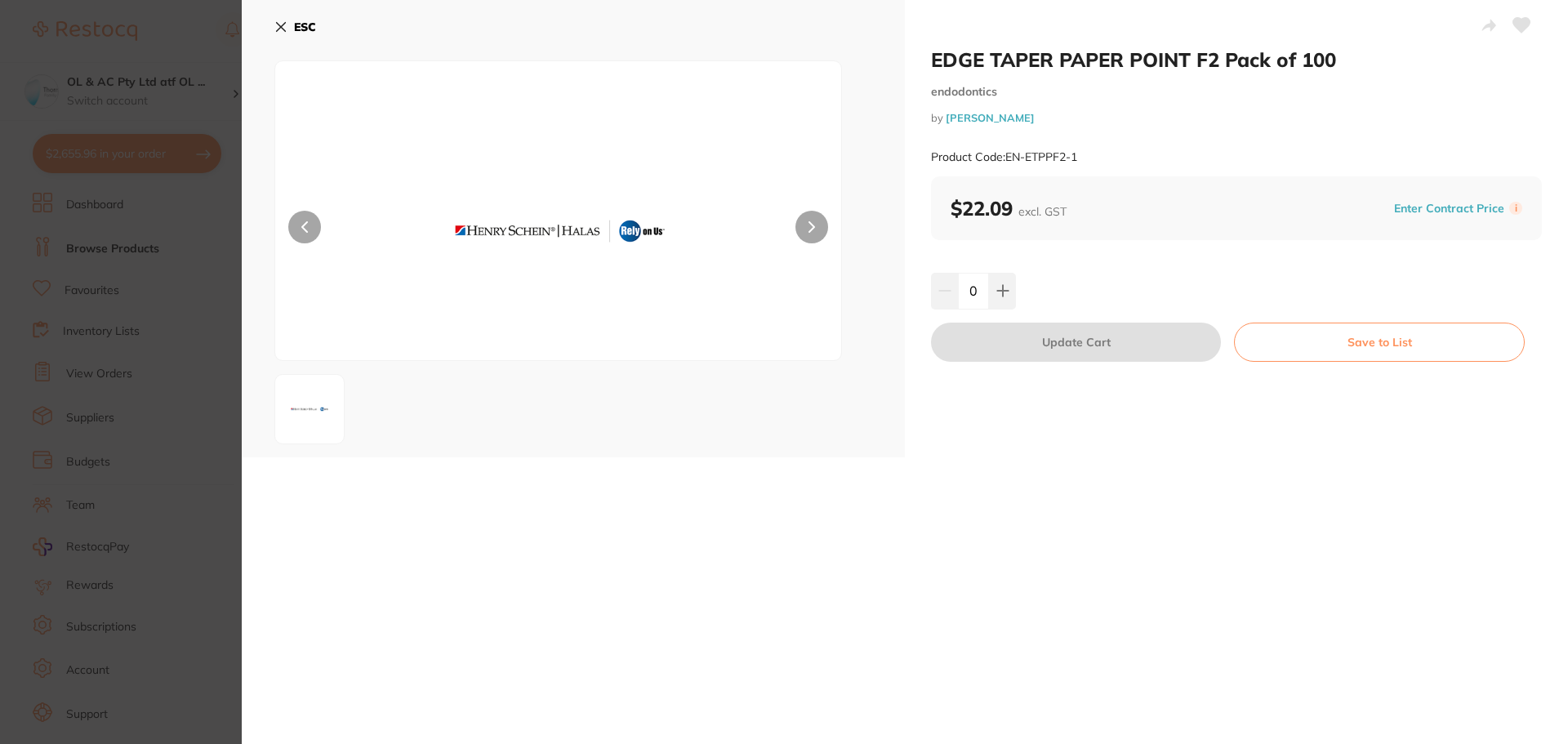
drag, startPoint x: 1027, startPoint y: 283, endPoint x: 1001, endPoint y: 291, distance: 27.2
click at [1026, 283] on div "0" at bounding box center [1236, 290] width 611 height 36
click at [1001, 291] on icon at bounding box center [1003, 291] width 11 height 11
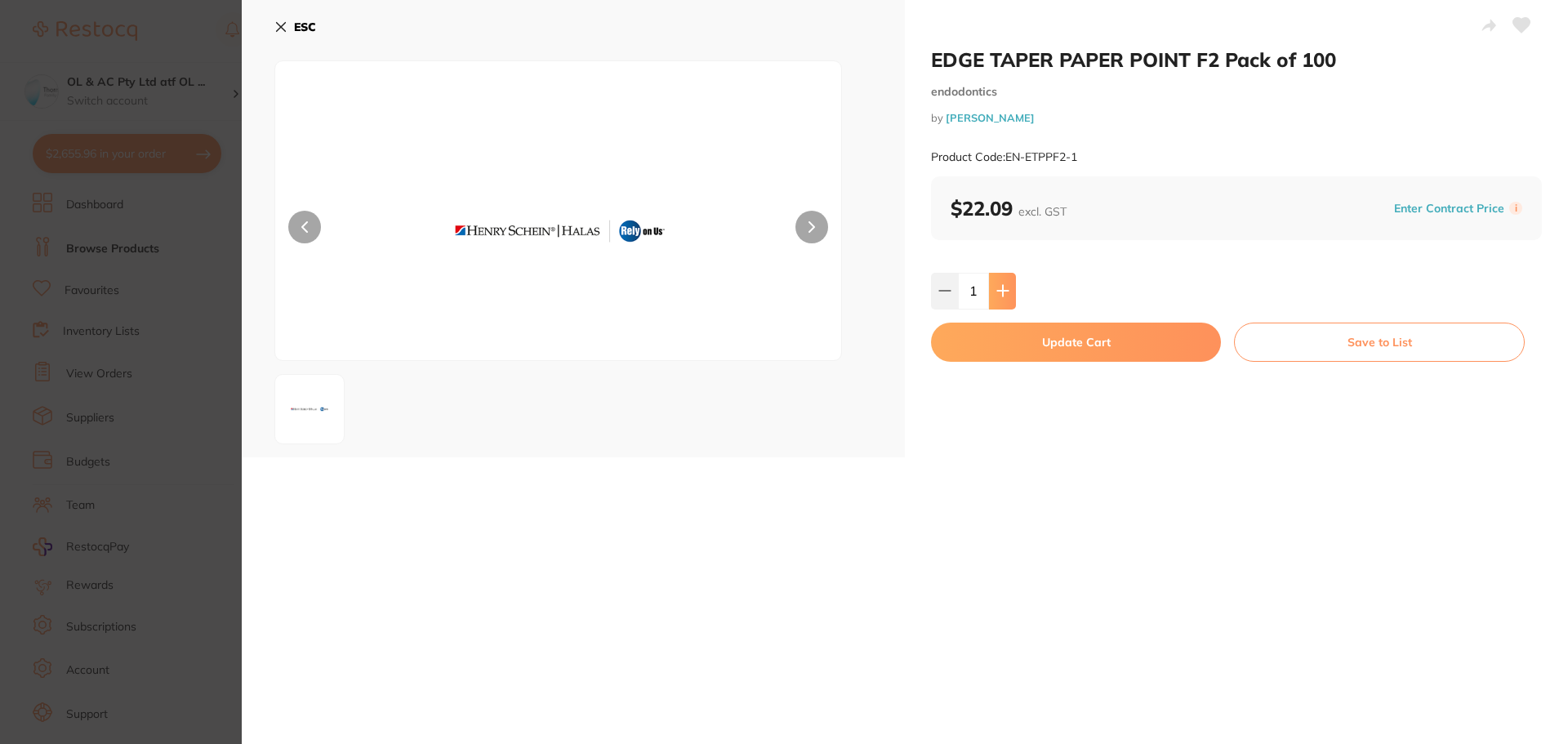
click at [1001, 291] on icon at bounding box center [1003, 291] width 11 height 11
click at [933, 289] on button at bounding box center [944, 290] width 27 height 36
click at [1004, 298] on button at bounding box center [1002, 290] width 27 height 36
type input "2"
click at [1021, 332] on button "Update Cart" at bounding box center [1076, 342] width 290 height 39
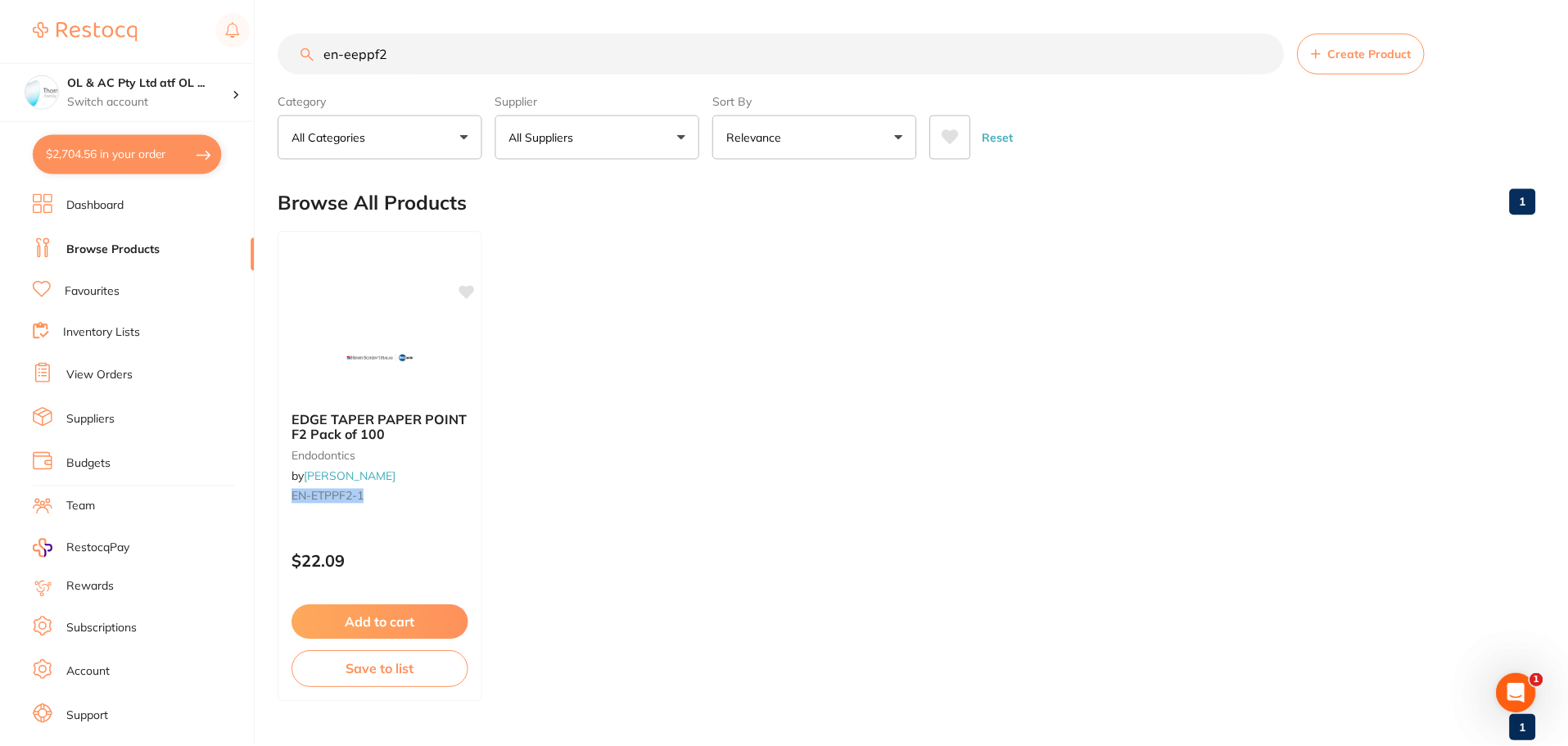
scroll to position [1, 0]
drag, startPoint x: 209, startPoint y: 50, endPoint x: 148, endPoint y: 57, distance: 61.4
click at [150, 55] on div "$2,704.56 OL & AC Pty Ltd atf OL ... Switch account OL & AC Pty Ltd atf OL & AC…" at bounding box center [784, 372] width 1568 height 746
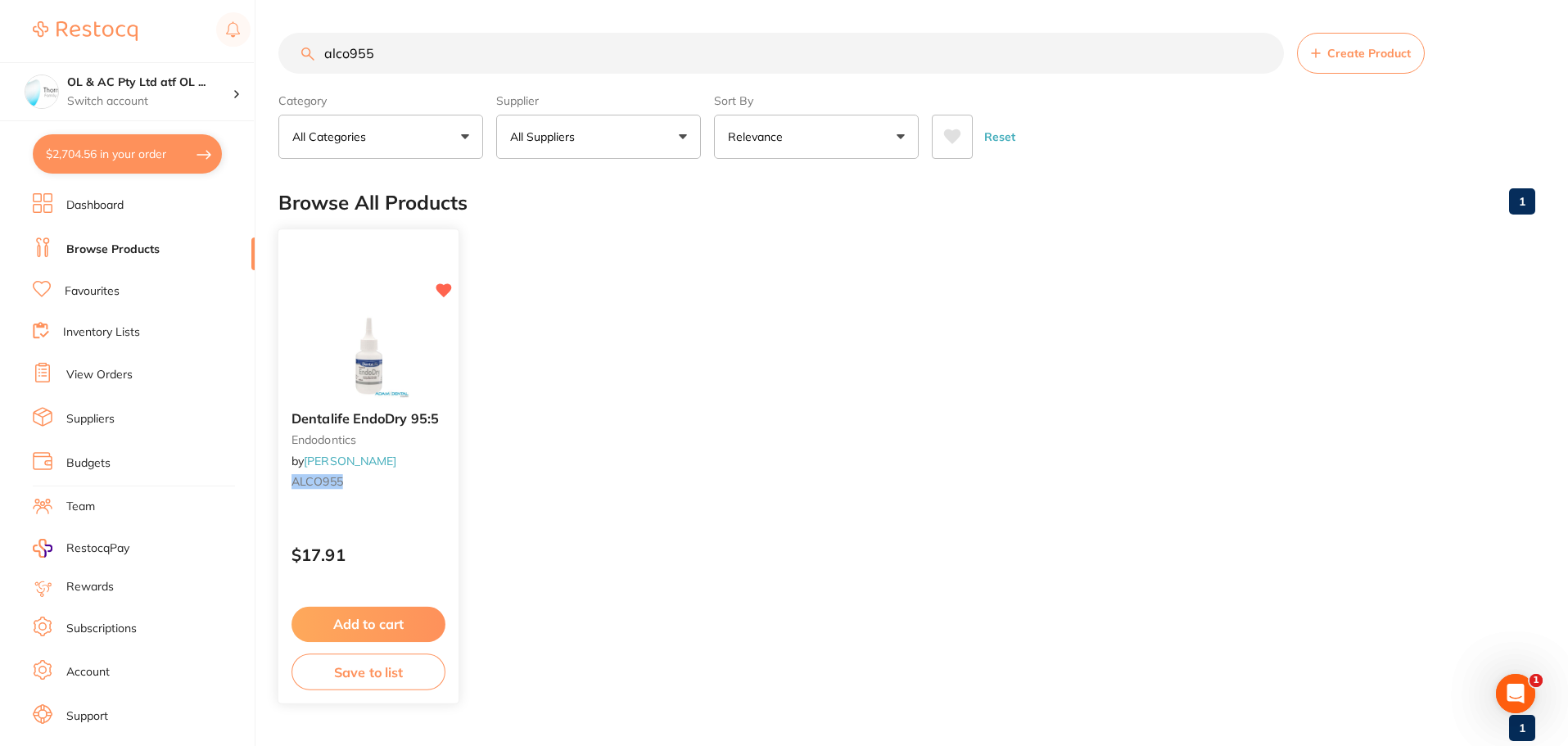
scroll to position [0, 0]
type input "alco955"
click at [407, 620] on button "Add to cart" at bounding box center [368, 622] width 152 height 34
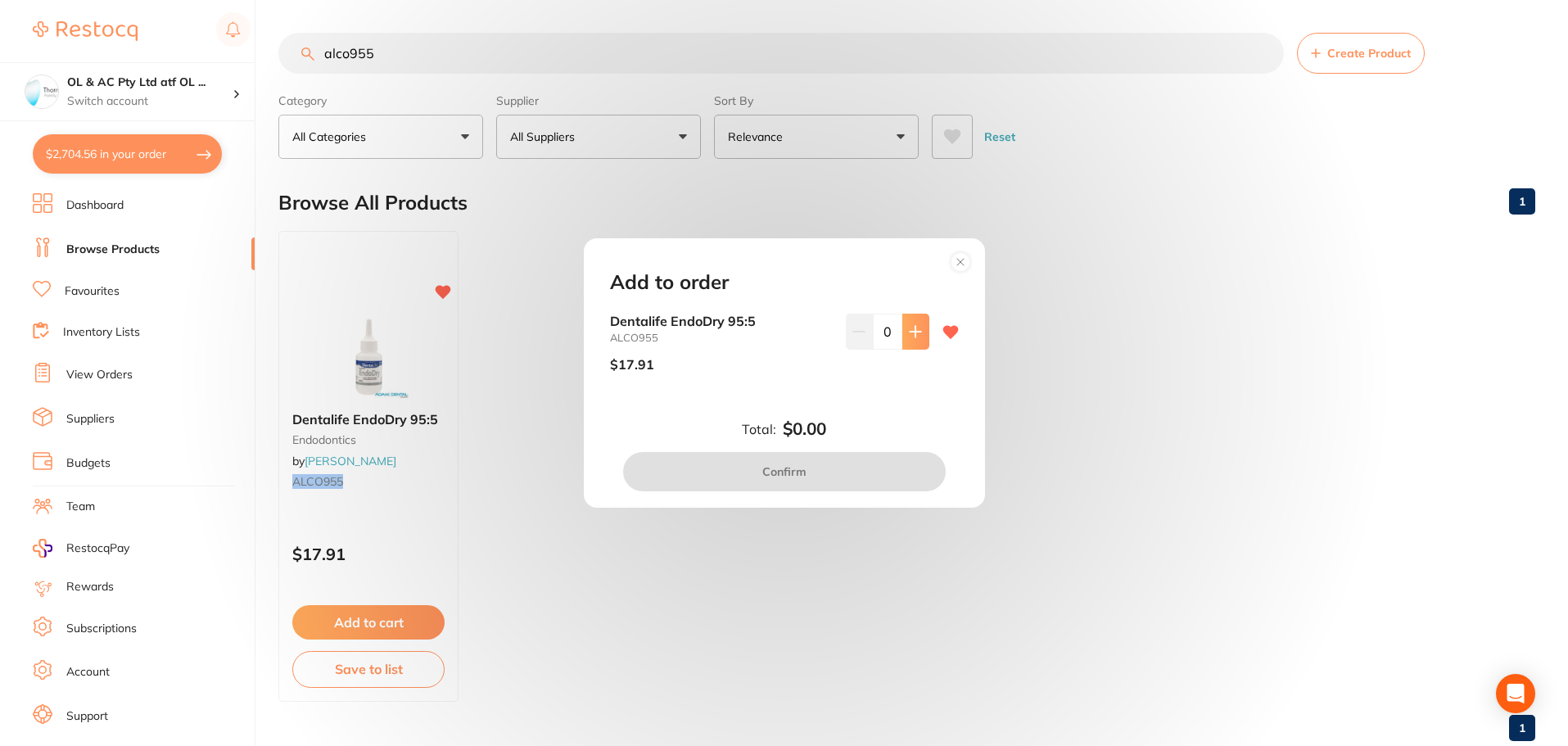
click at [917, 331] on icon at bounding box center [915, 331] width 11 height 11
type input "1"
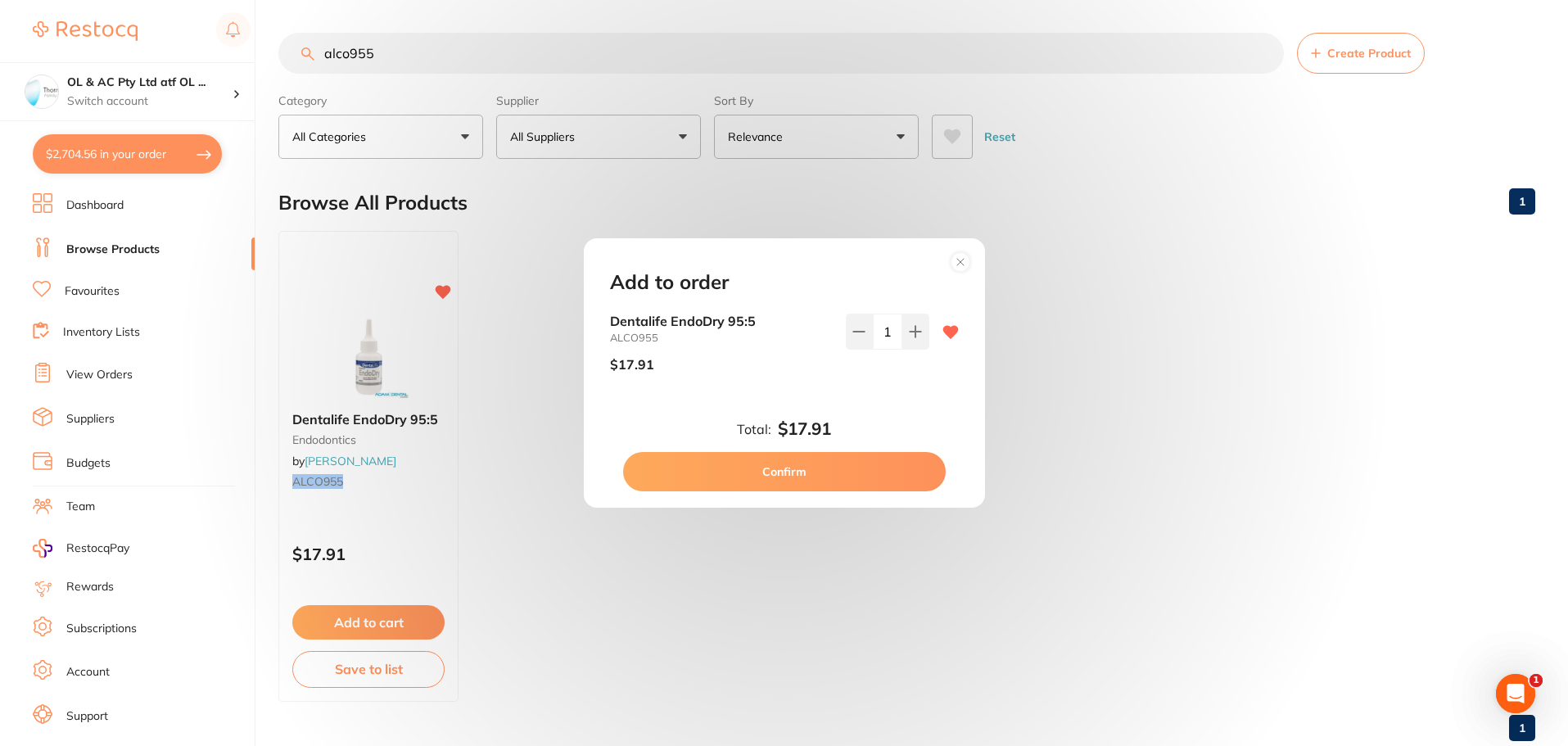
click at [884, 475] on button "Confirm" at bounding box center [784, 472] width 323 height 40
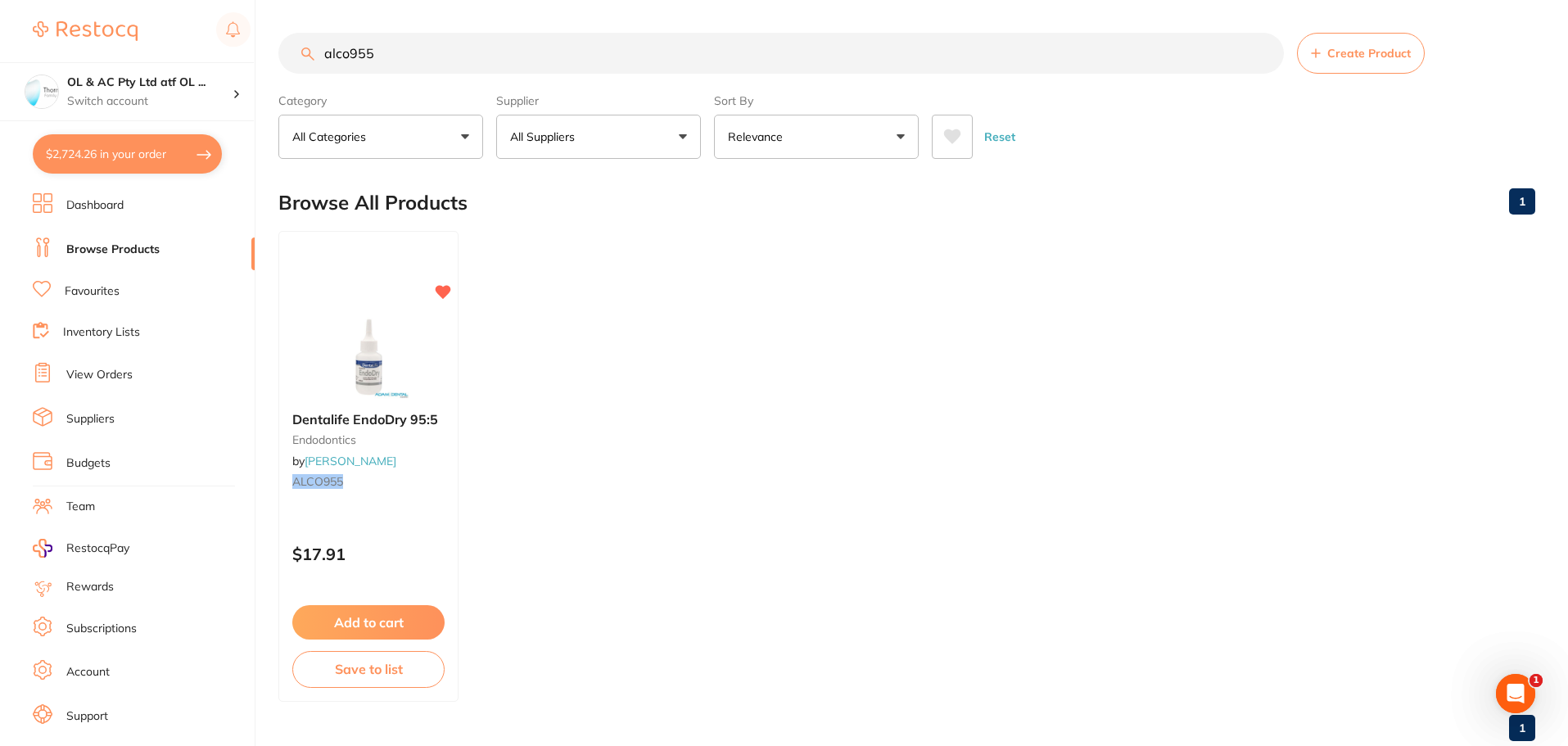
click at [151, 163] on button "$2,724.26 in your order" at bounding box center [127, 154] width 189 height 40
checkbox input "true"
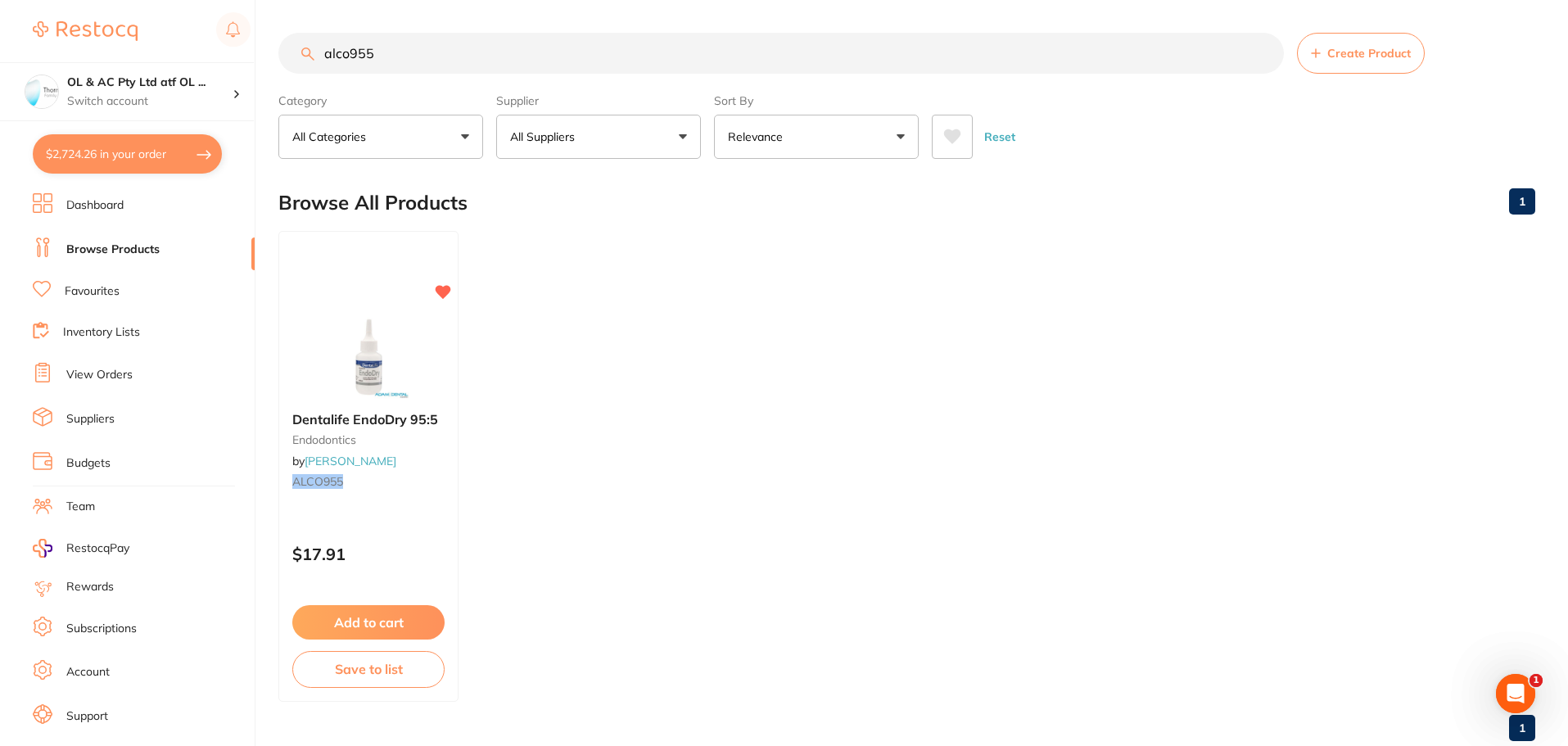
checkbox input "true"
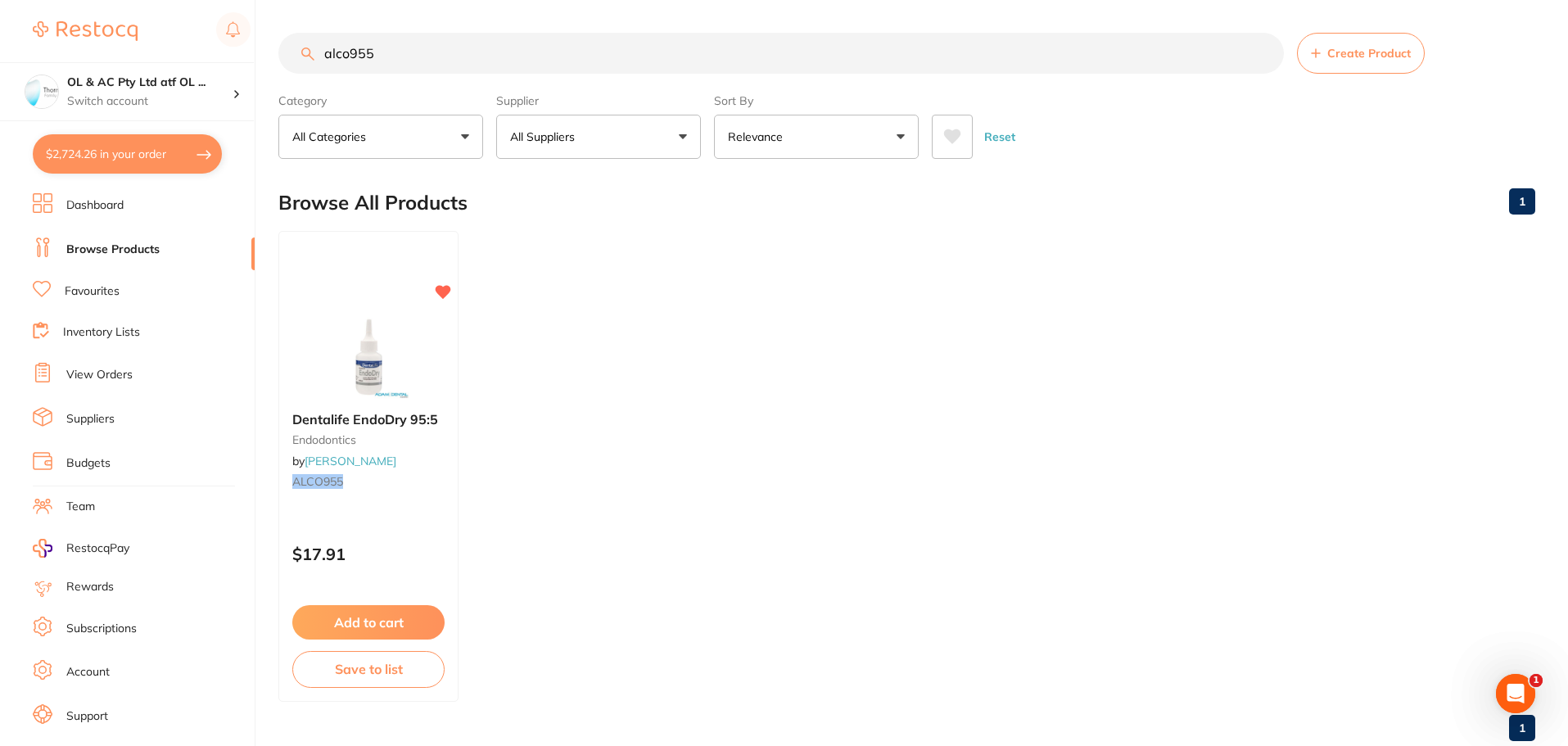
checkbox input "true"
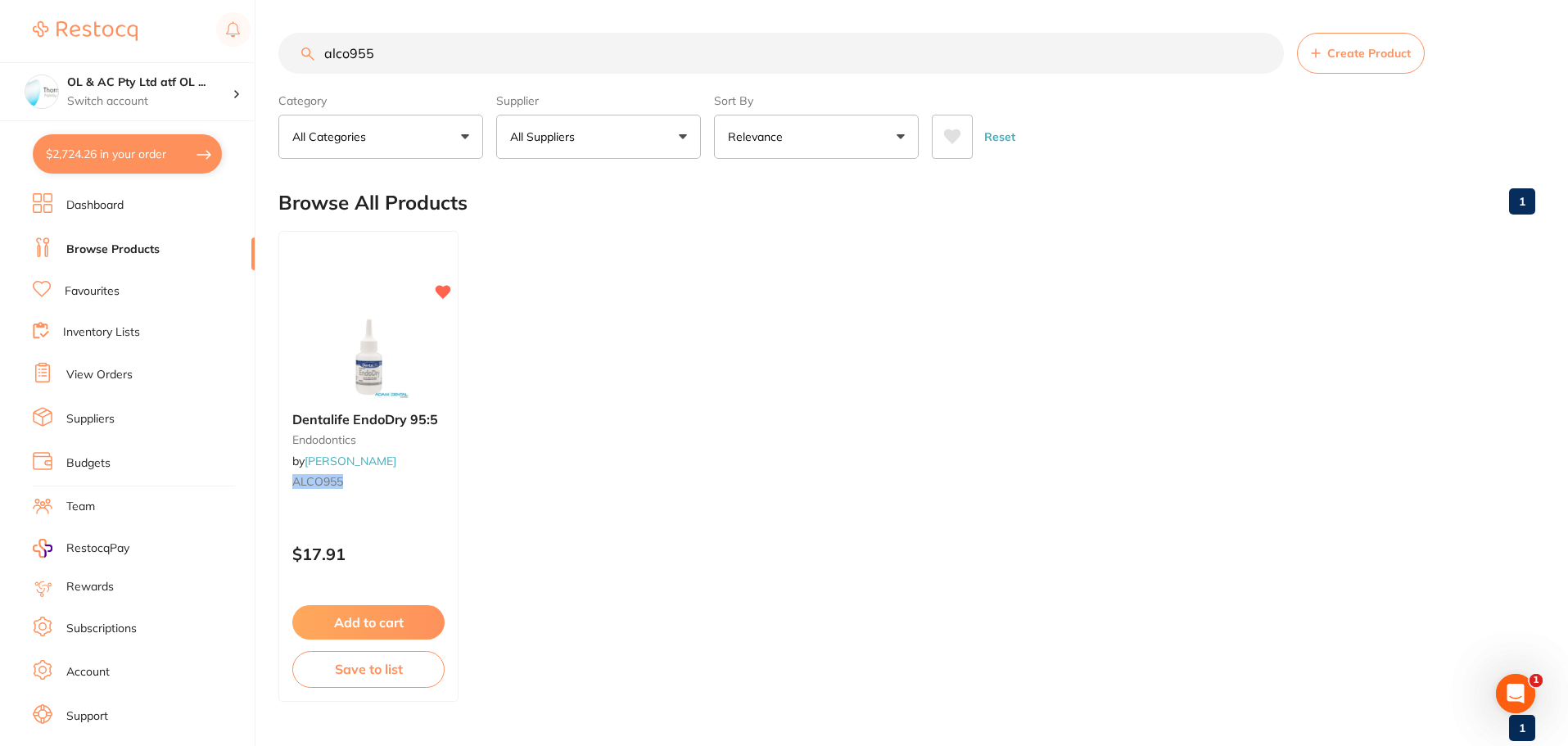
checkbox input "true"
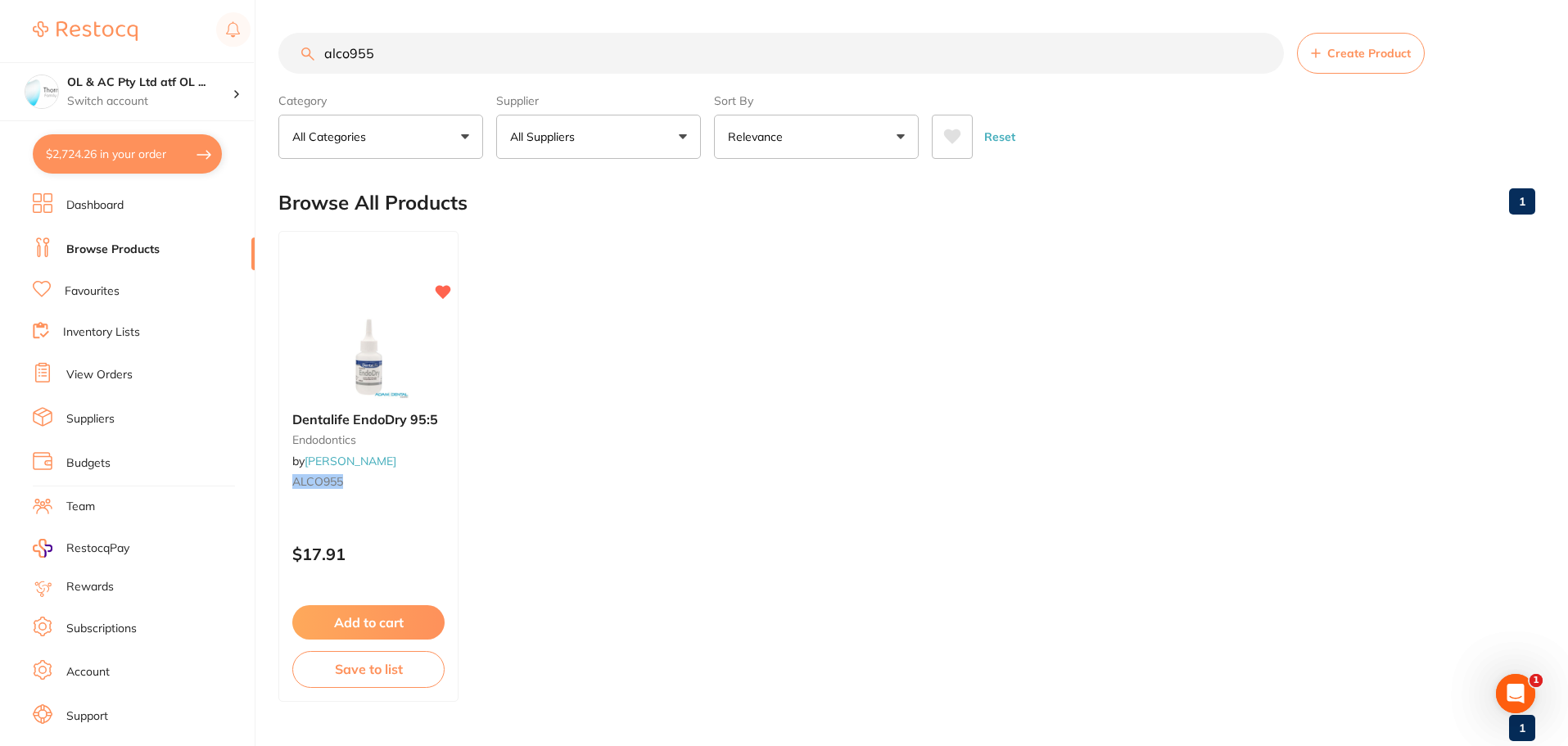
checkbox input "true"
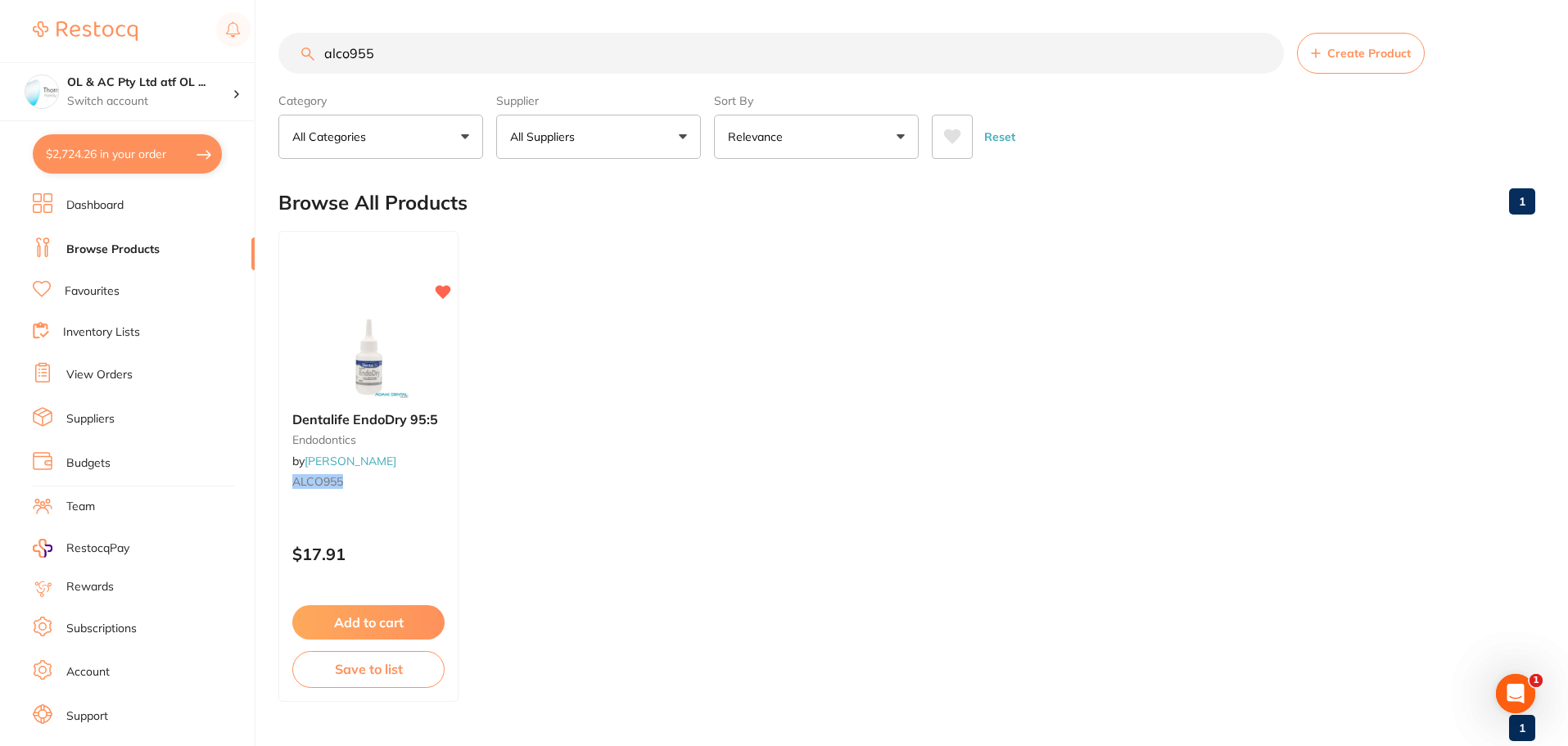
checkbox input "true"
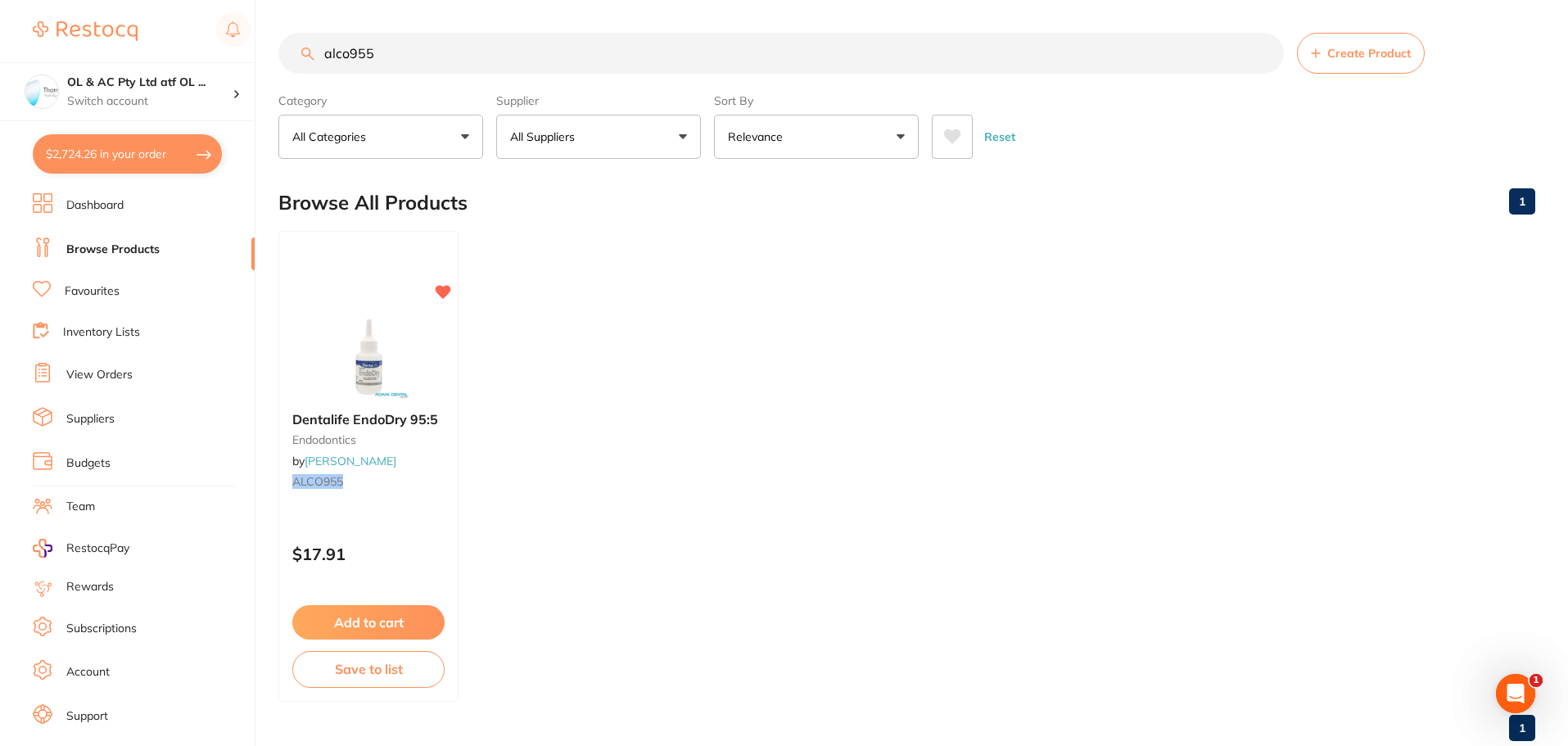
checkbox input "true"
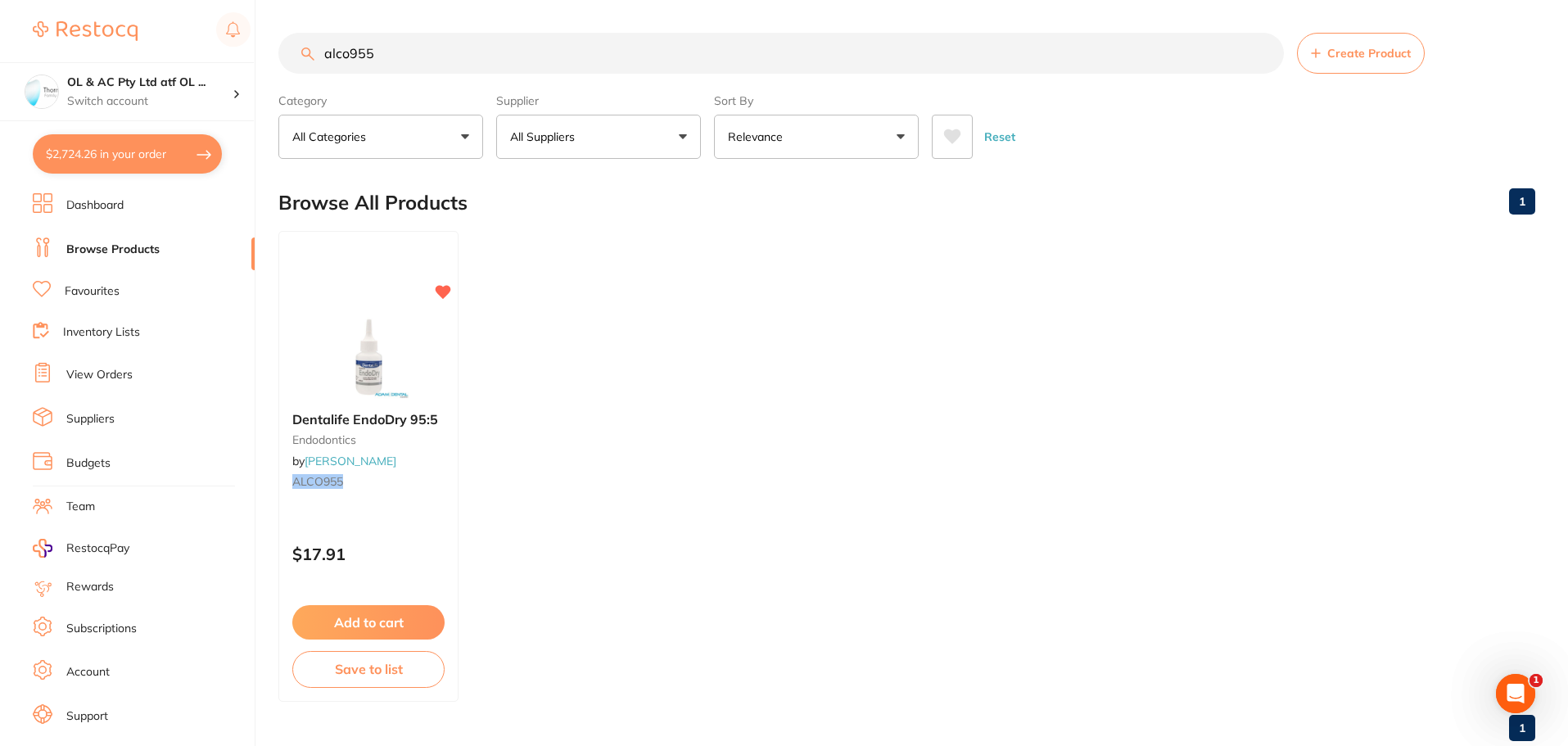
checkbox input "true"
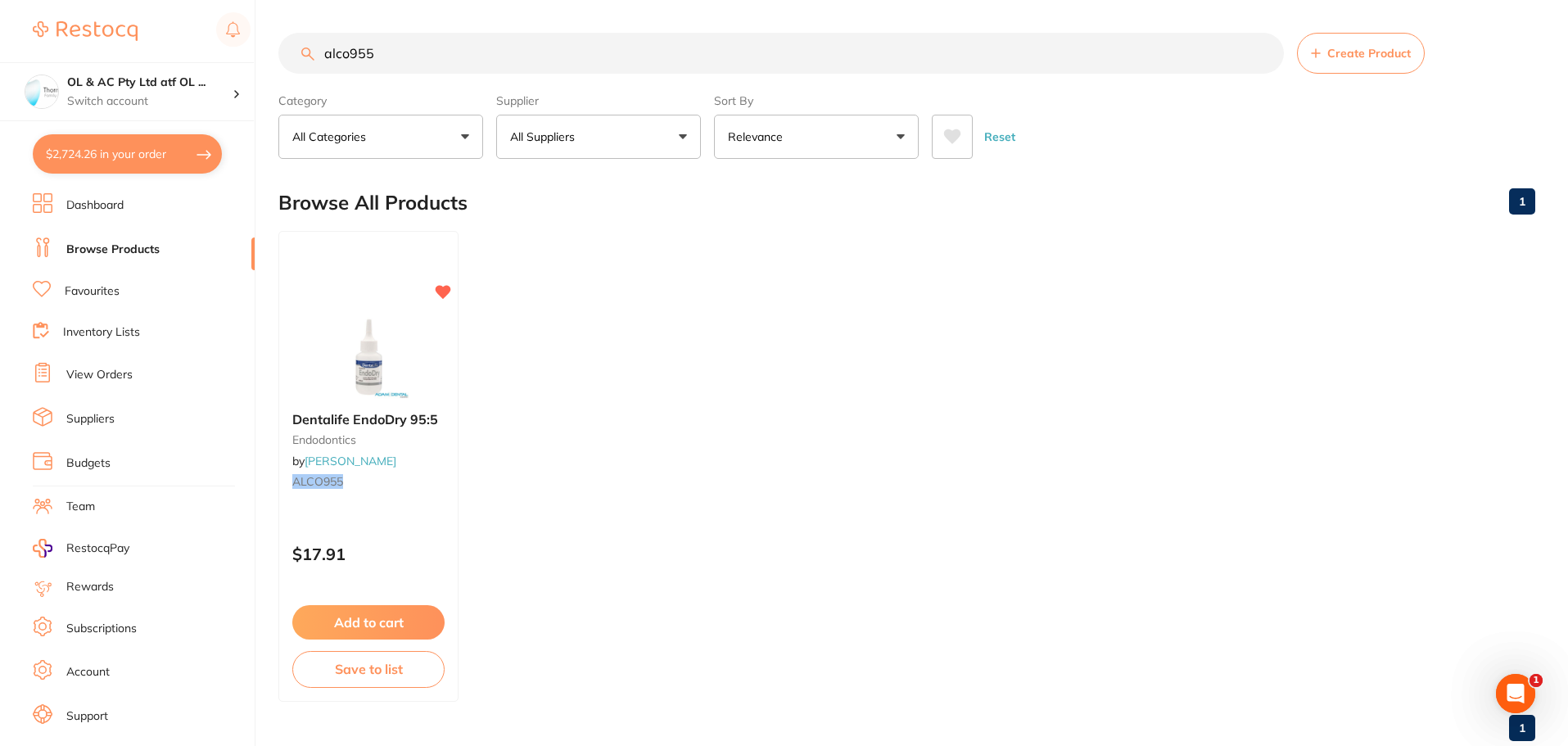
checkbox input "true"
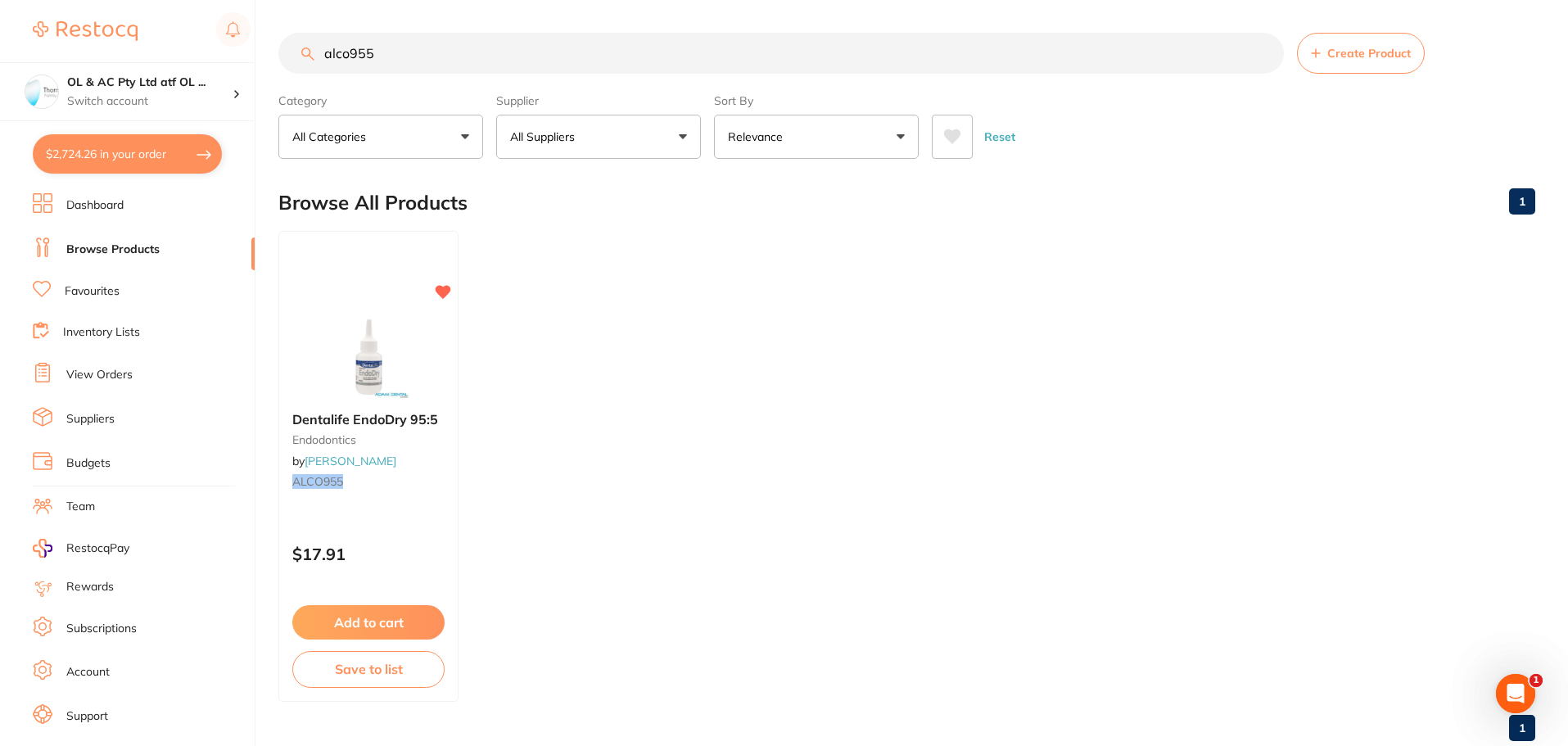
checkbox input "true"
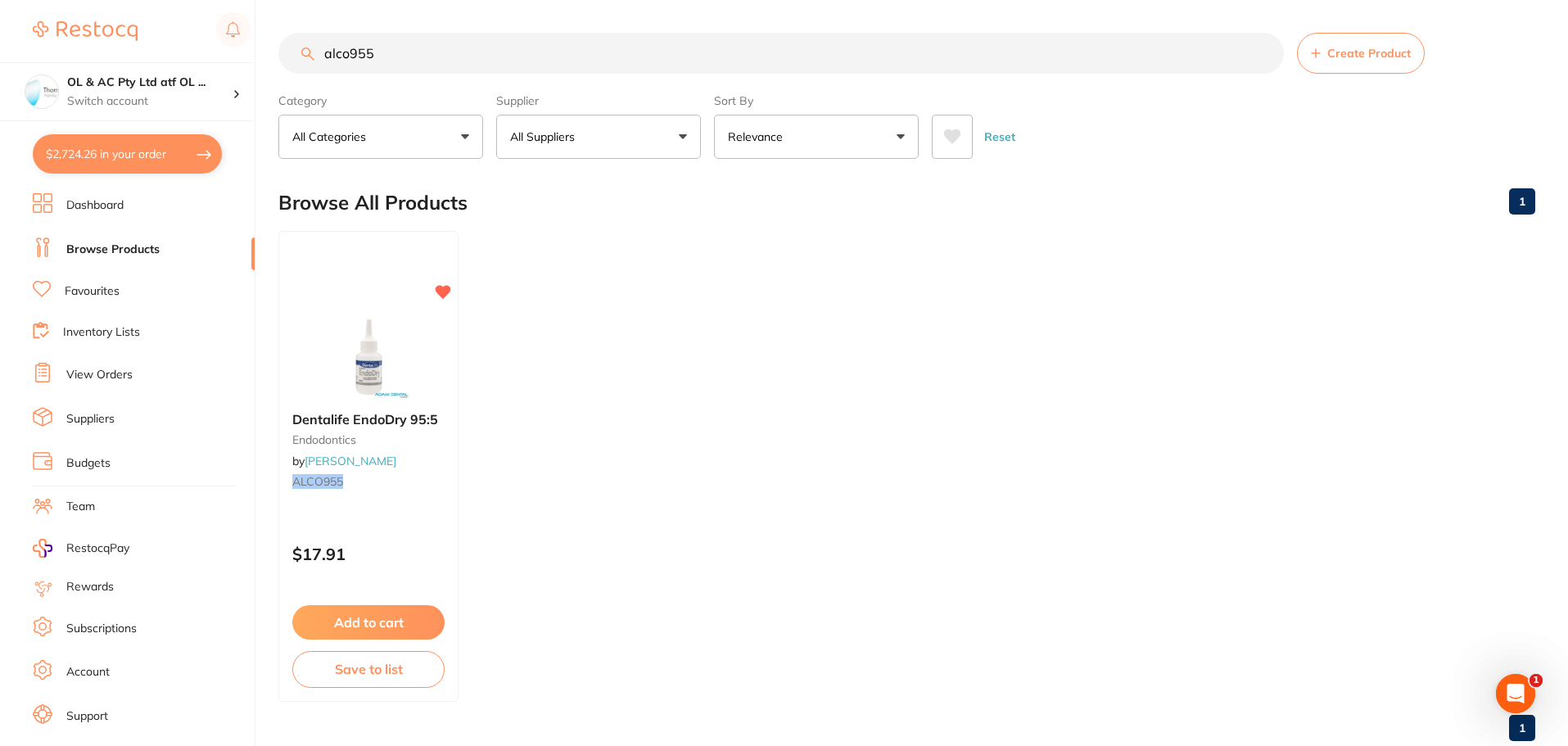
checkbox input "true"
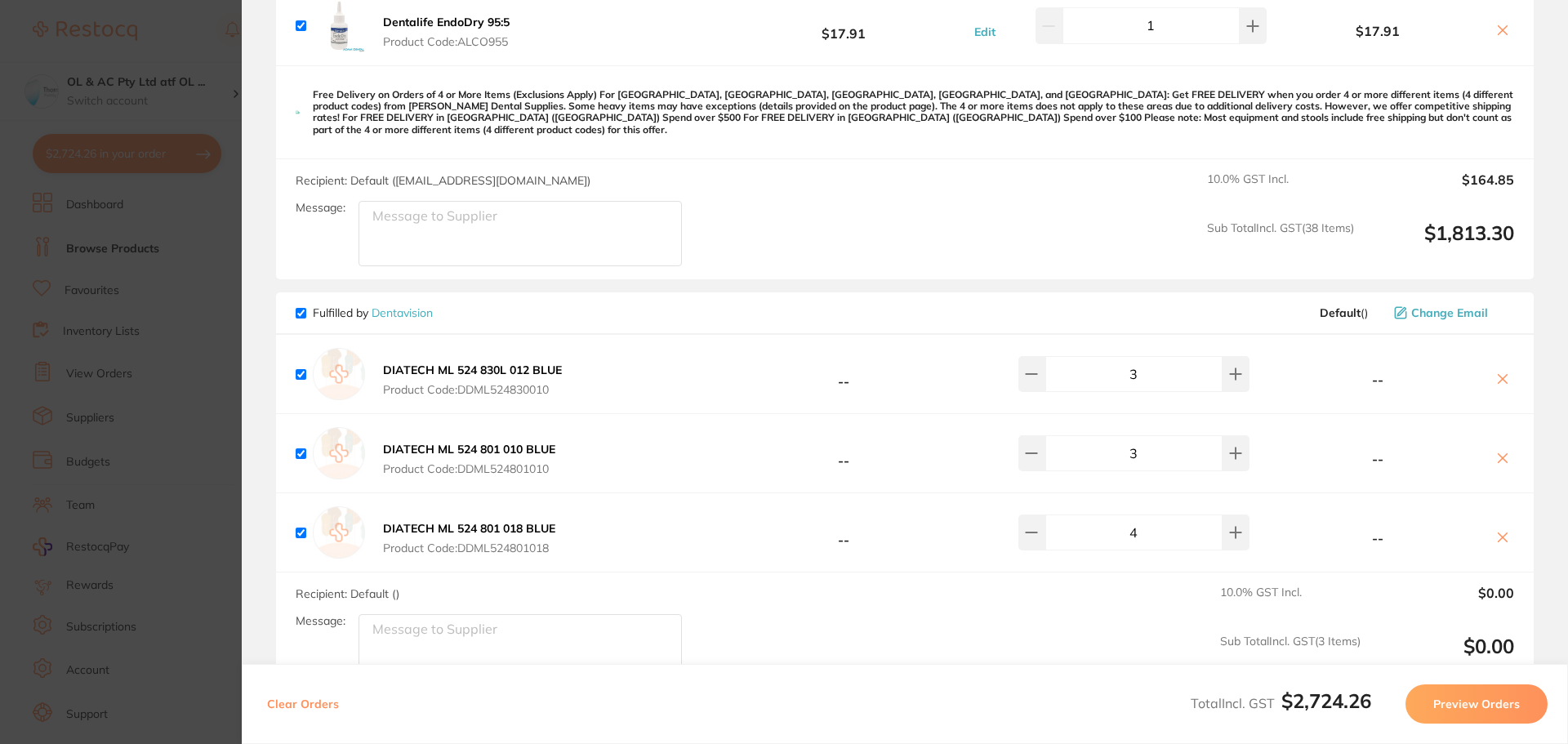
scroll to position [3807, 0]
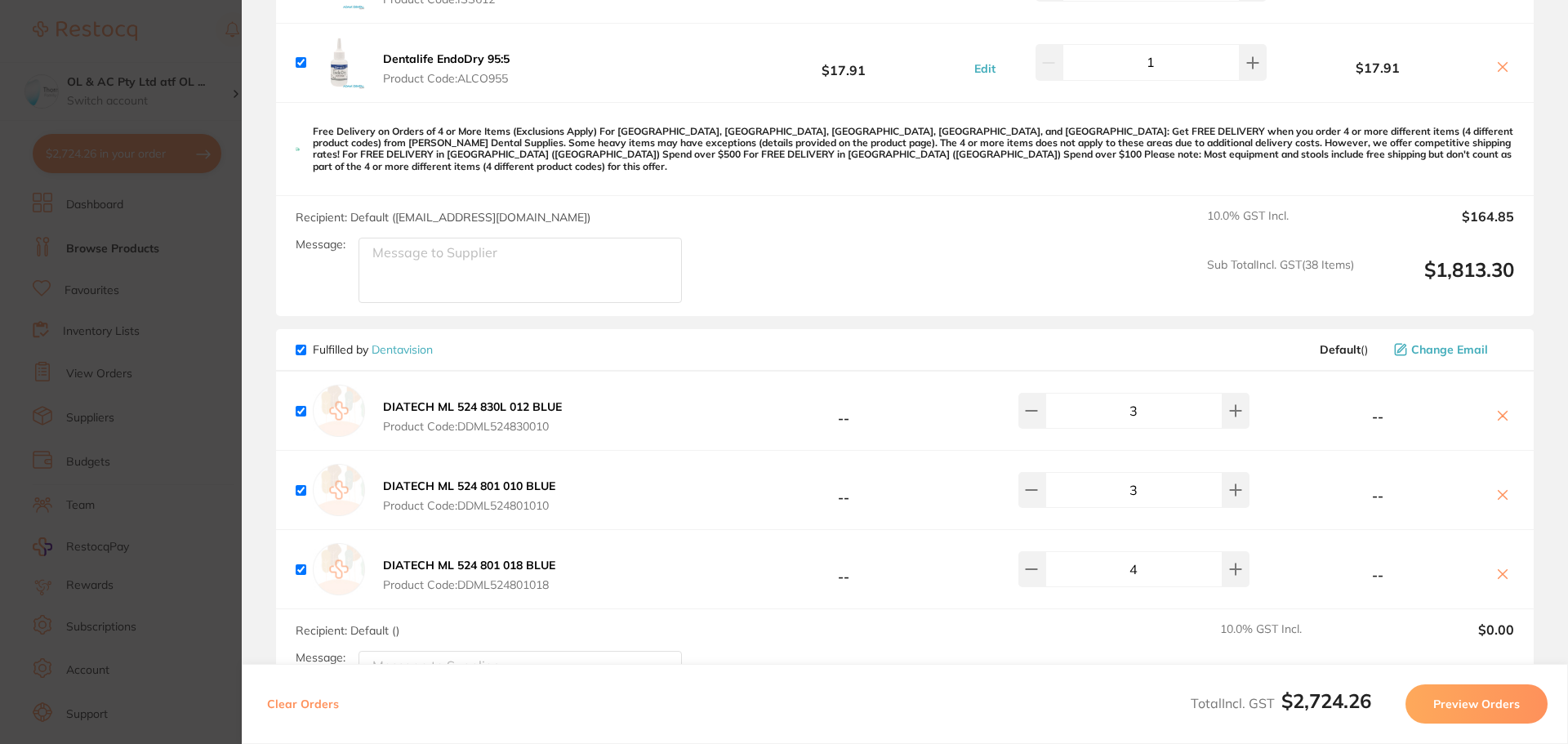
click at [1500, 409] on icon at bounding box center [1502, 415] width 13 height 13
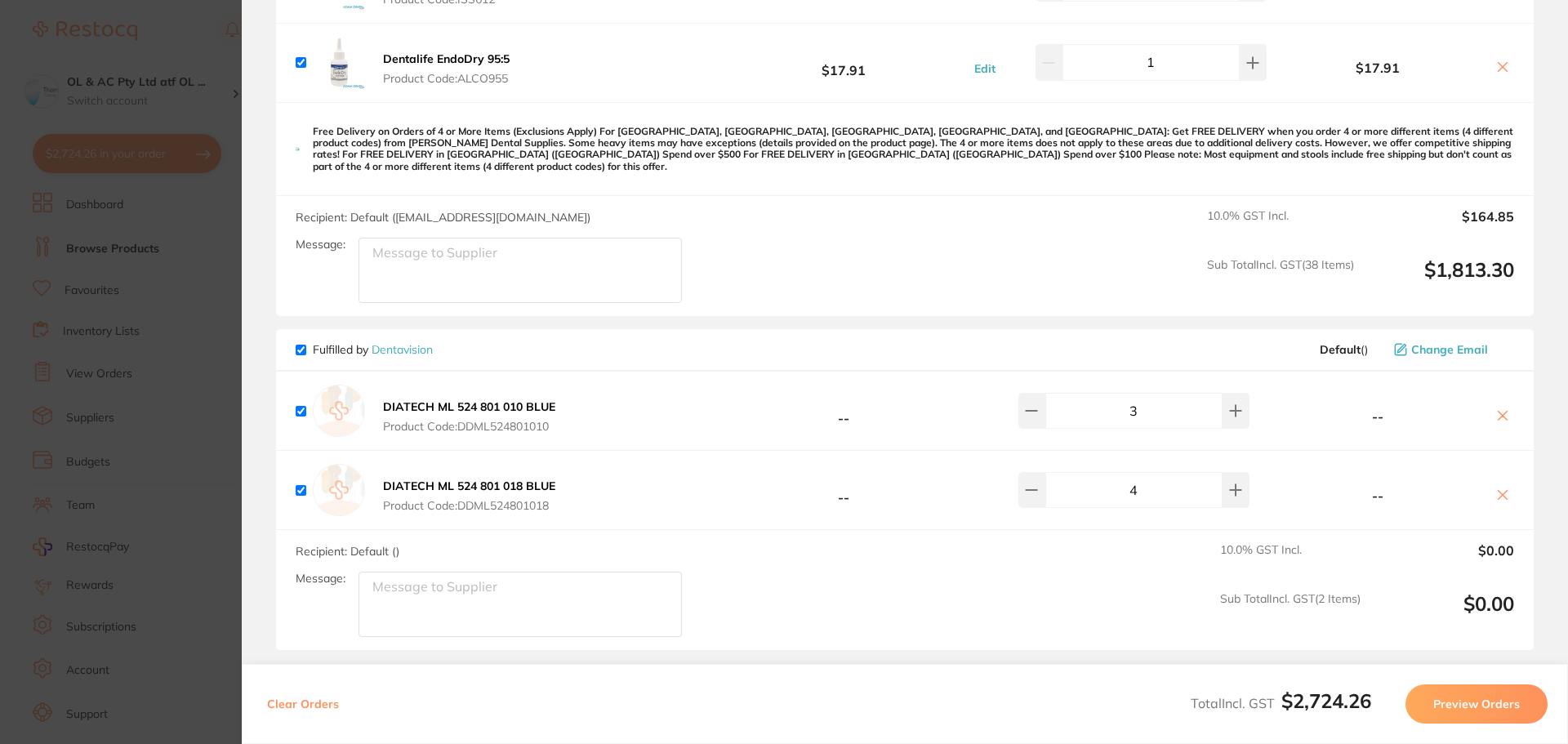
click at [1500, 409] on icon at bounding box center [1502, 415] width 13 height 13
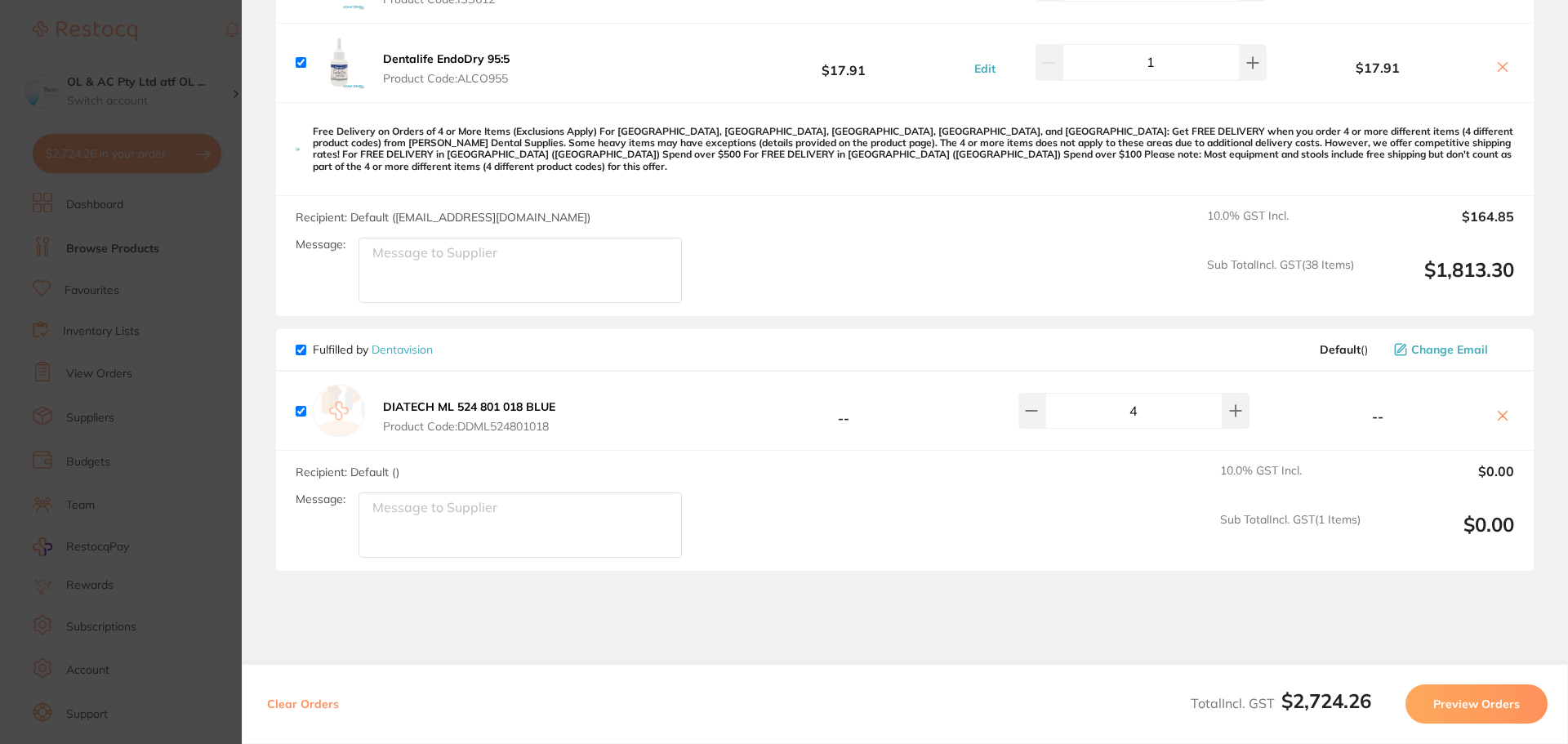
click at [1500, 409] on icon at bounding box center [1502, 415] width 13 height 13
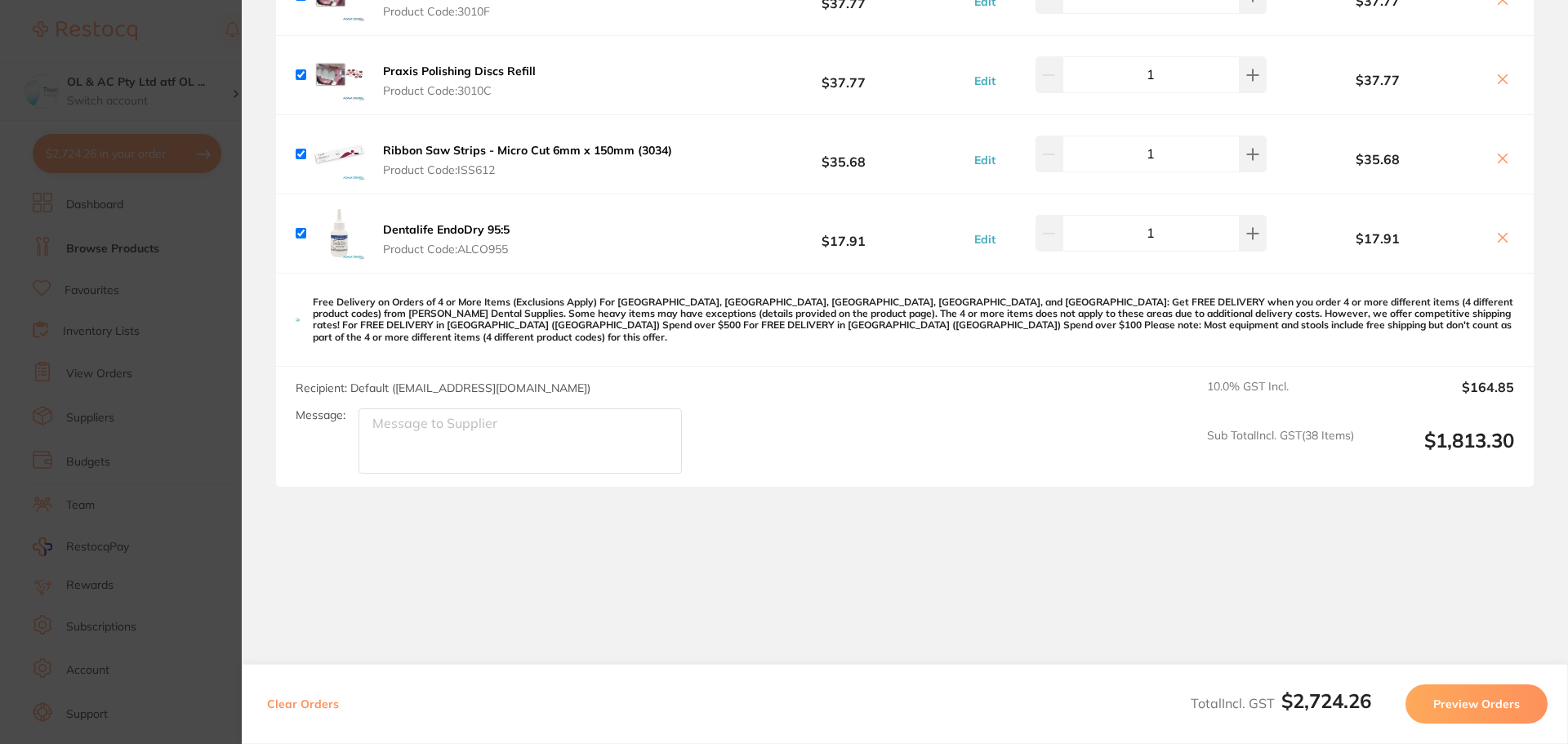
scroll to position [3624, 0]
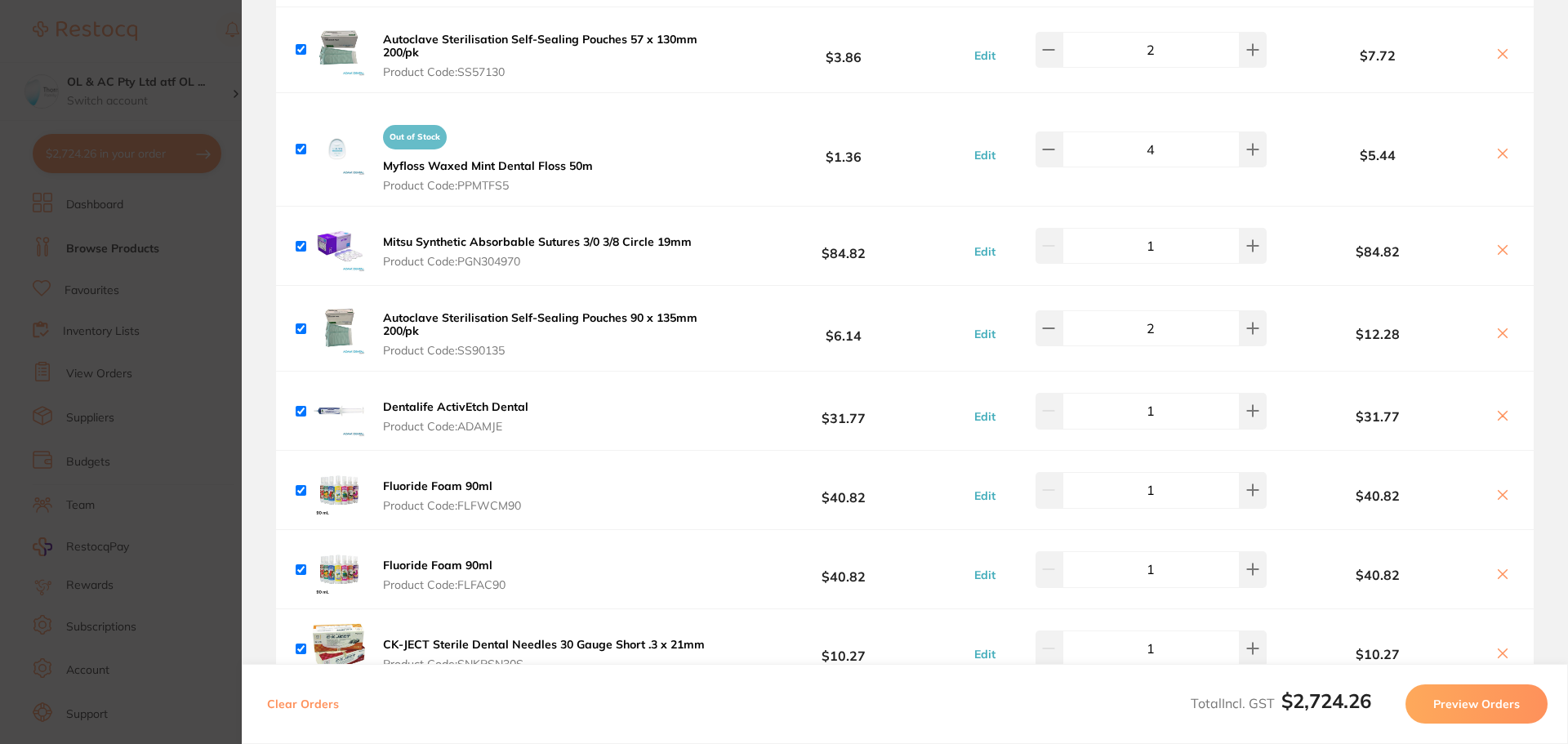
checkbox input "true"
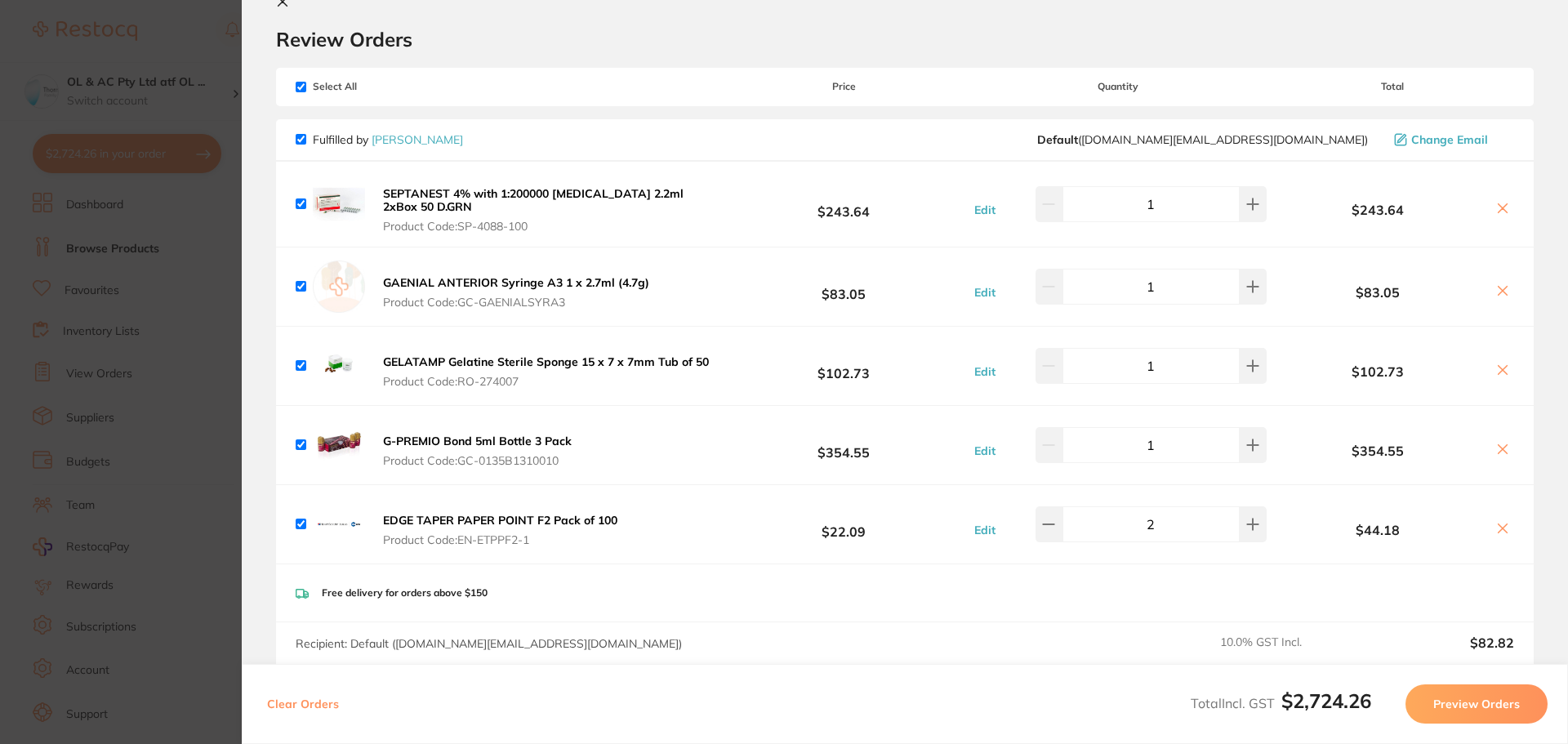
scroll to position [0, 0]
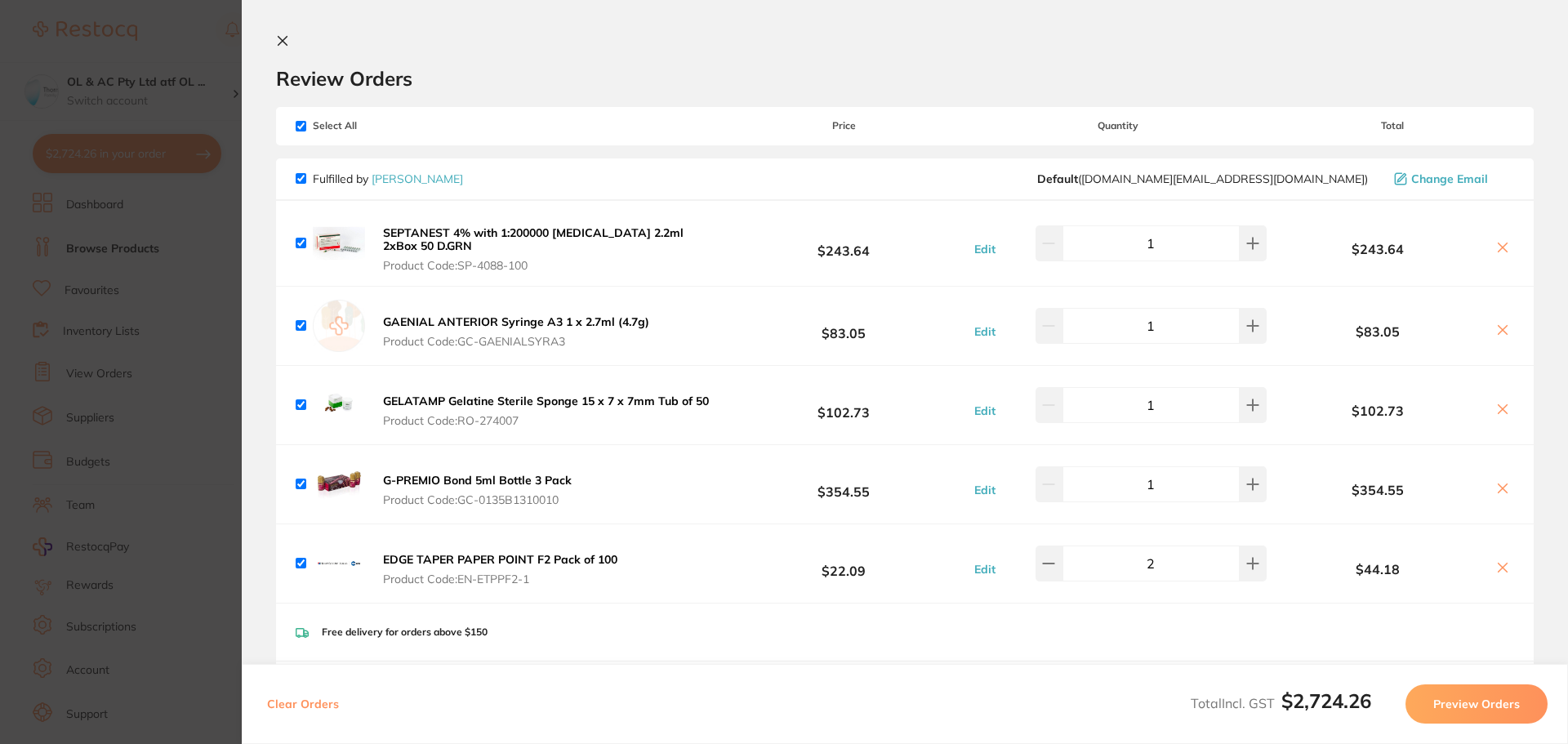
click at [288, 39] on icon at bounding box center [283, 40] width 13 height 13
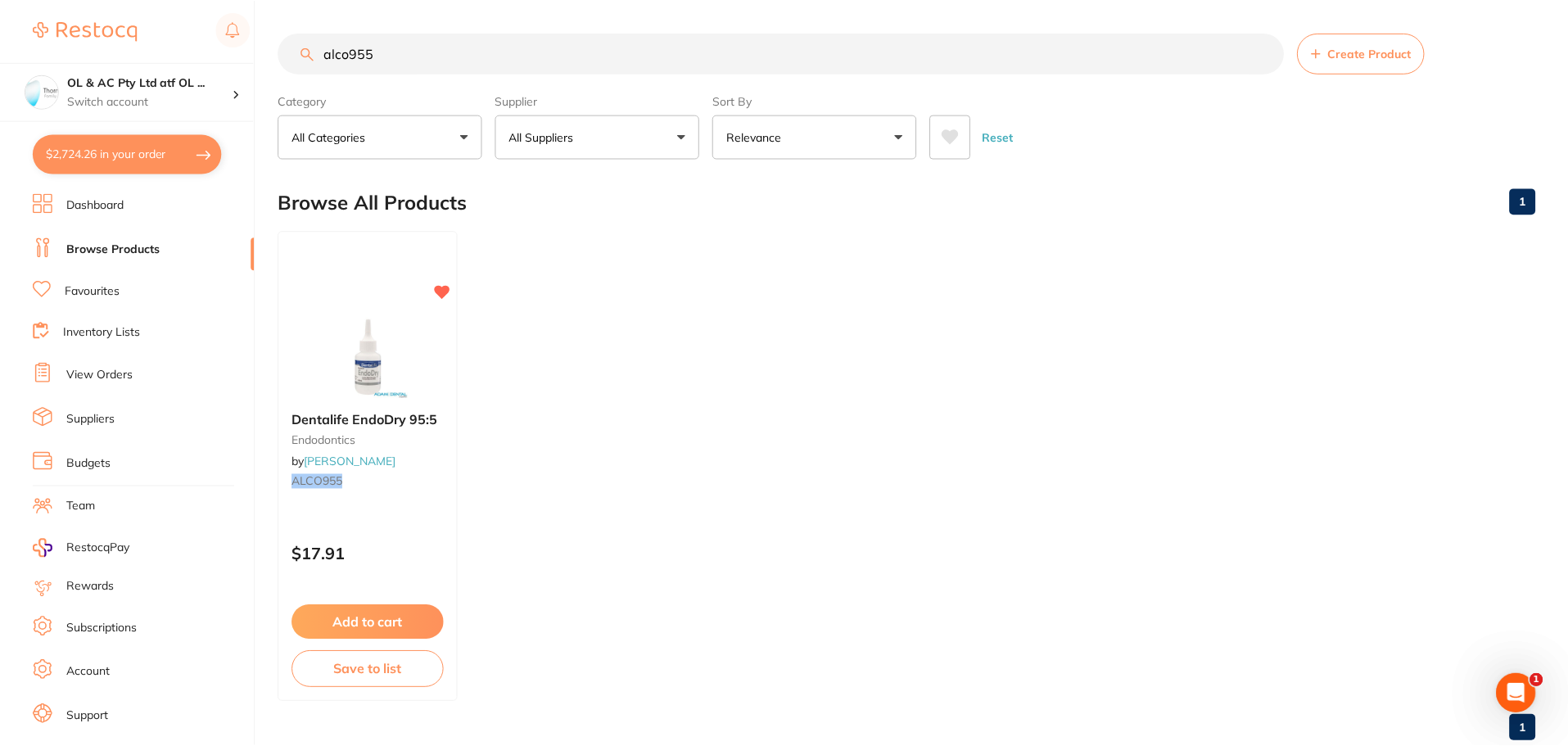
scroll to position [1, 0]
drag, startPoint x: 420, startPoint y: 62, endPoint x: 230, endPoint y: 39, distance: 191.4
click at [230, 39] on div "$2,724.26 OL & AC Pty Ltd atf OL ... Switch account OL & AC Pty Ltd atf OL & AC…" at bounding box center [784, 372] width 1568 height 746
paste input "CPNWNS75"
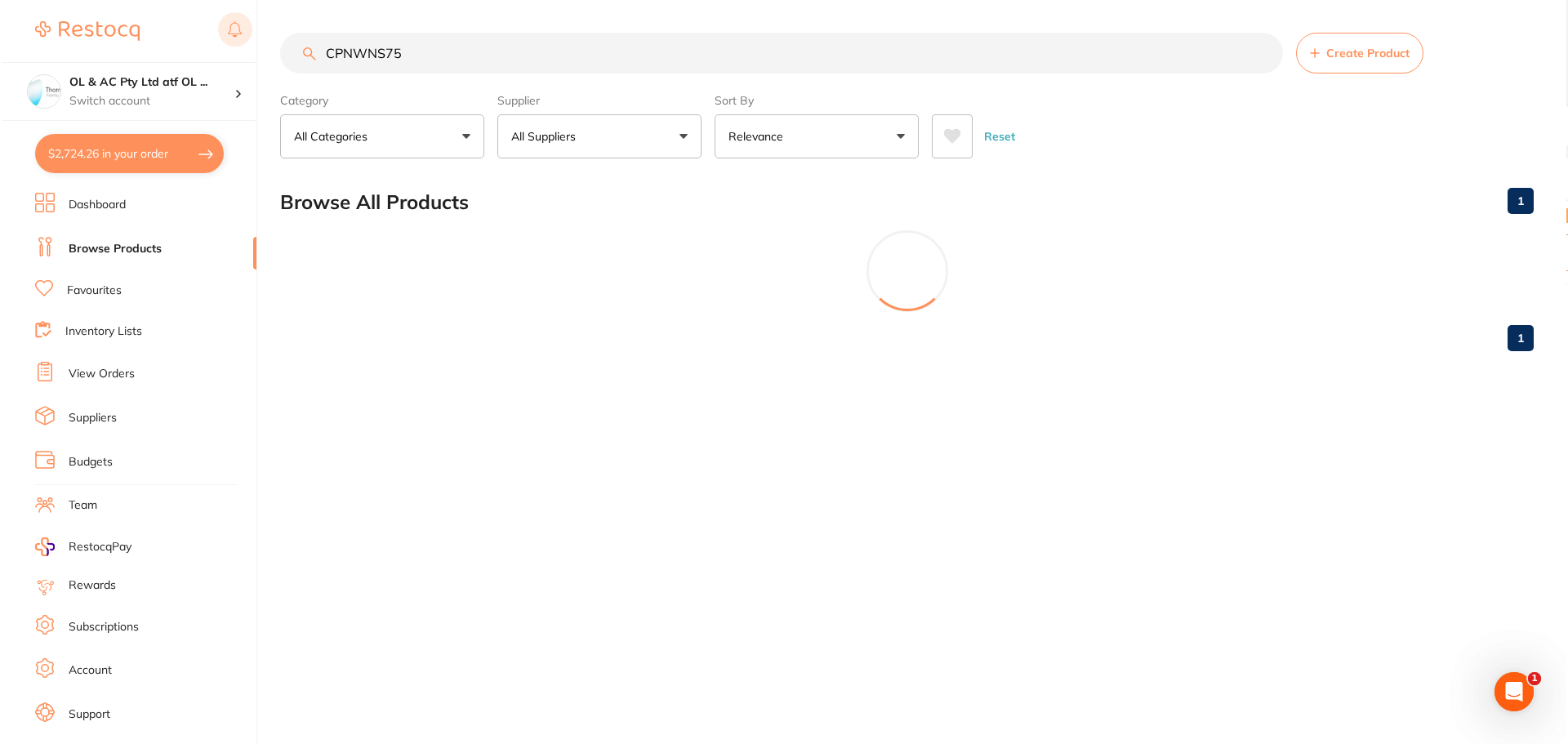
scroll to position [0, 0]
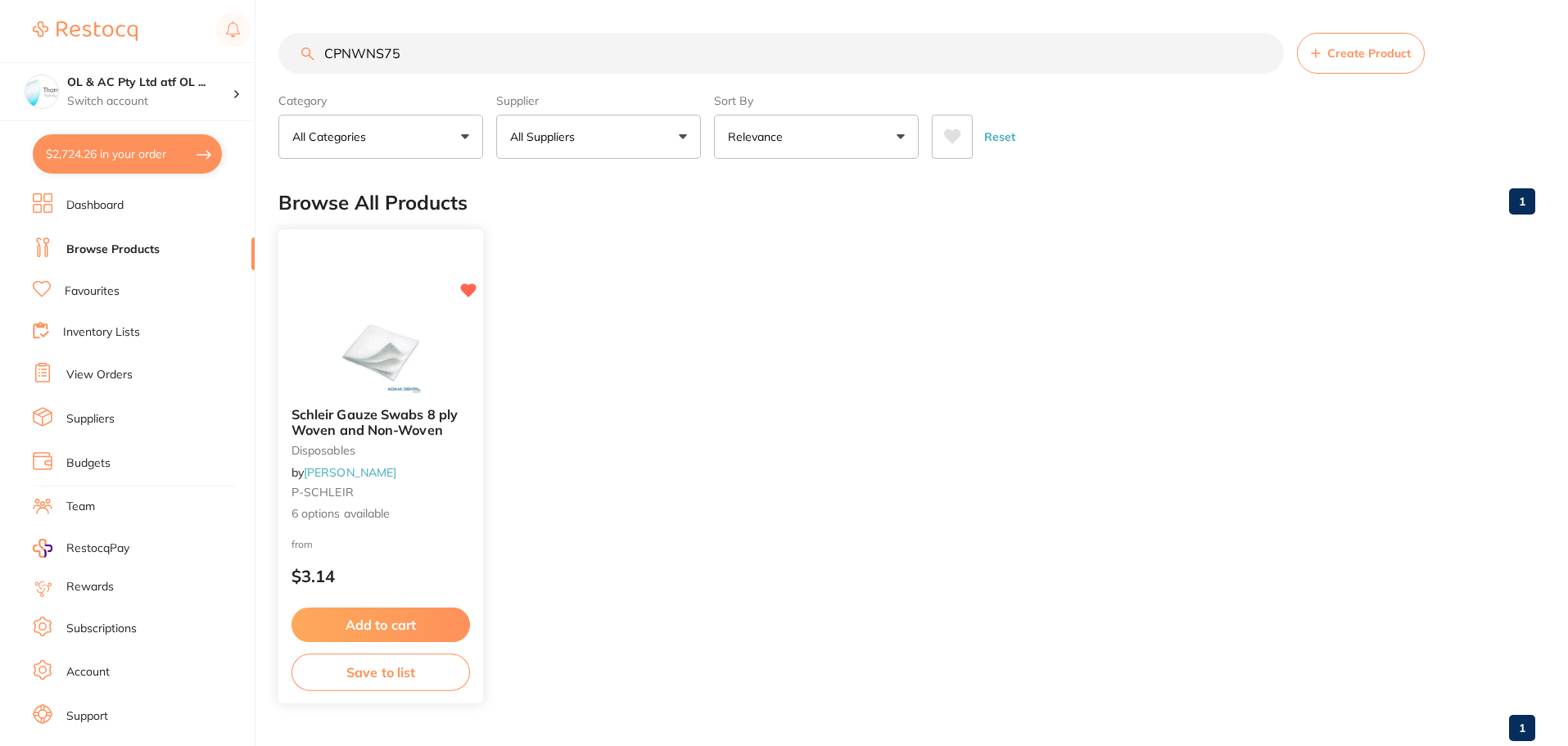
type input "CPNWNS75"
click at [390, 323] on img at bounding box center [380, 353] width 107 height 83
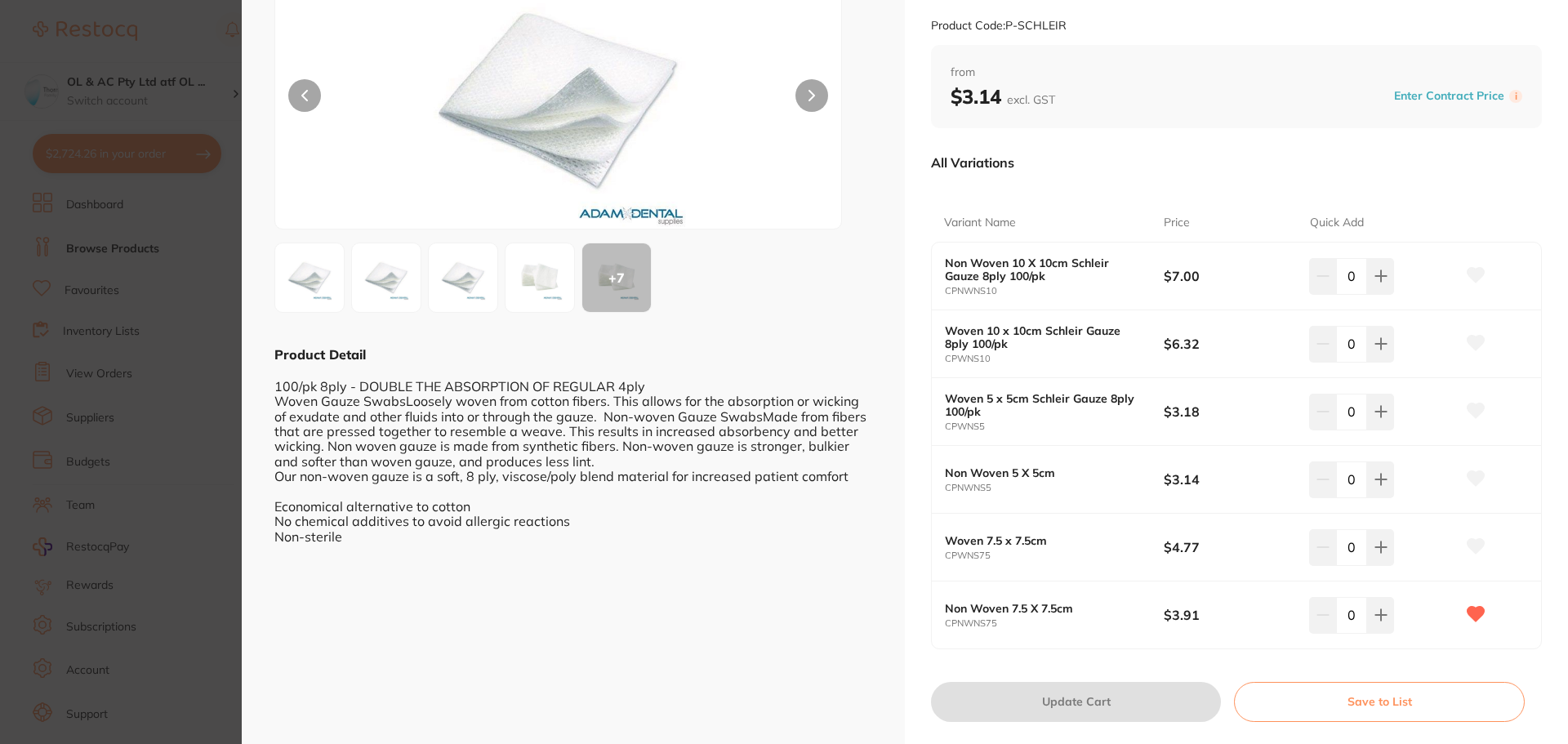
scroll to position [168, 0]
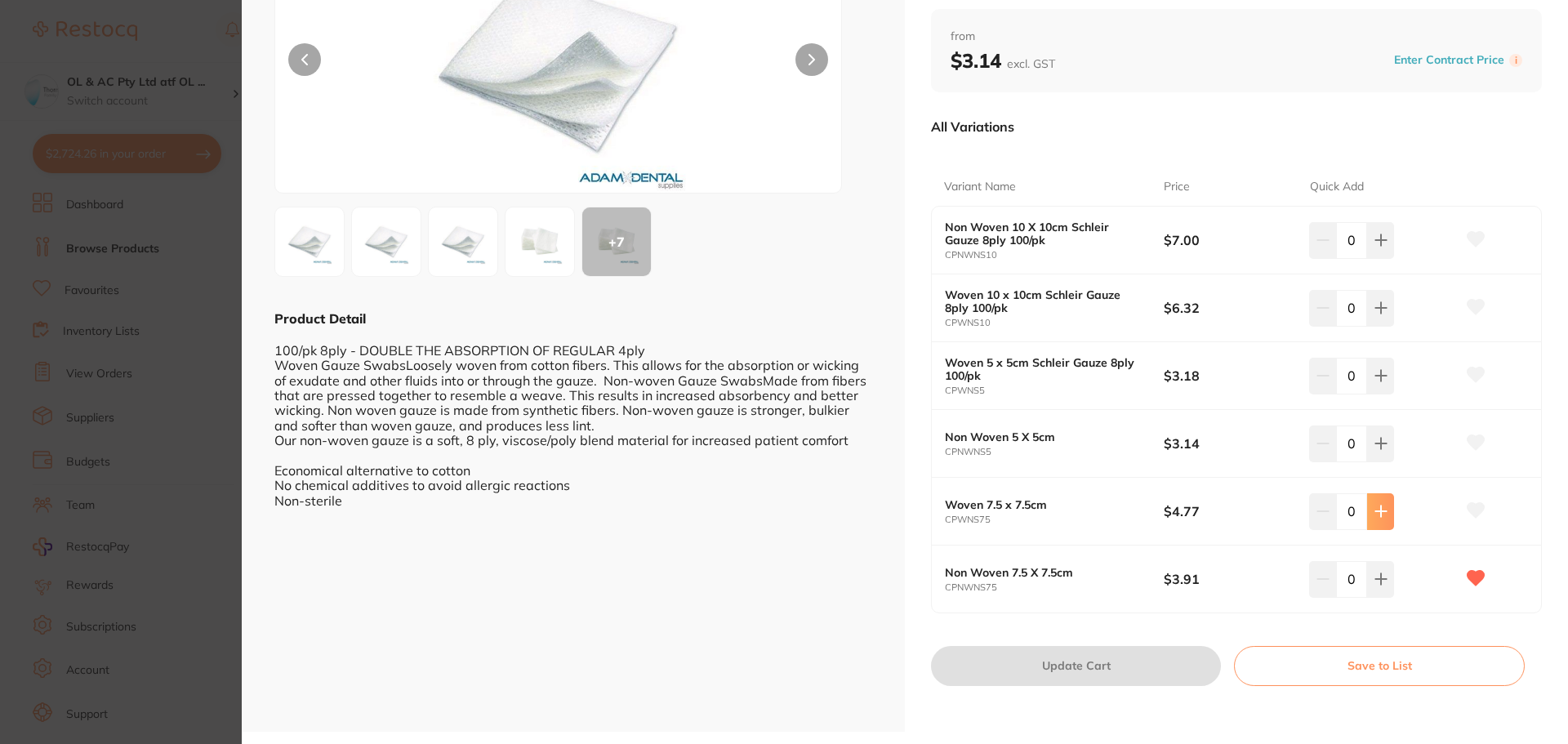
click at [1377, 246] on icon at bounding box center [1381, 240] width 11 height 11
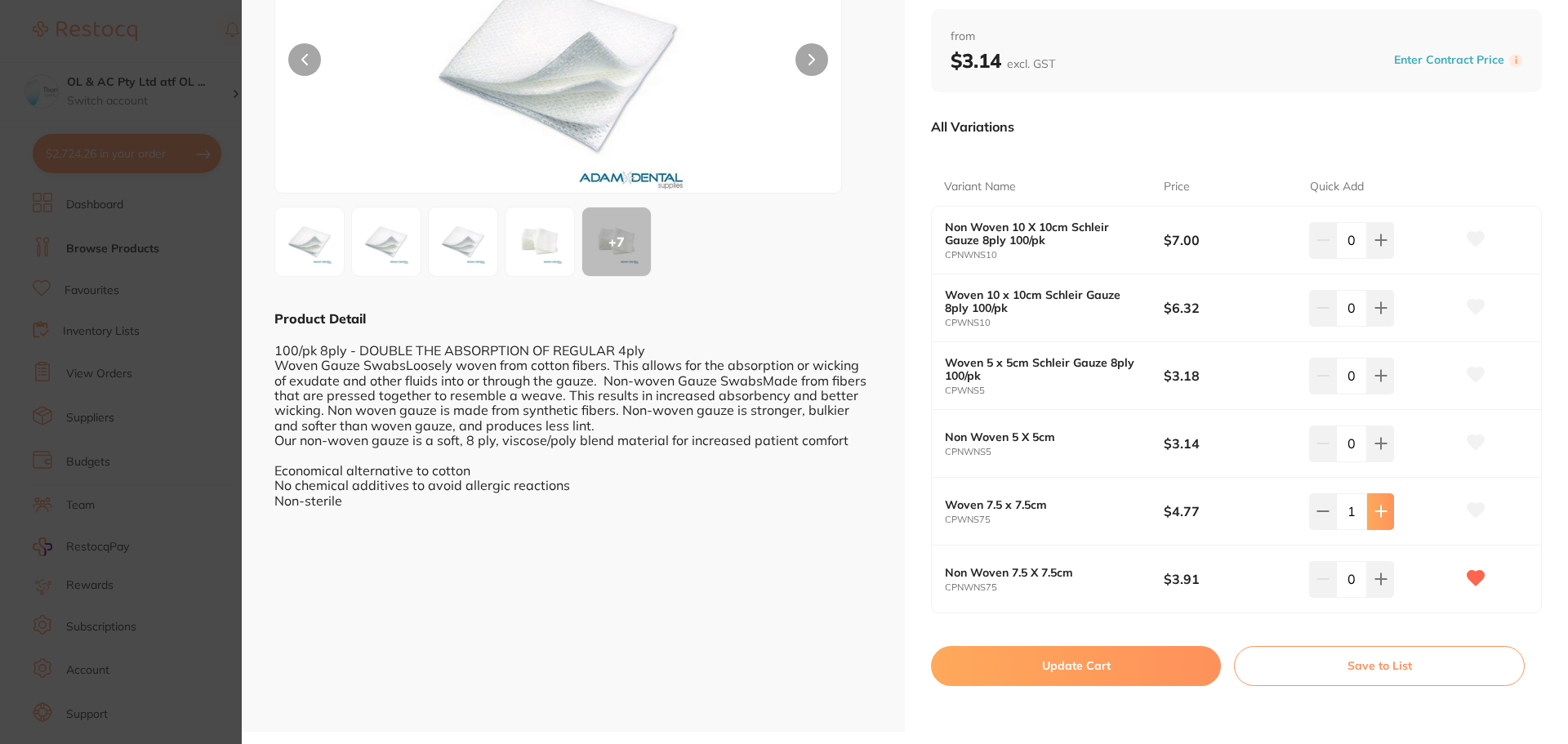
click at [1377, 246] on icon at bounding box center [1381, 240] width 11 height 11
type input "4"
click at [1140, 669] on button "Update Cart" at bounding box center [1076, 665] width 290 height 39
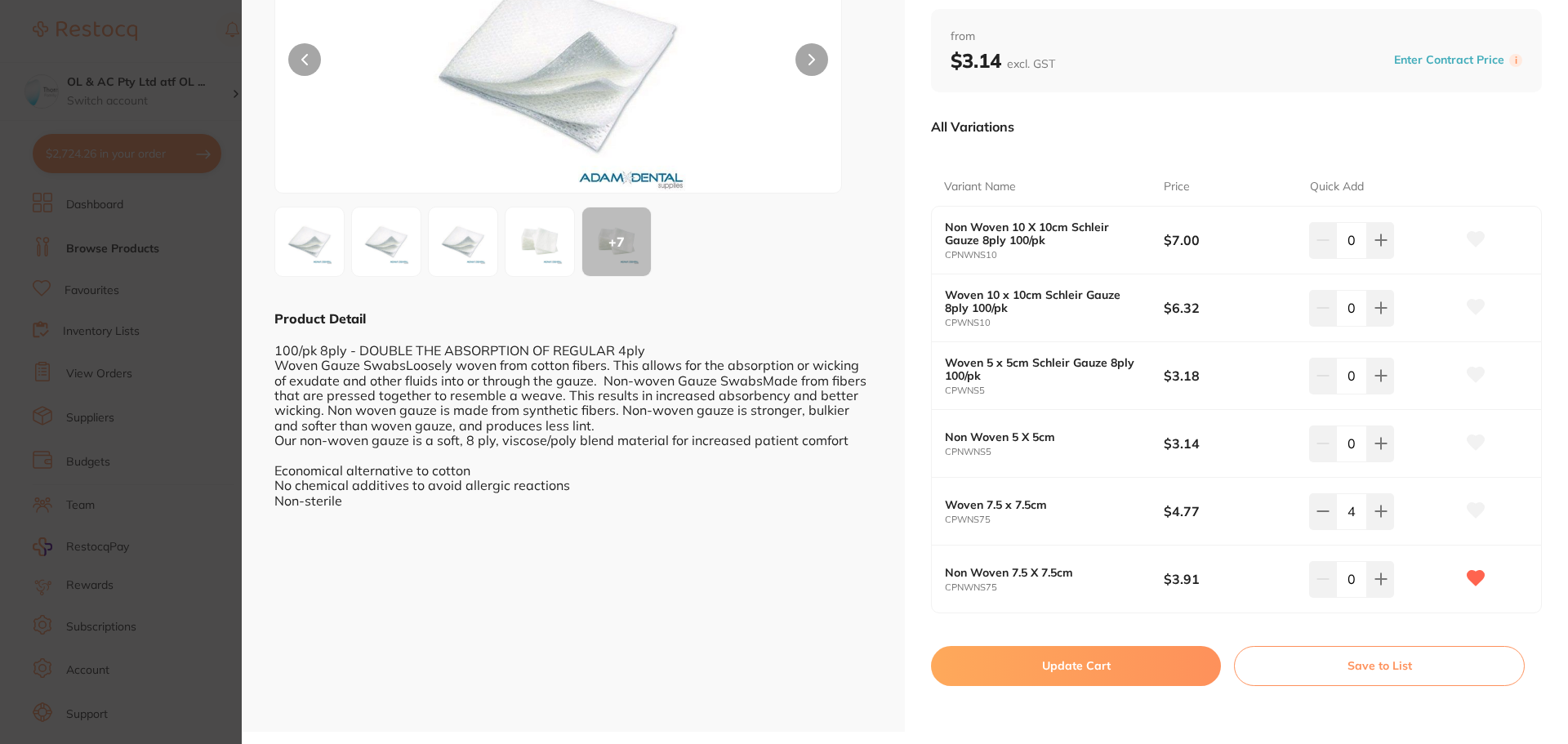
checkbox input "false"
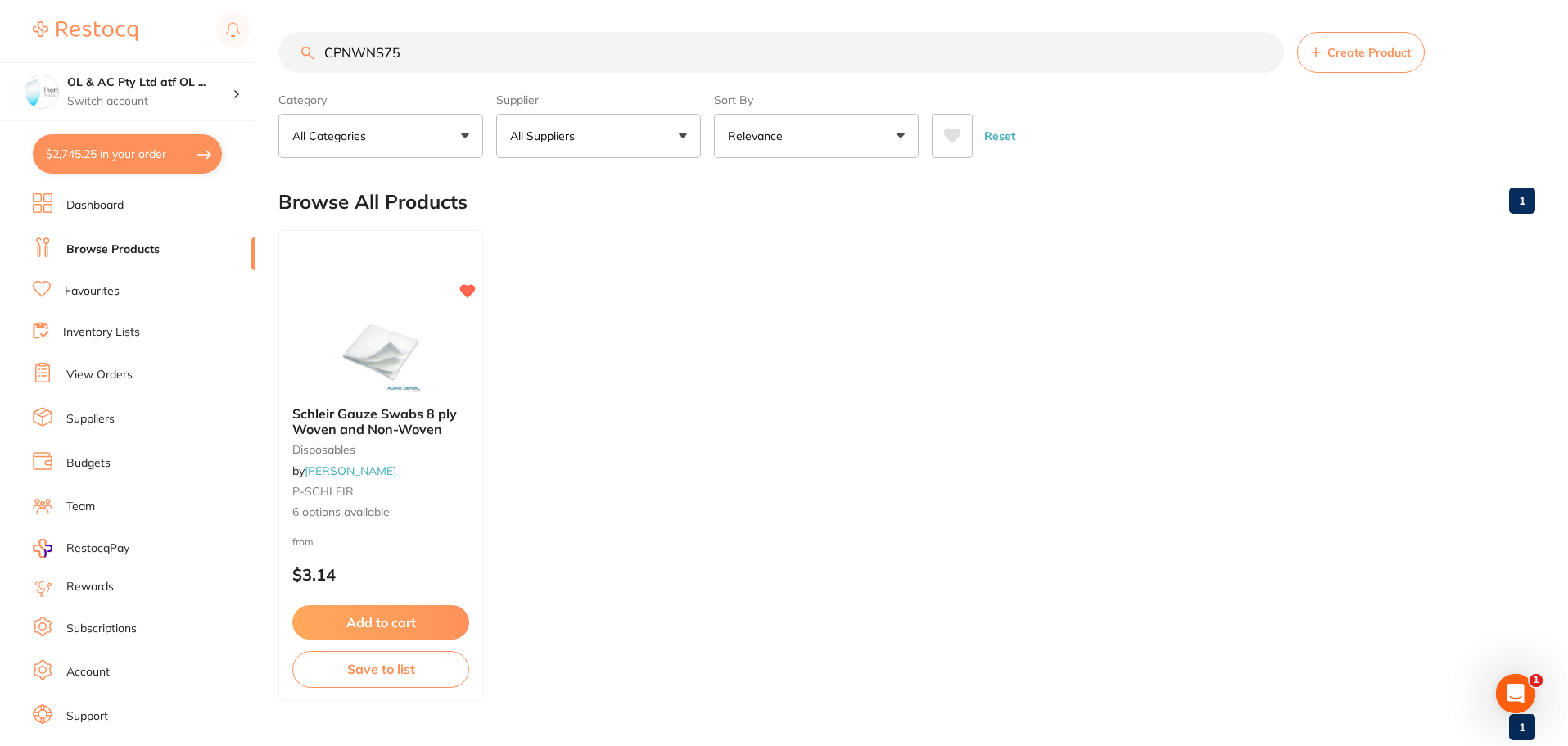
click at [99, 157] on button "$2,745.25 in your order" at bounding box center [127, 154] width 189 height 40
checkbox input "true"
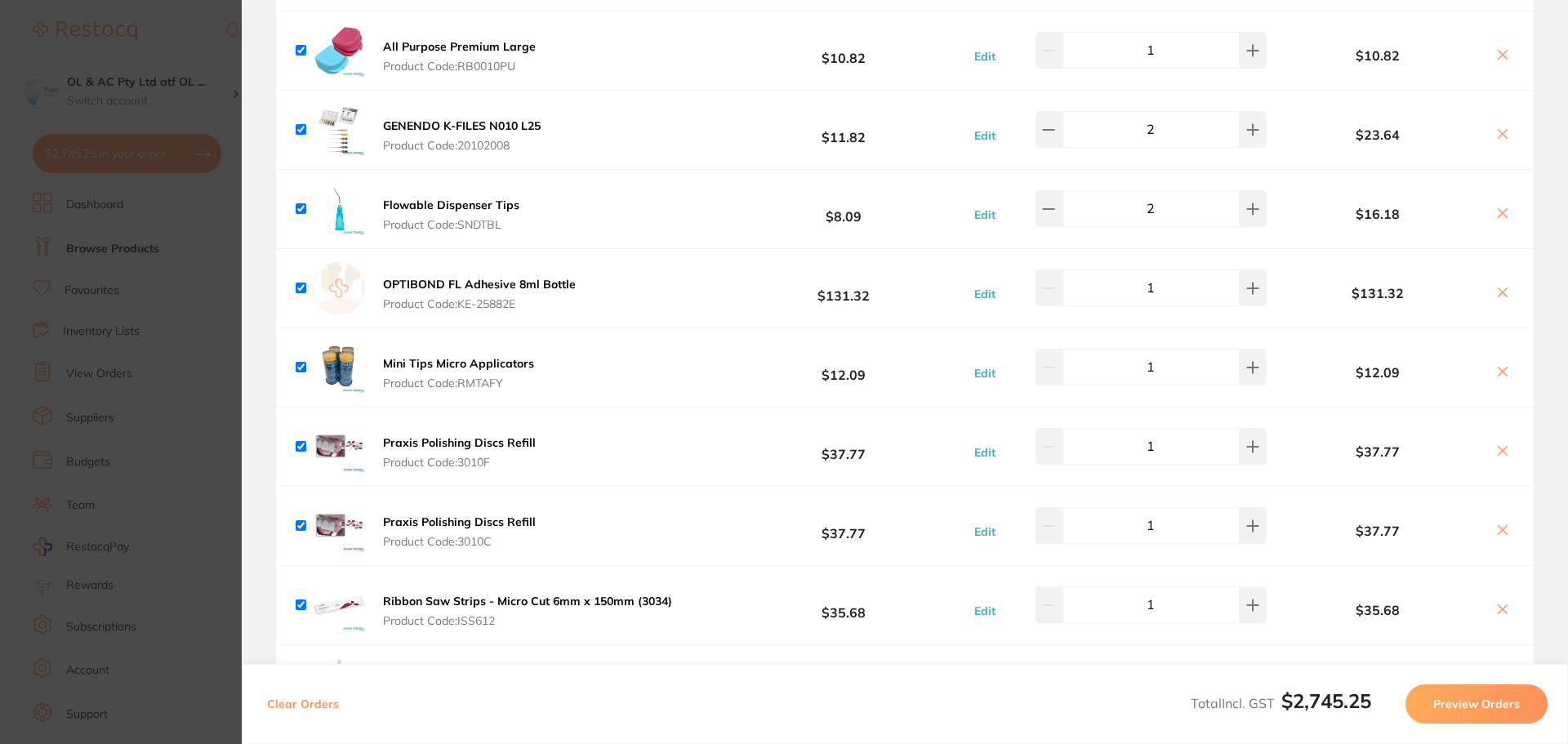
scroll to position [3538, 0]
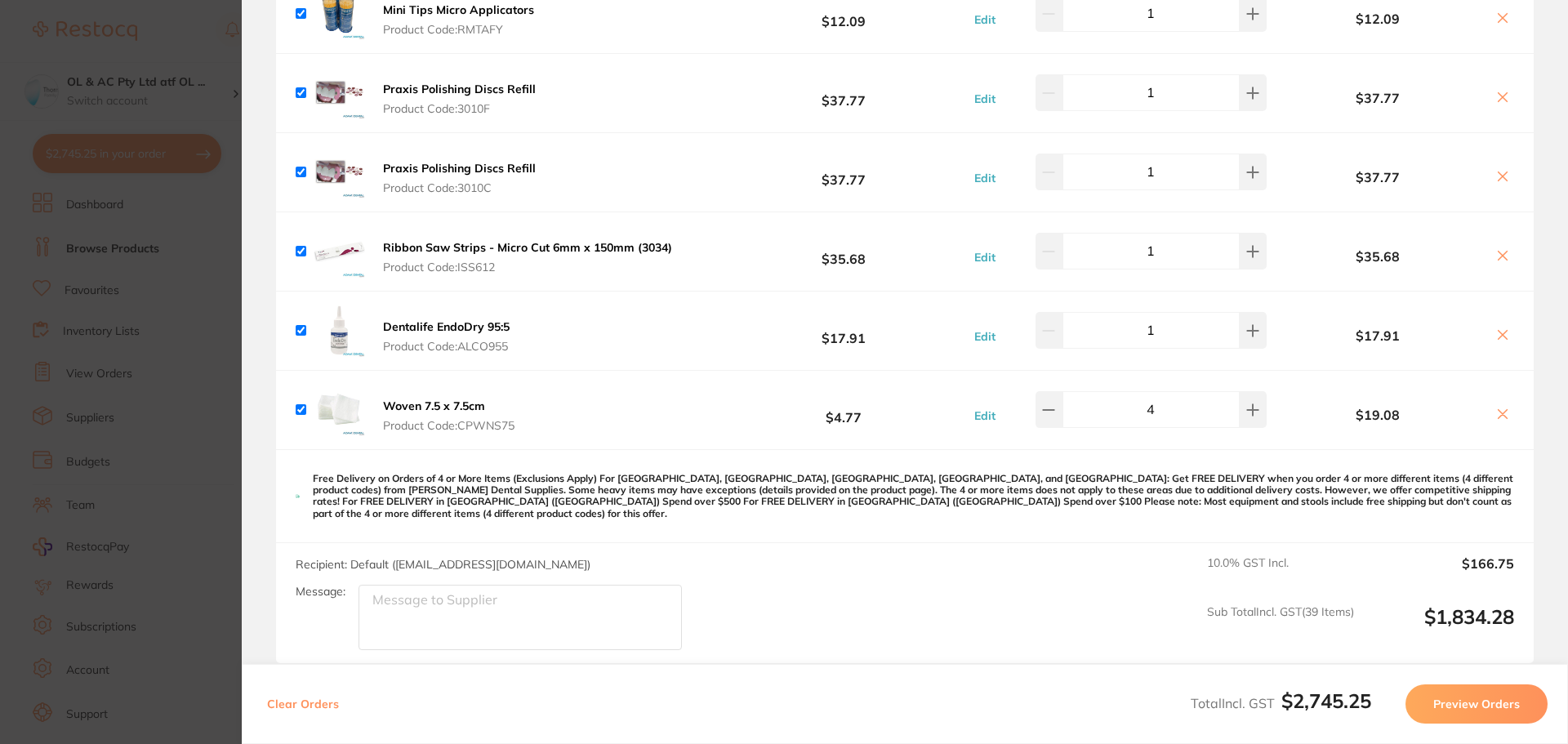
click at [1489, 701] on button "Preview Orders" at bounding box center [1477, 704] width 142 height 39
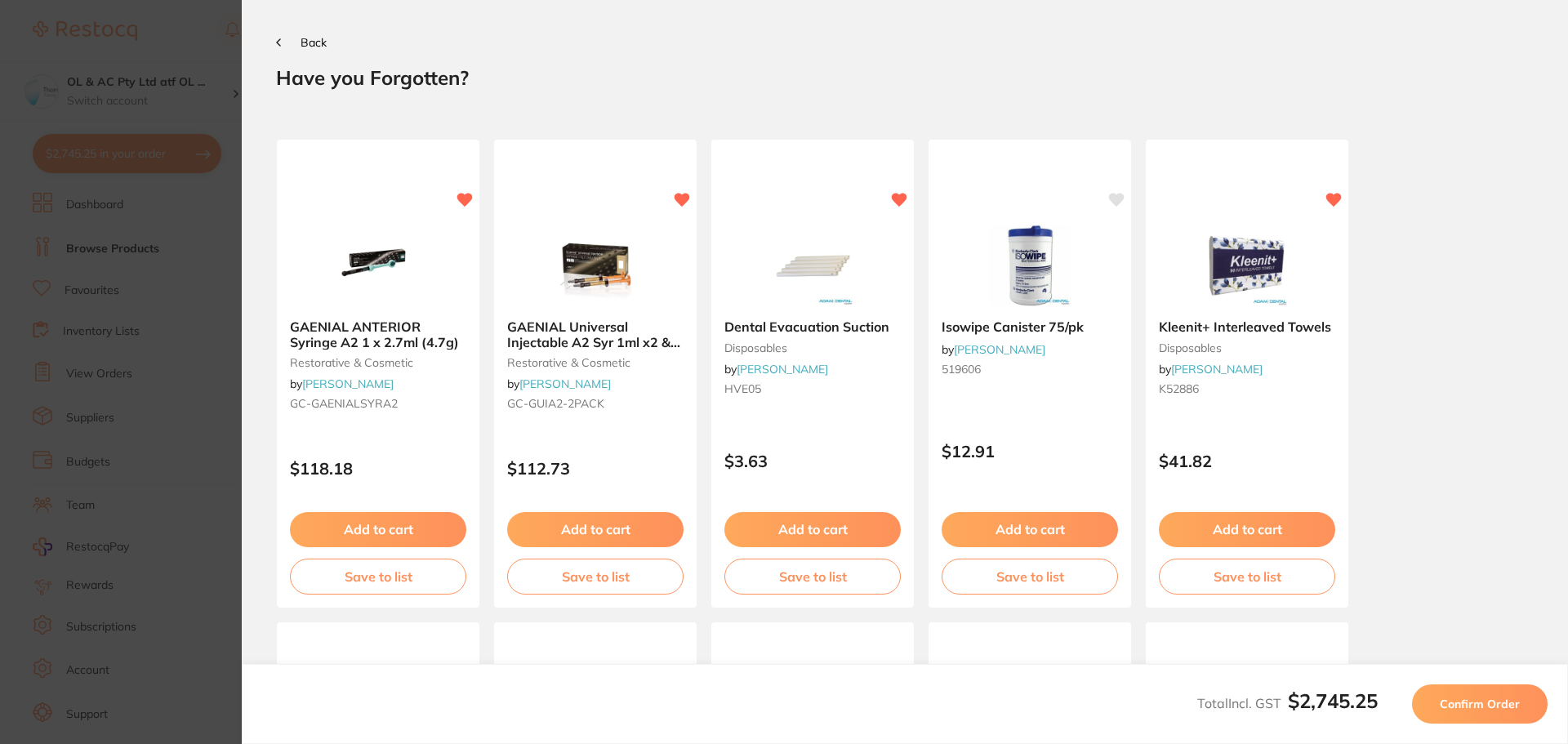
scroll to position [0, 0]
click at [1494, 706] on span "Confirm Order" at bounding box center [1479, 704] width 80 height 15
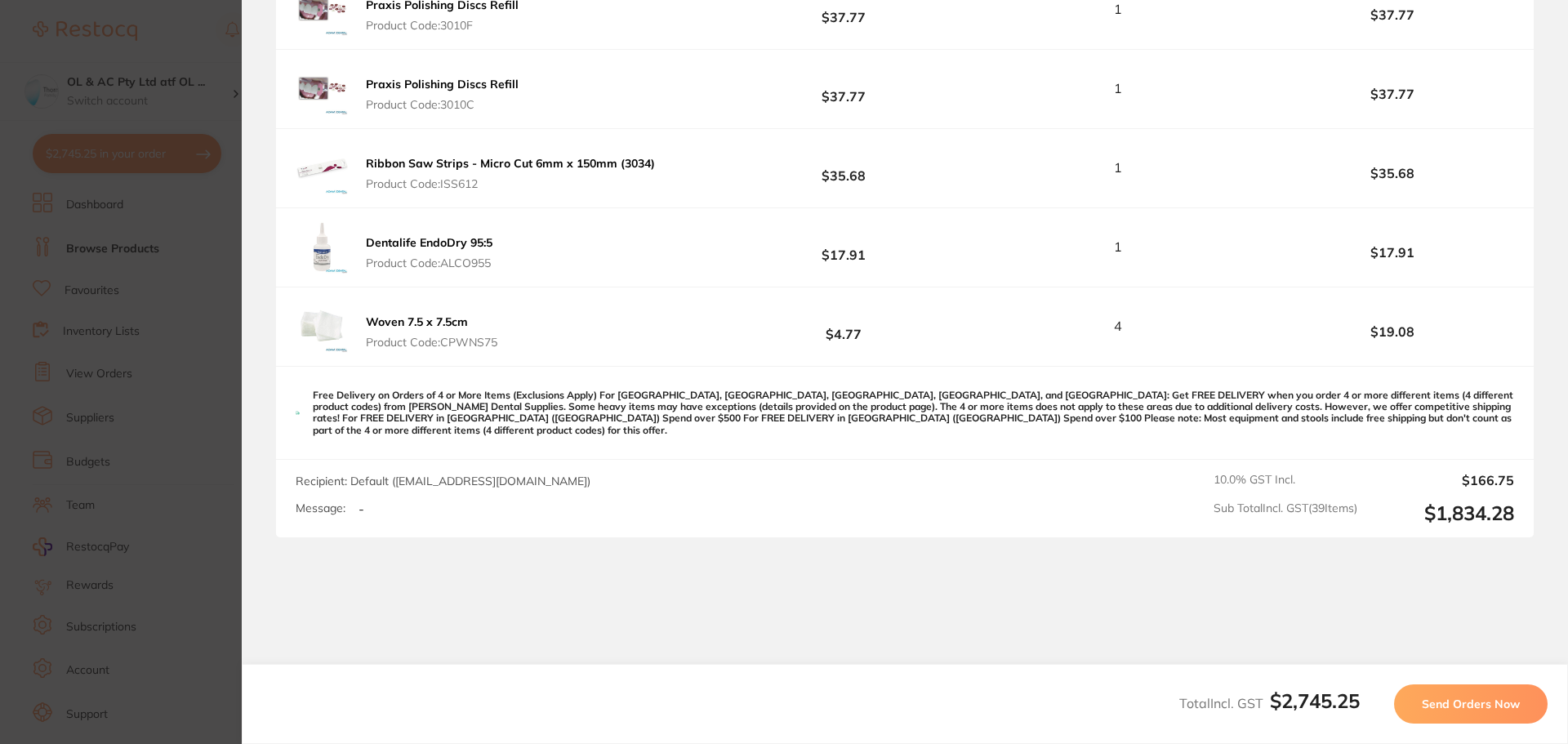
scroll to position [3750, 0]
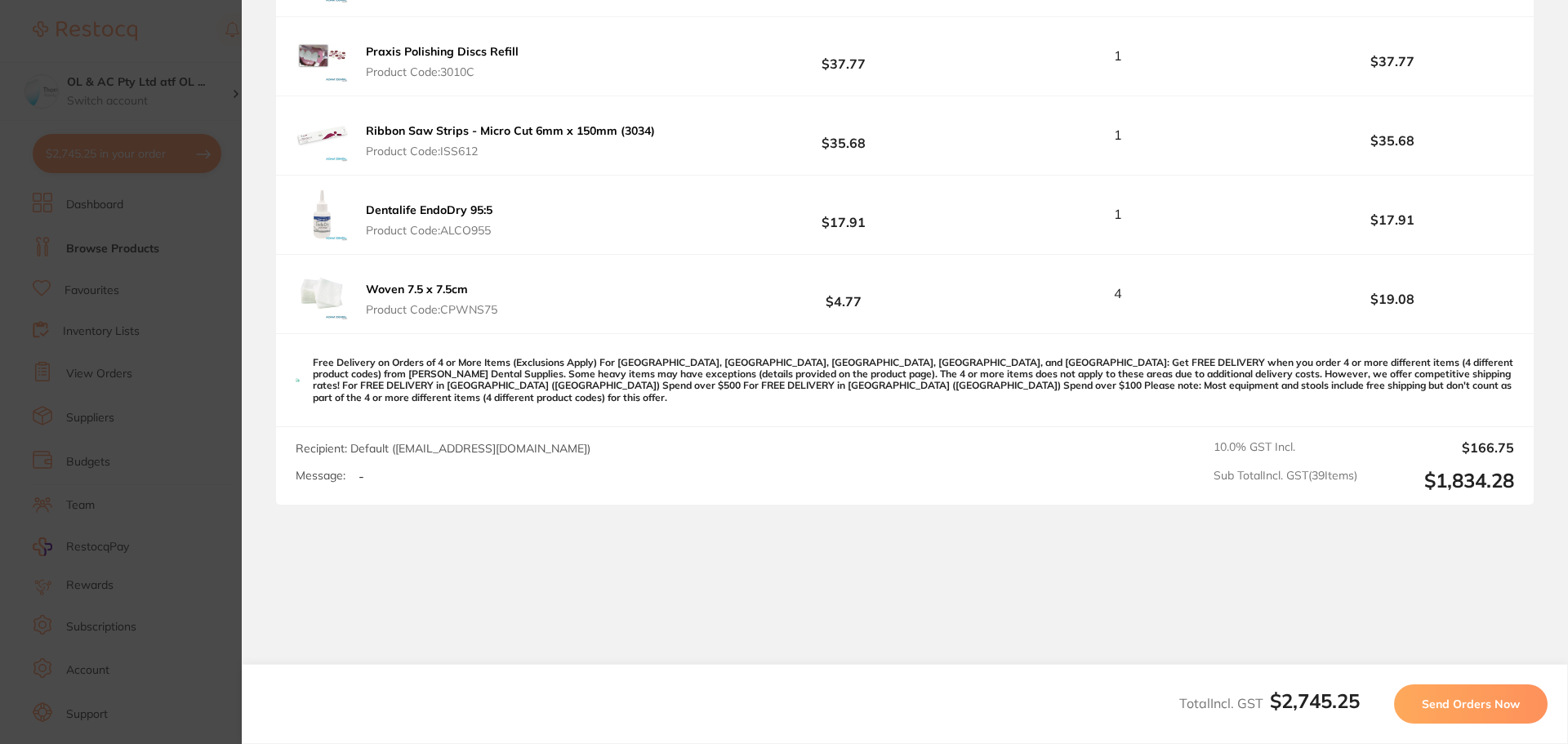
click at [1522, 716] on button "Send Orders Now" at bounding box center [1471, 704] width 154 height 39
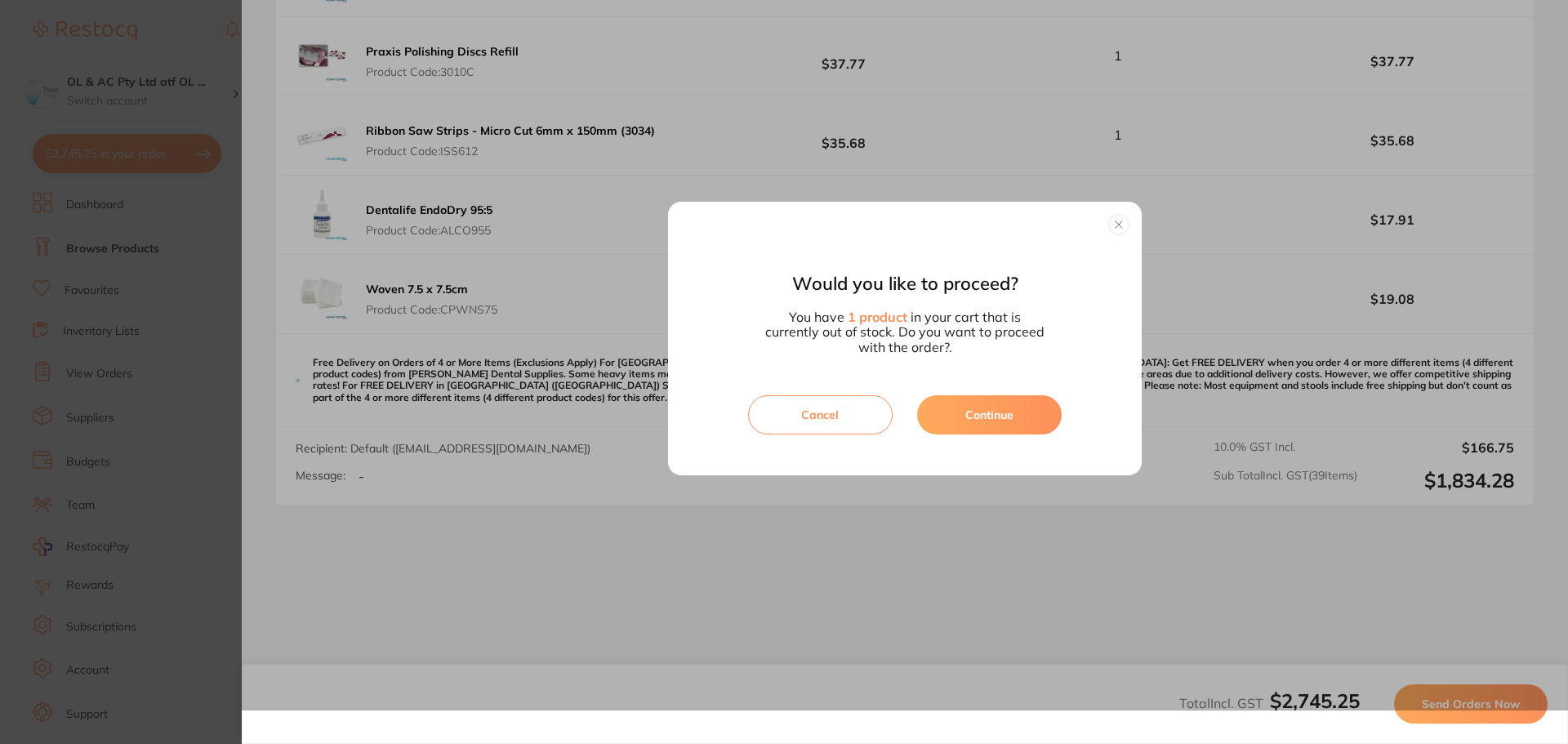
click at [1120, 218] on button "button" at bounding box center [1119, 225] width 19 height 19
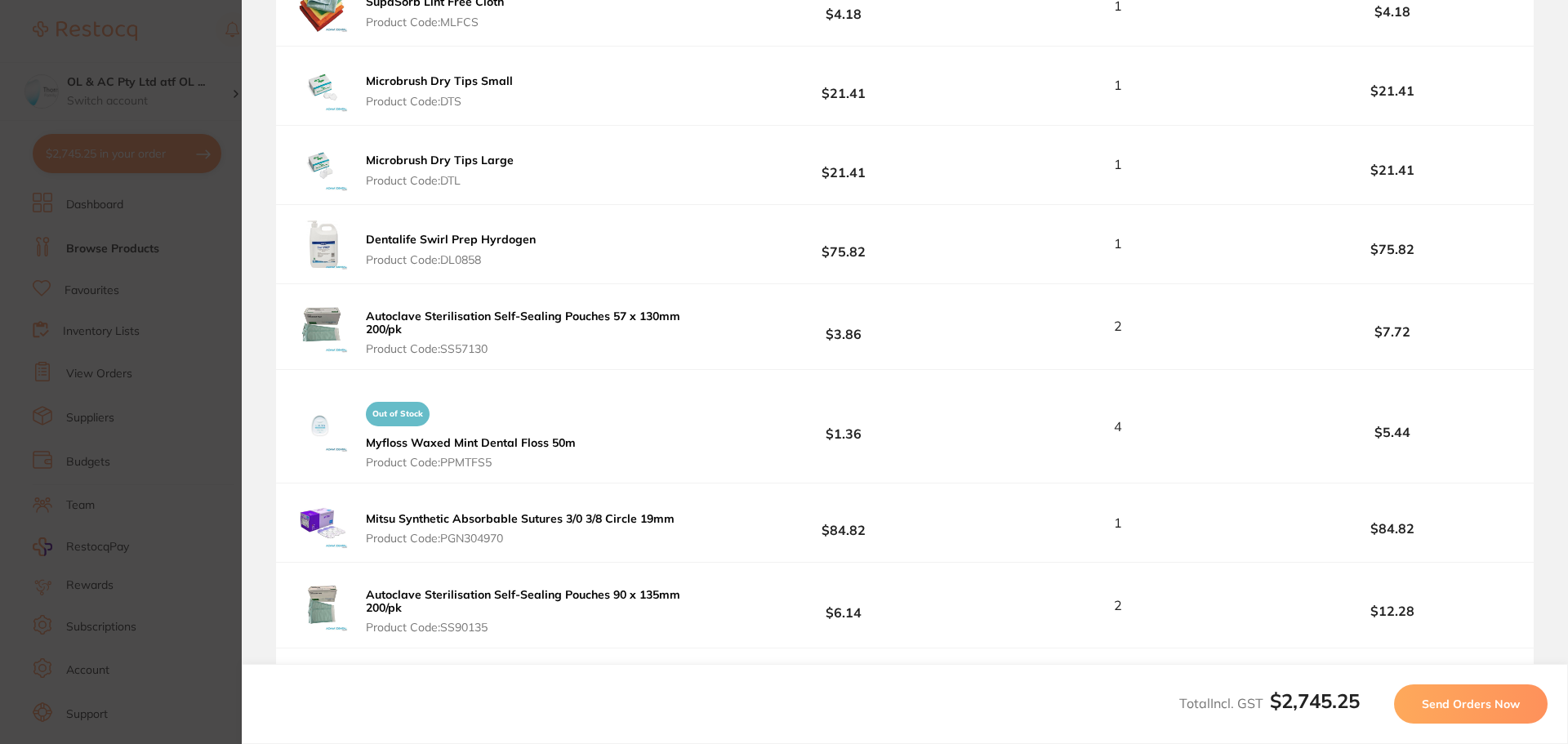
scroll to position [2240, 0]
click at [147, 427] on section "Update RRP Set your pre negotiated price for this item. Item Agreed RRP (excl. …" at bounding box center [784, 372] width 1568 height 744
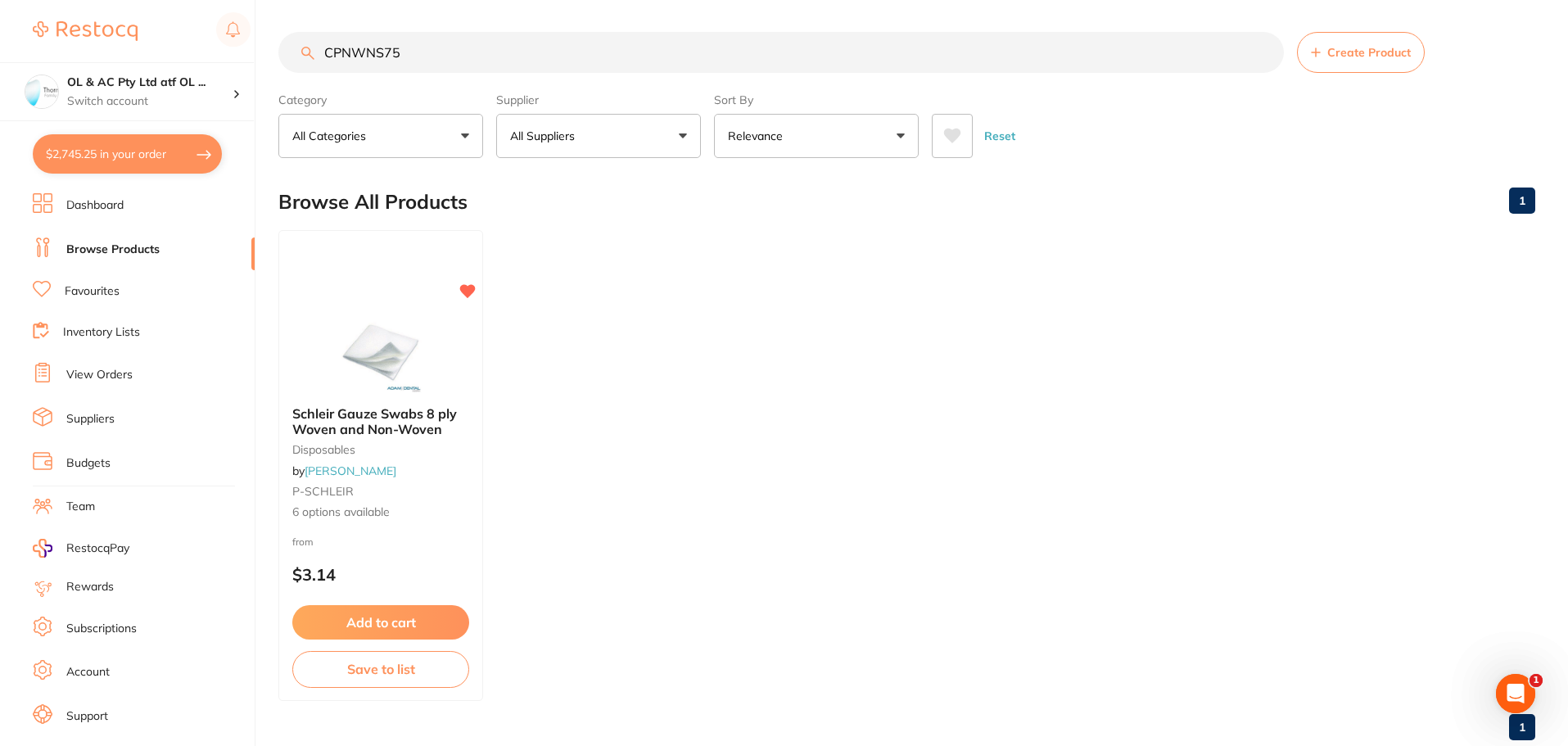
click at [171, 163] on button "$2,745.25 in your order" at bounding box center [127, 154] width 189 height 40
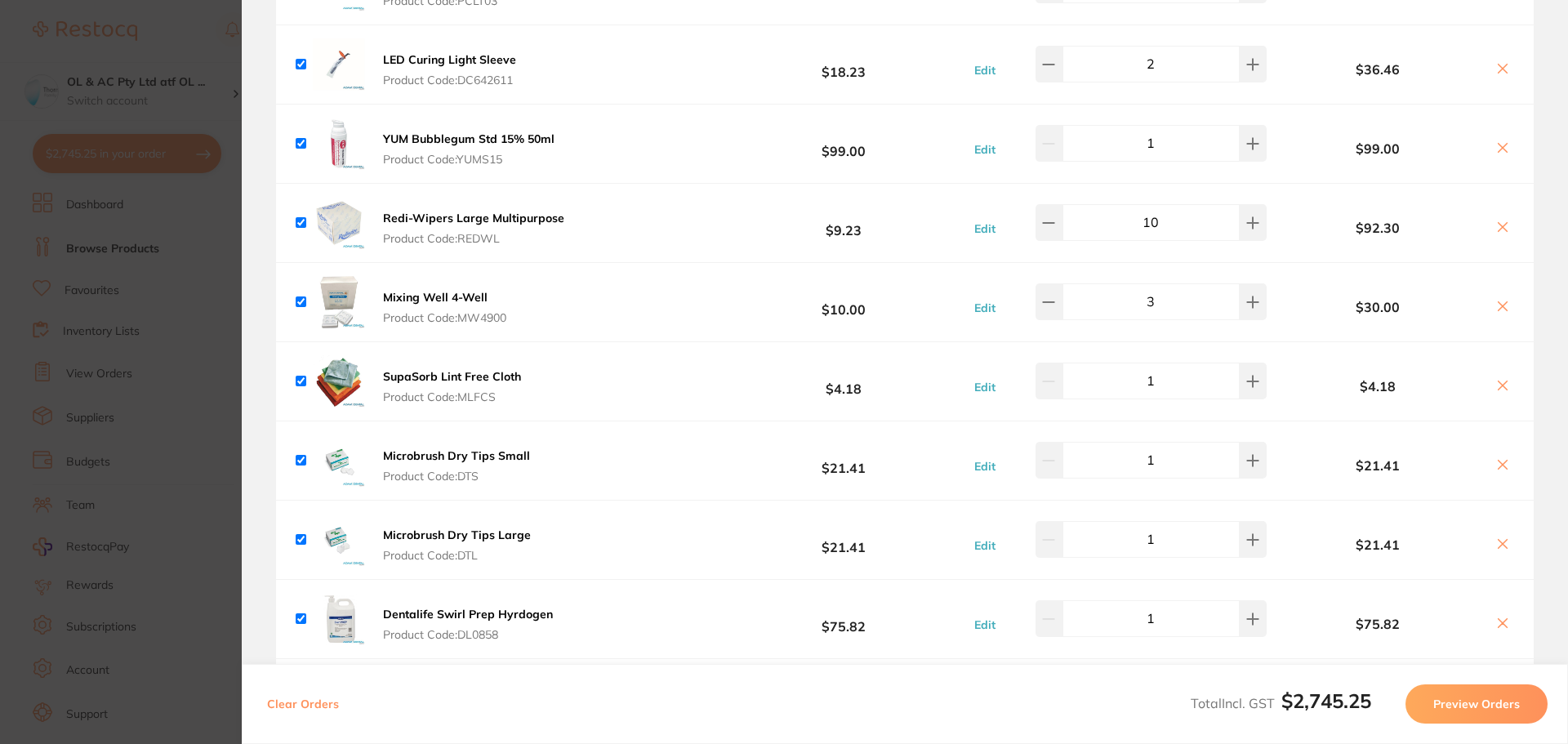
scroll to position [2123, 0]
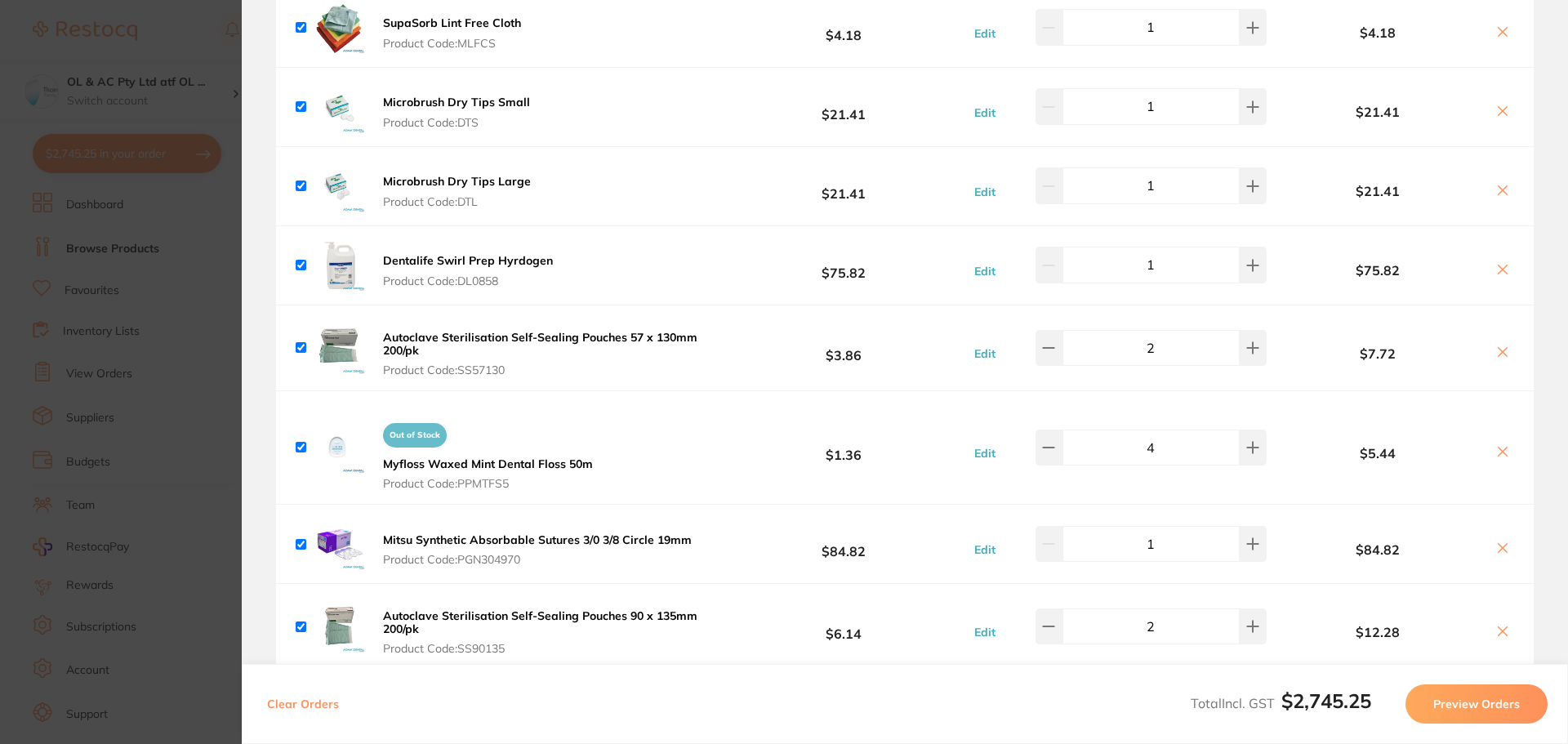
click at [1502, 453] on icon at bounding box center [1502, 451] width 13 height 13
checkbox input "false"
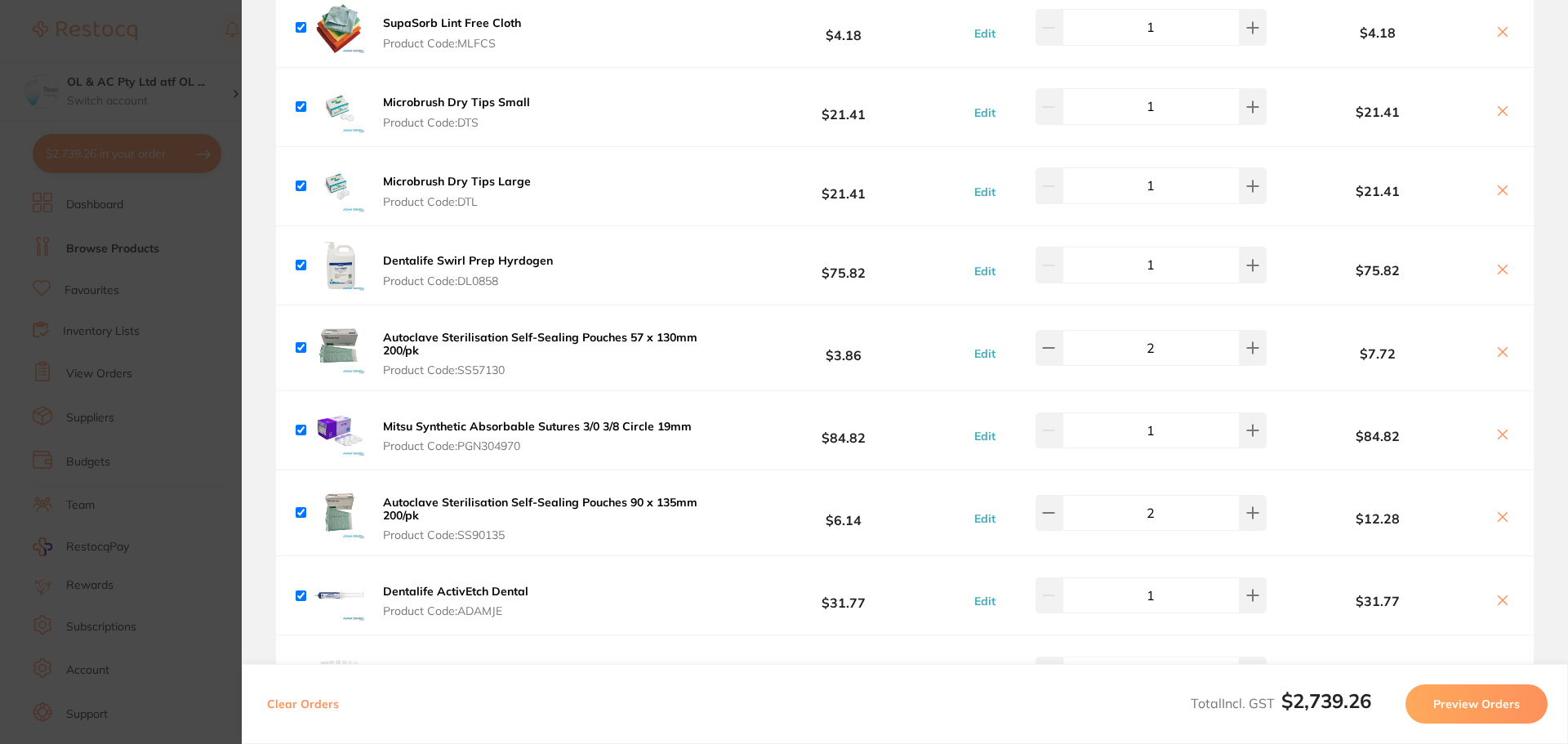
click at [1499, 717] on button "Preview Orders" at bounding box center [1477, 704] width 142 height 39
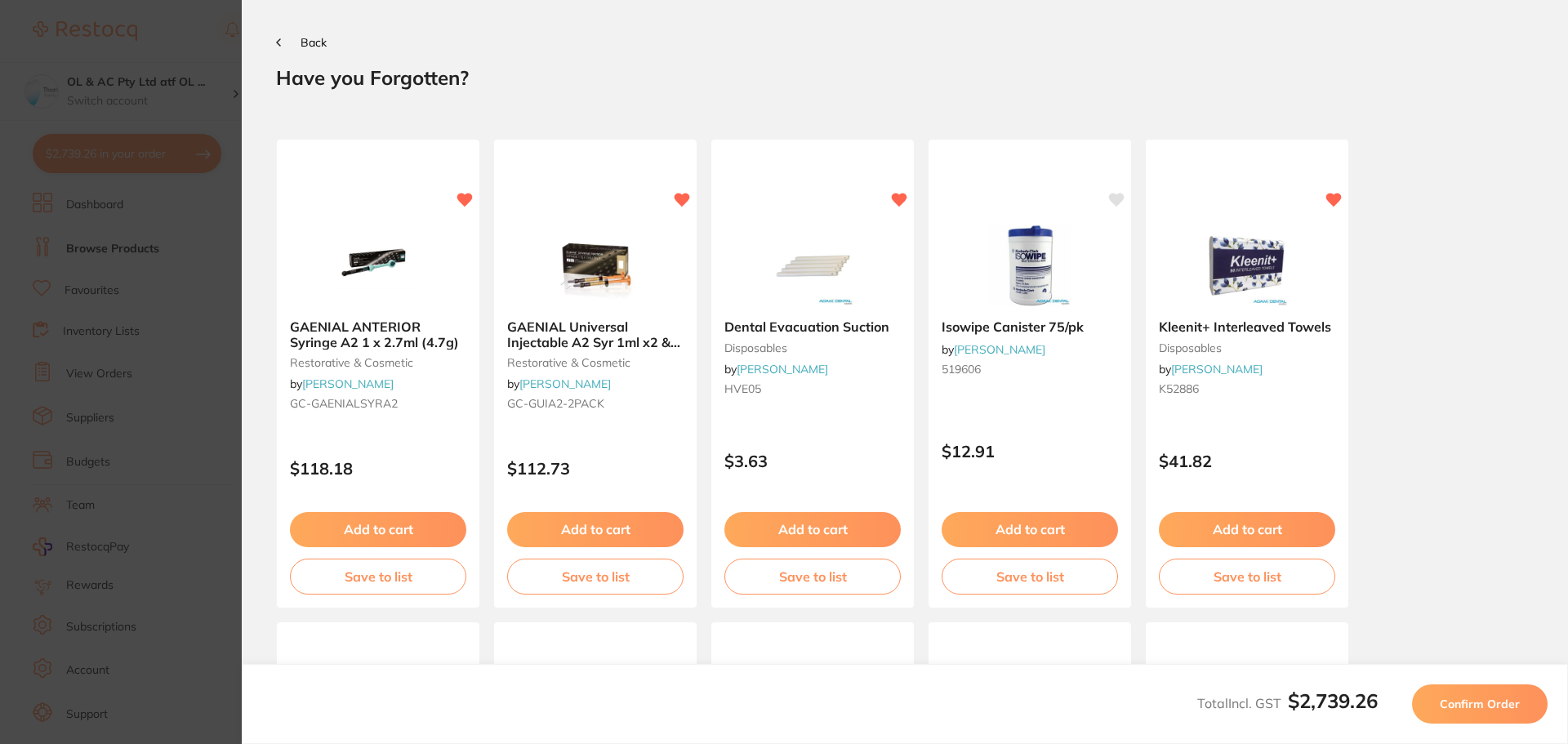
scroll to position [0, 0]
click at [1476, 698] on span "Confirm Order" at bounding box center [1479, 704] width 80 height 15
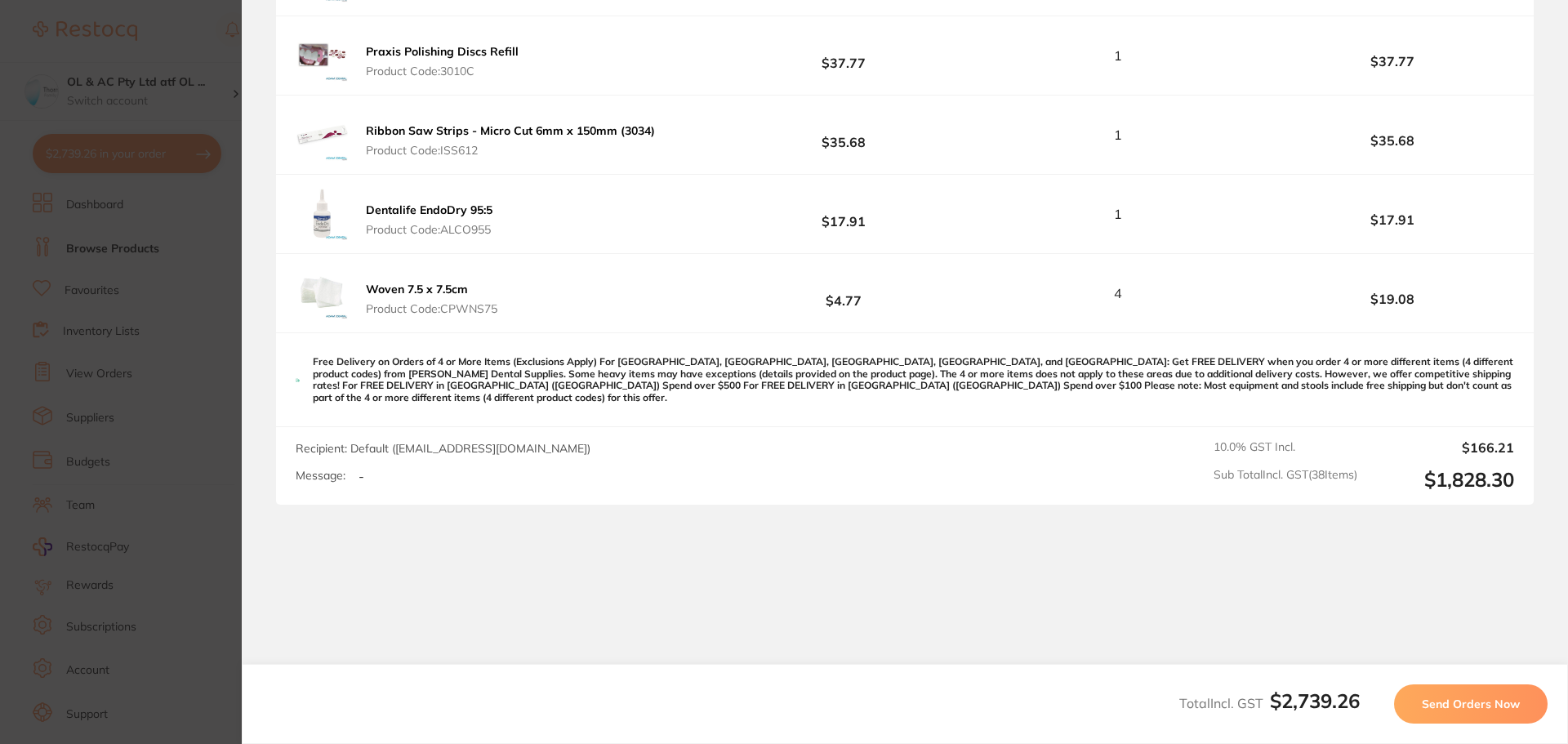
click at [1450, 705] on span "Send Orders Now" at bounding box center [1471, 704] width 98 height 15
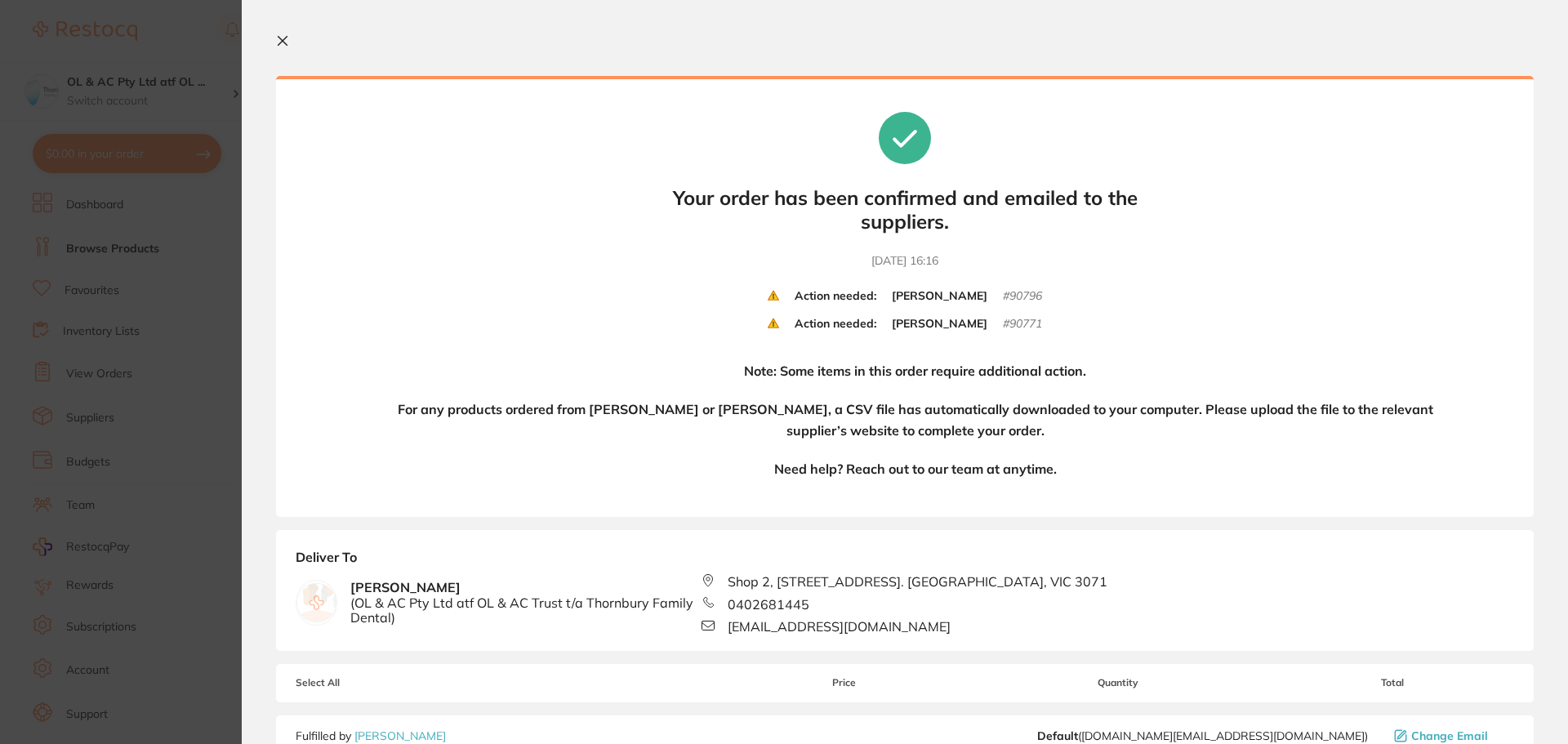
click at [289, 41] on icon at bounding box center [283, 40] width 13 height 13
